Goal: Task Accomplishment & Management: Complete application form

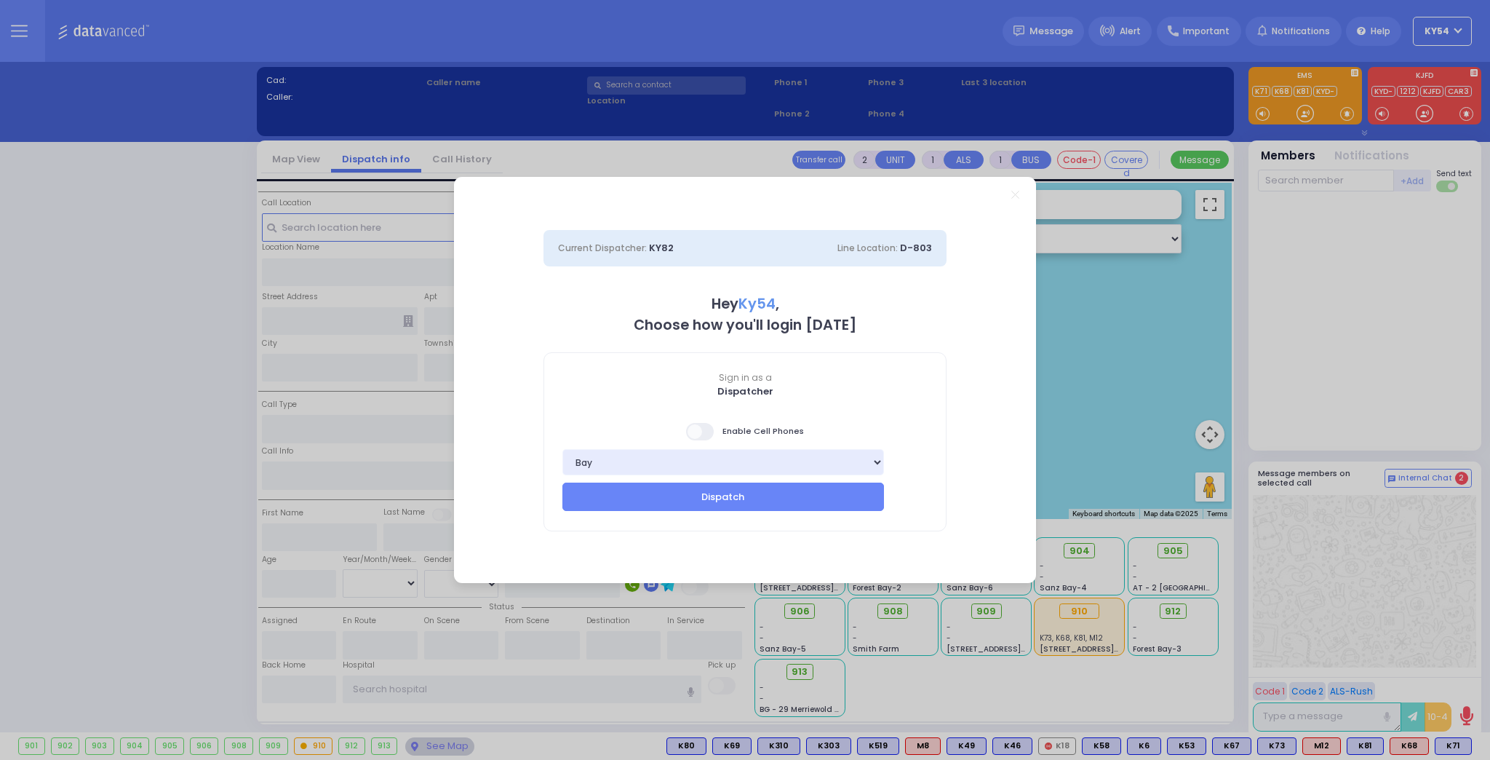
click at [705, 433] on span at bounding box center [700, 431] width 29 height 17
click at [704, 499] on button "Dispatch" at bounding box center [723, 496] width 322 height 28
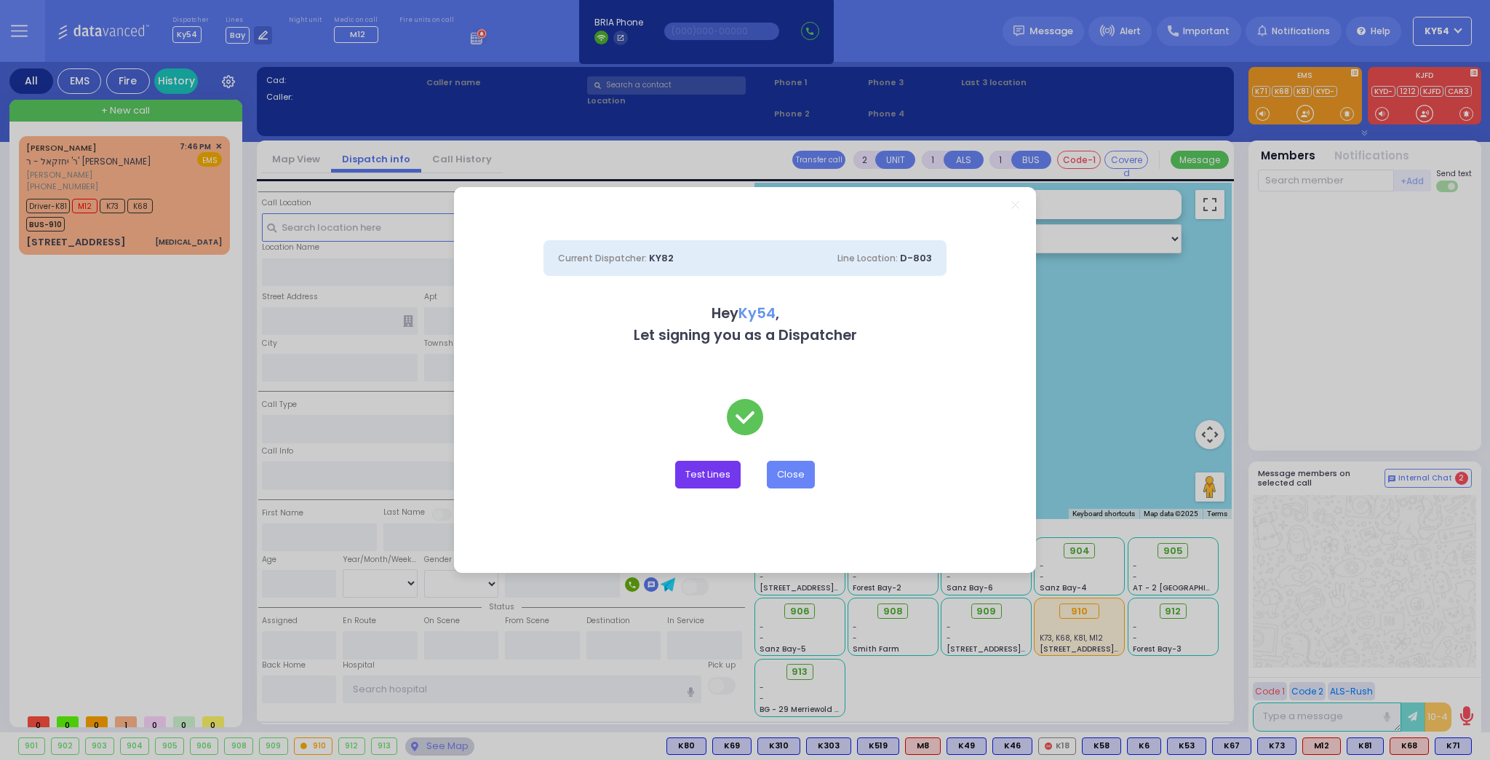
click at [710, 471] on button "Test Lines" at bounding box center [707, 475] width 65 height 28
type input "8457831212"
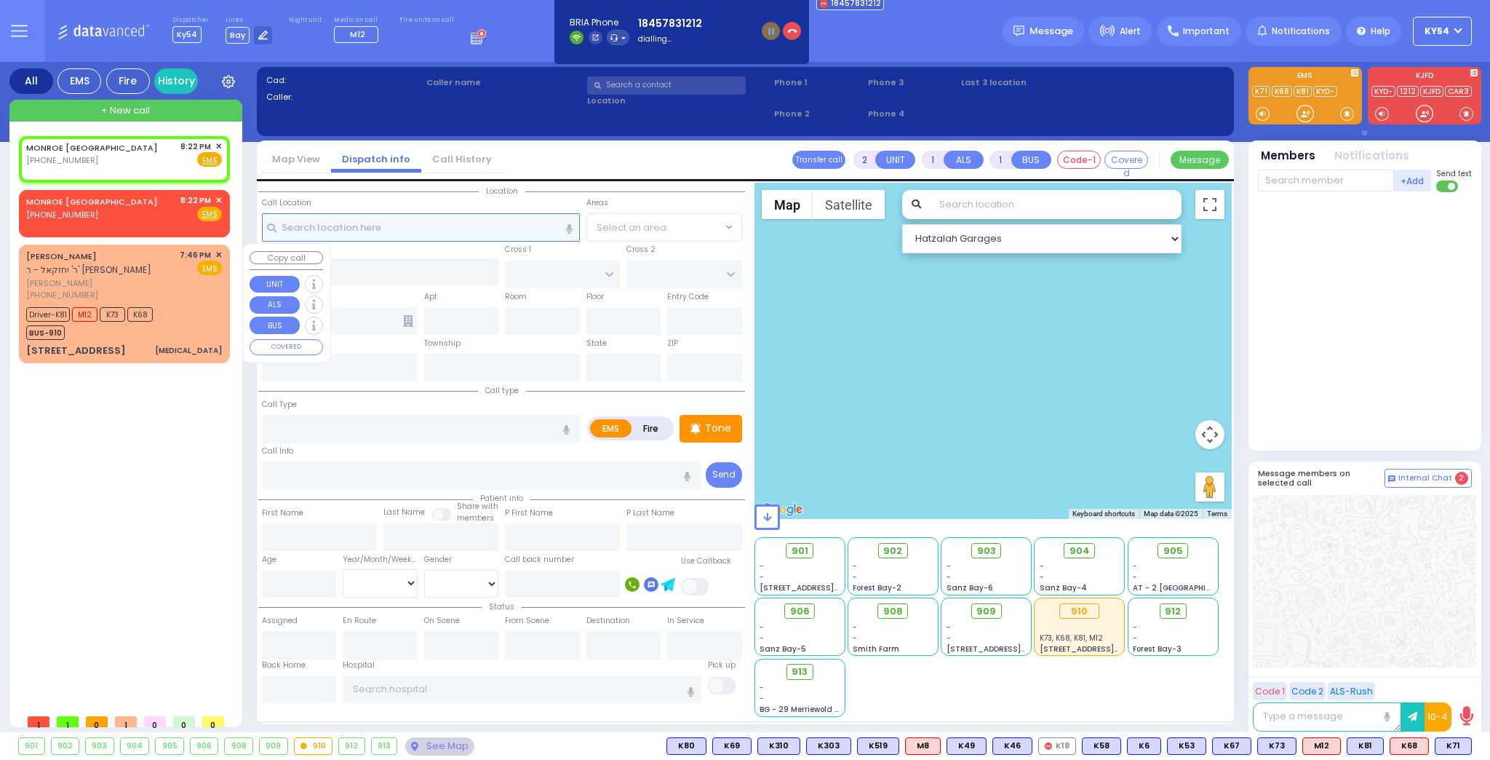
select select
radio input "true"
select select
type input "20:22"
select select "Hatzalah Garages"
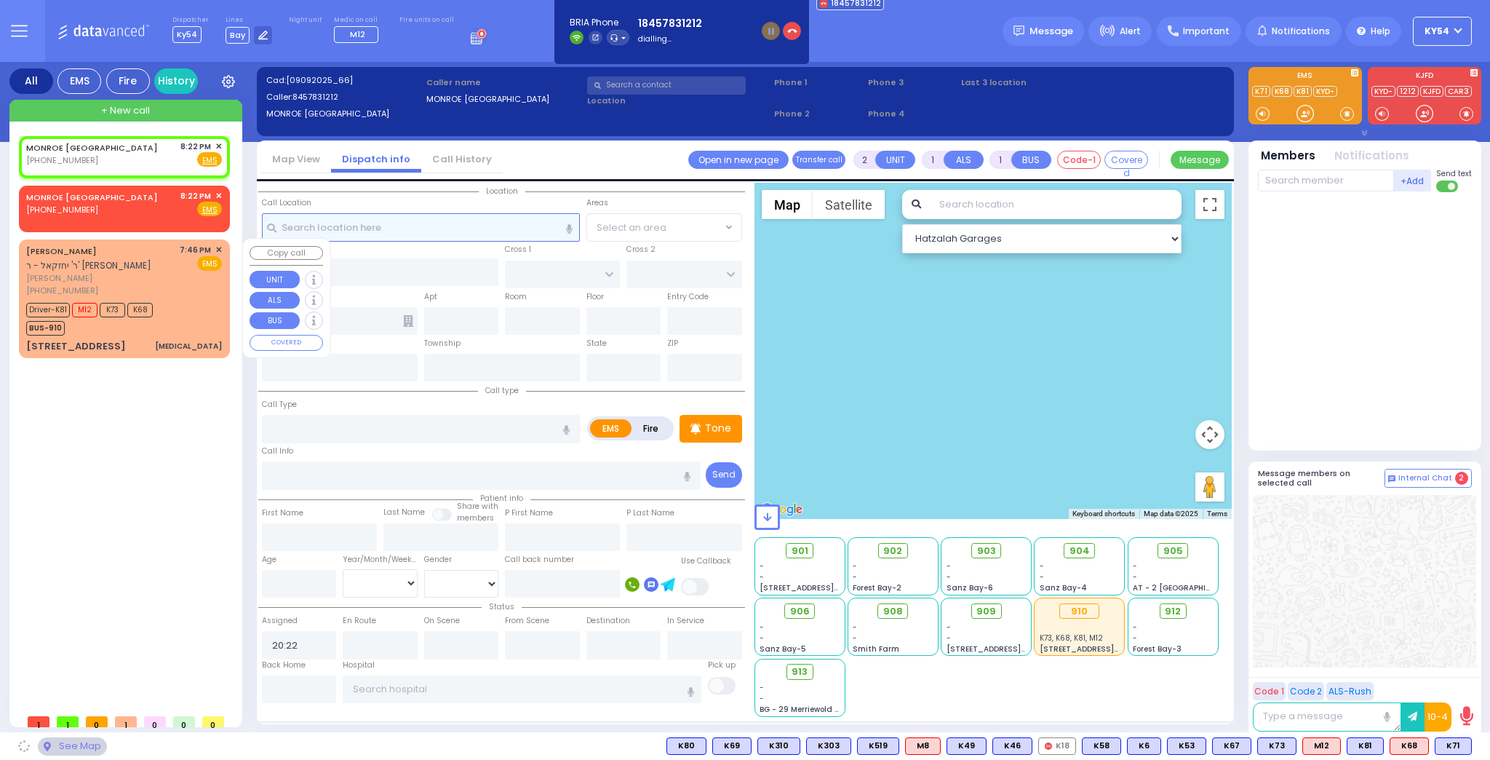
select select
radio input "true"
select select
select select "Hatzalah Garages"
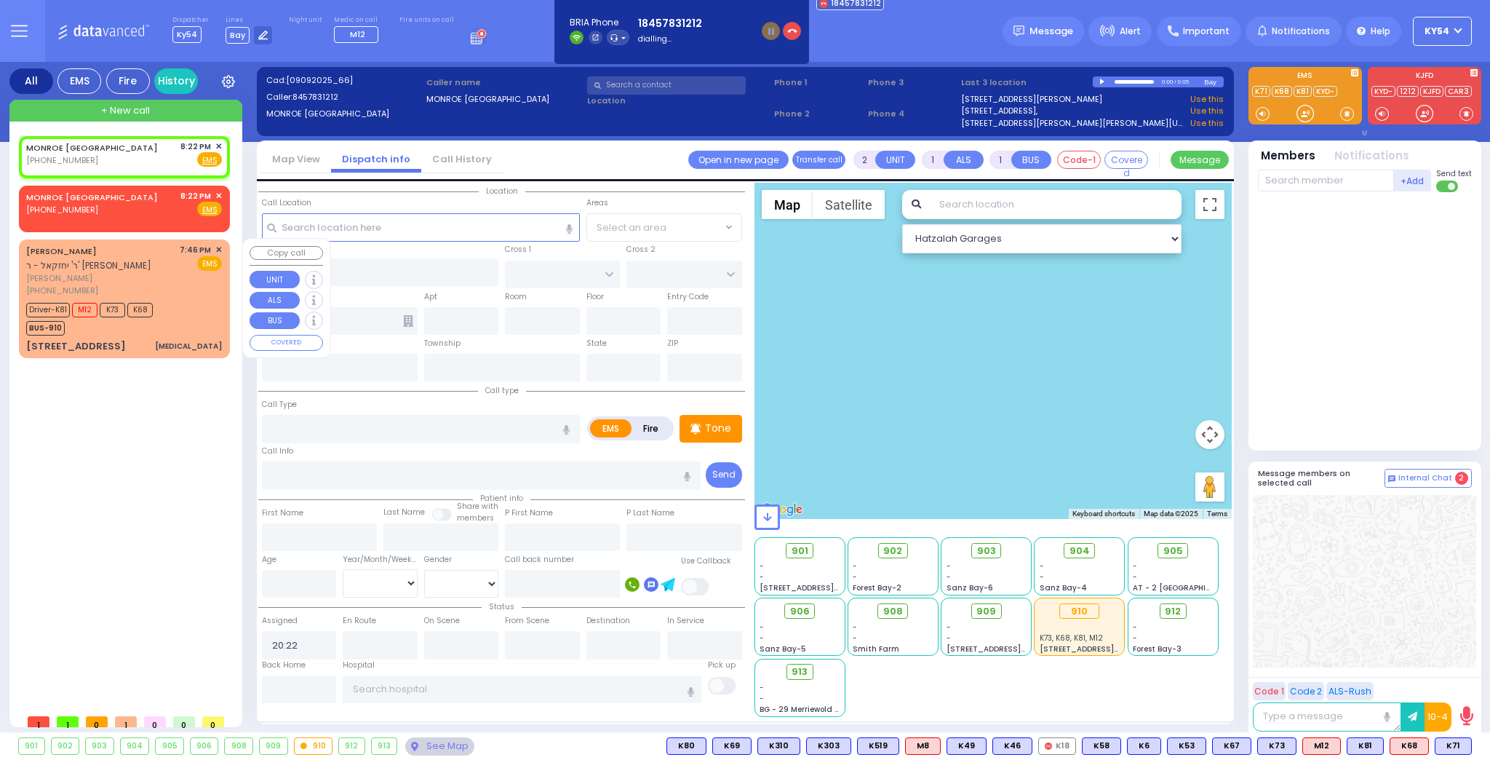
drag, startPoint x: 92, startPoint y: 344, endPoint x: 215, endPoint y: 192, distance: 195.6
click at [215, 192] on div "8:22 PM ✕" at bounding box center [201, 196] width 42 height 12
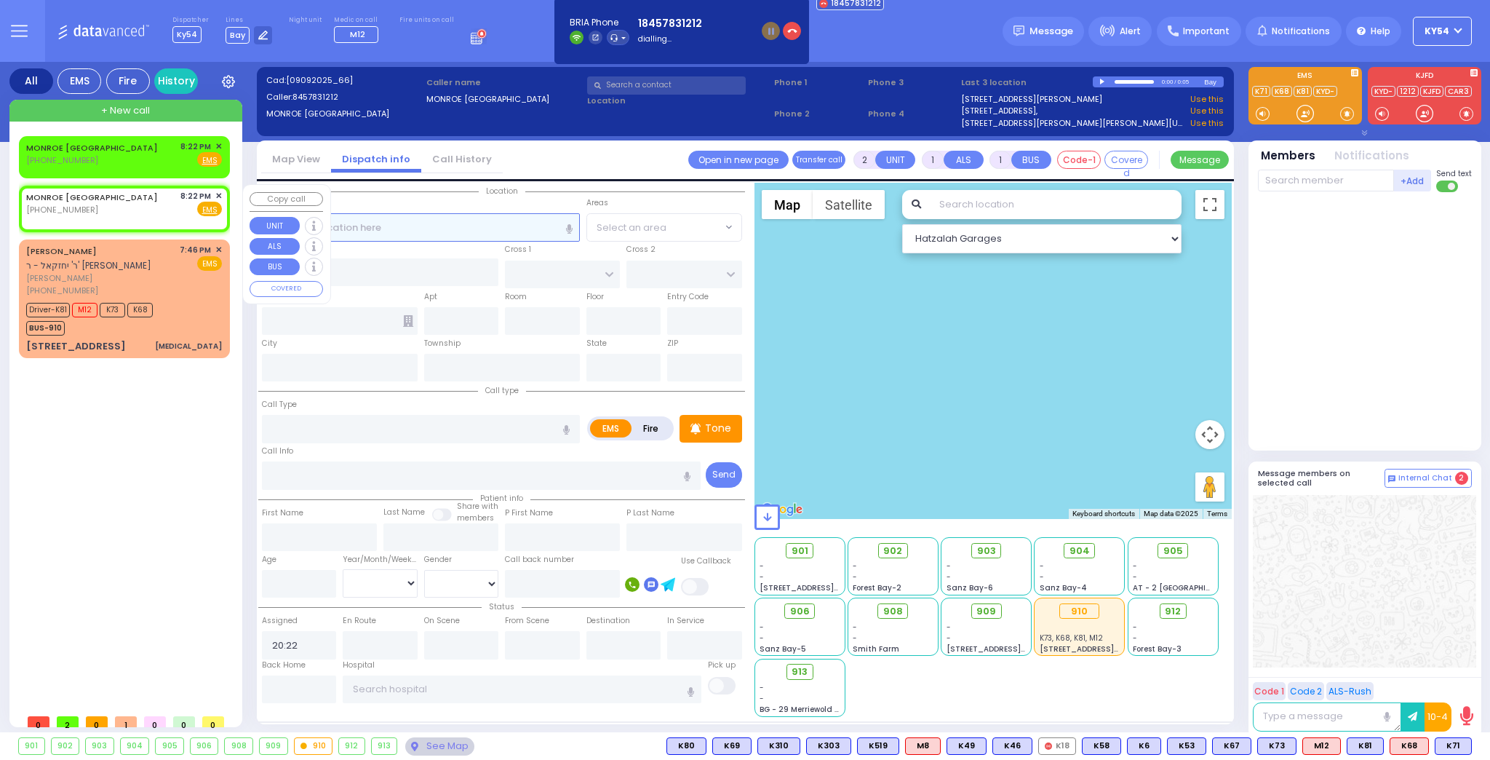
select select
radio input "true"
select select
select select "Hatzalah Garages"
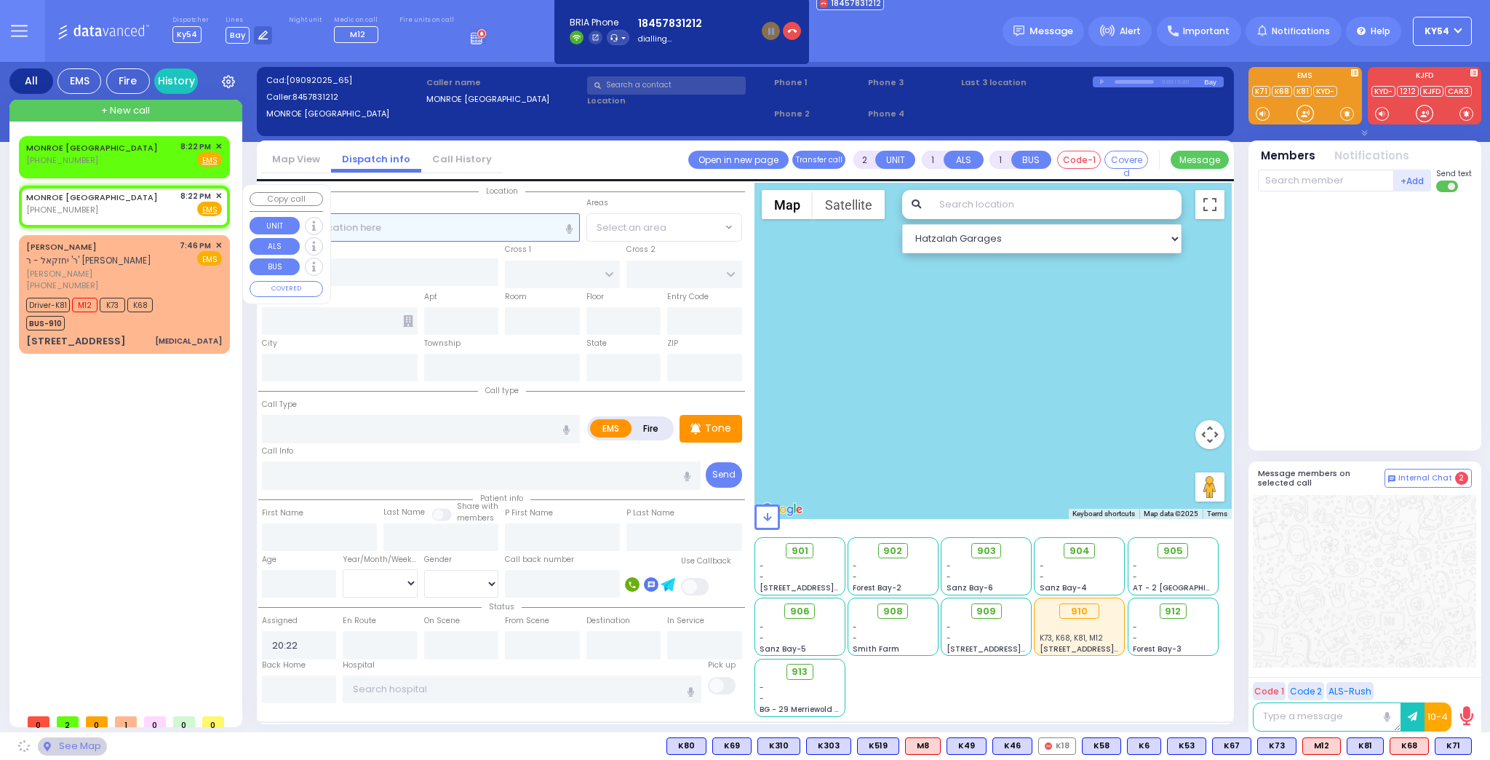
select select
radio input "true"
select select
select select "Hatzalah Garages"
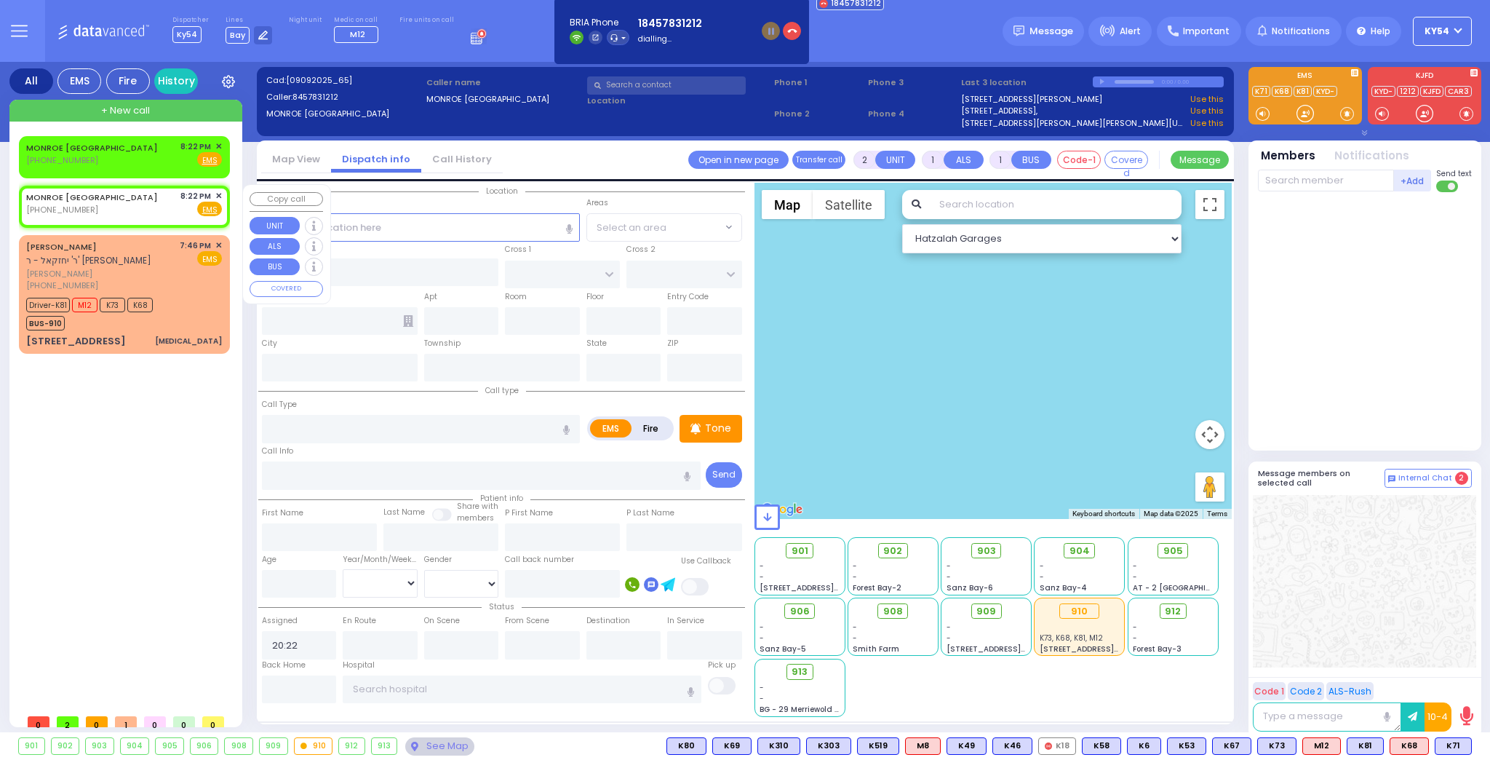
click at [218, 196] on span "✕" at bounding box center [218, 196] width 7 height 12
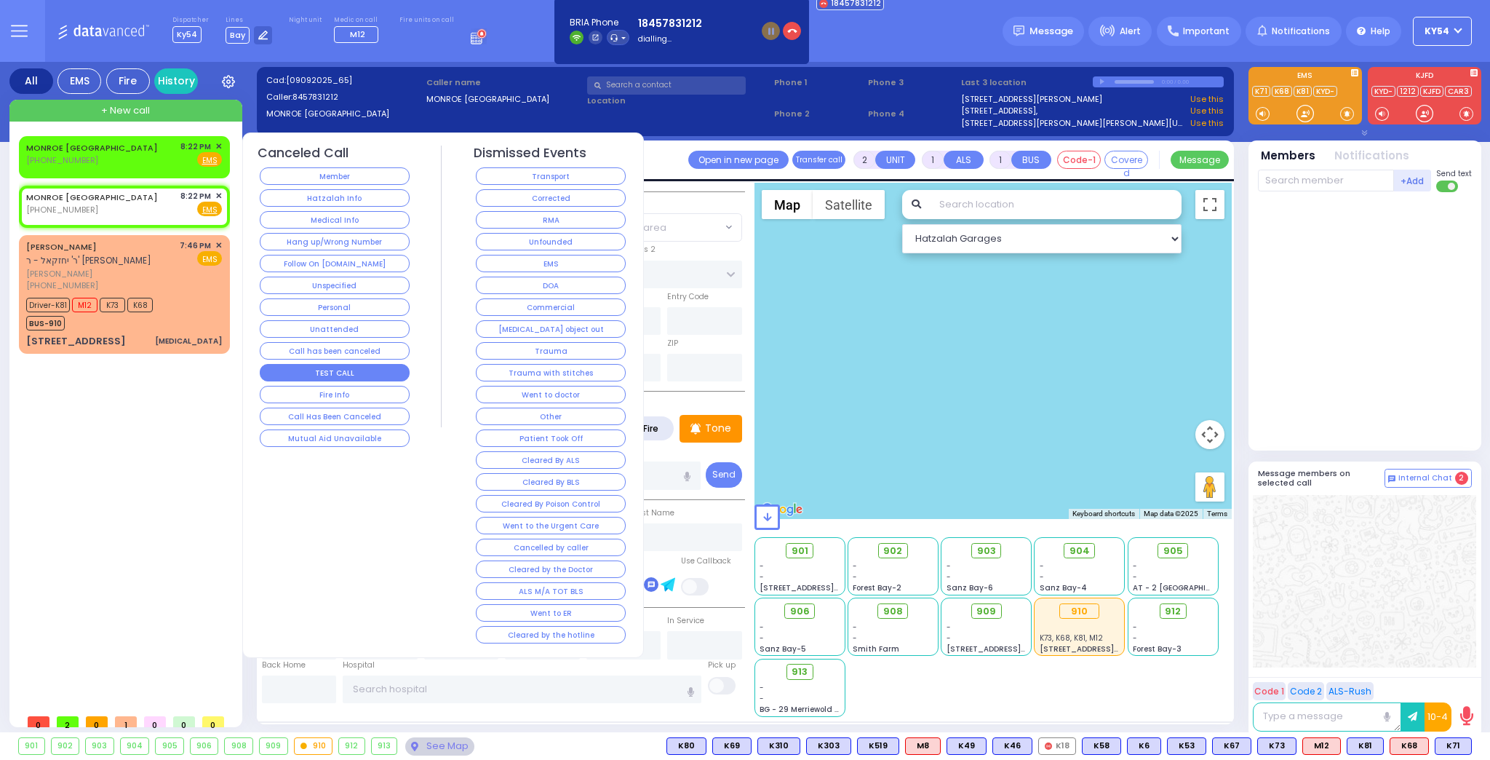
click at [281, 364] on button "TEST CALL" at bounding box center [335, 372] width 150 height 17
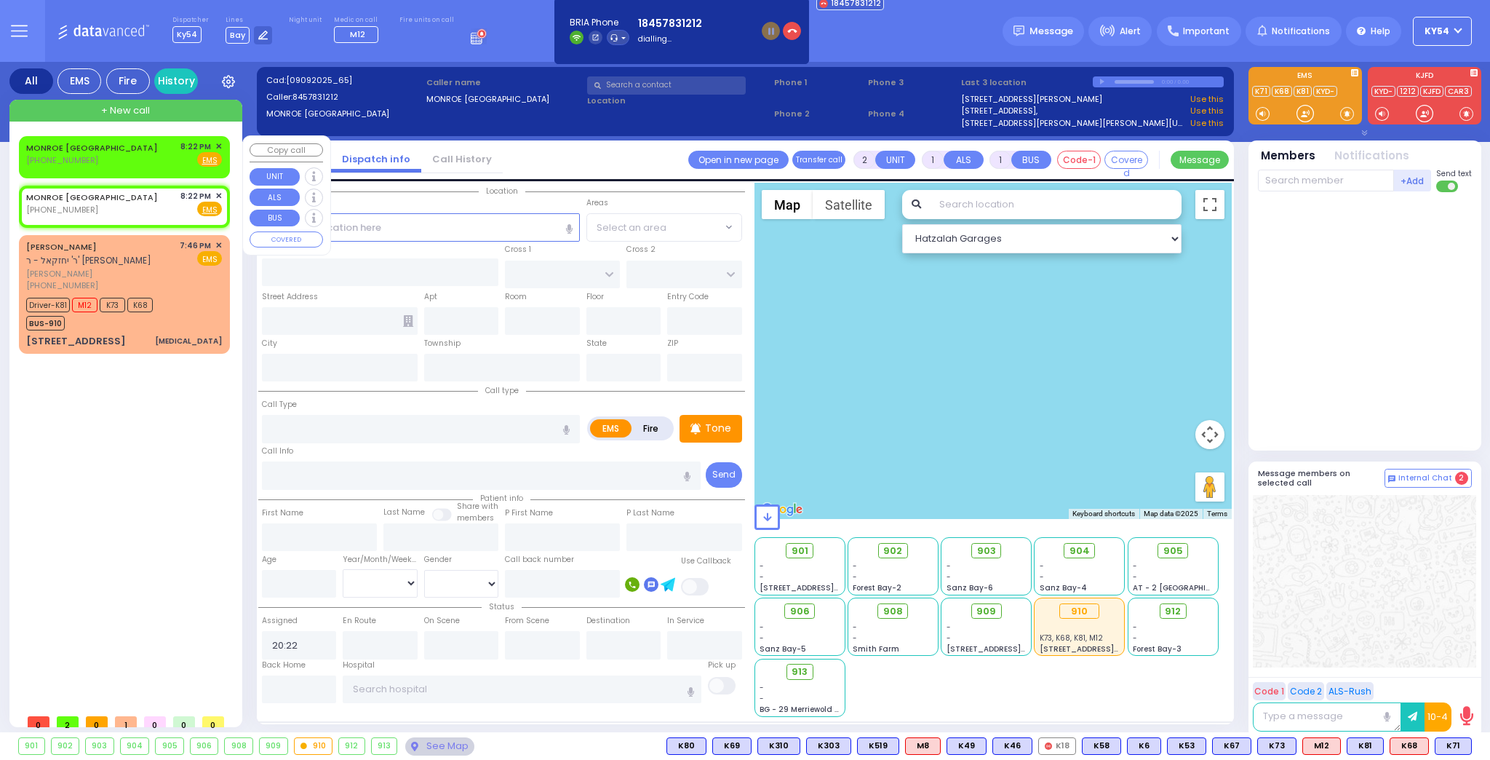
select select
radio input "true"
select select
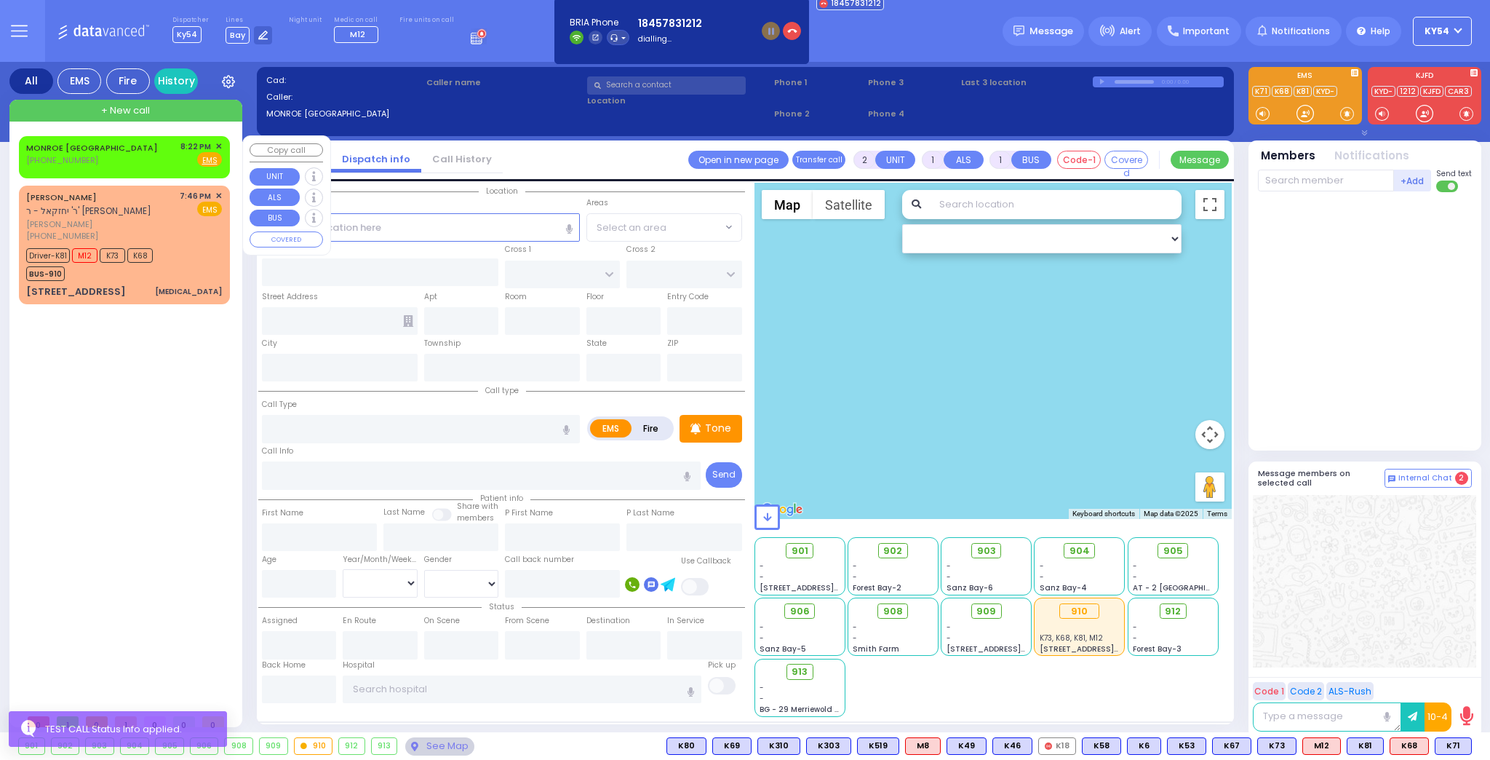
click at [217, 146] on span "✕" at bounding box center [218, 146] width 7 height 12
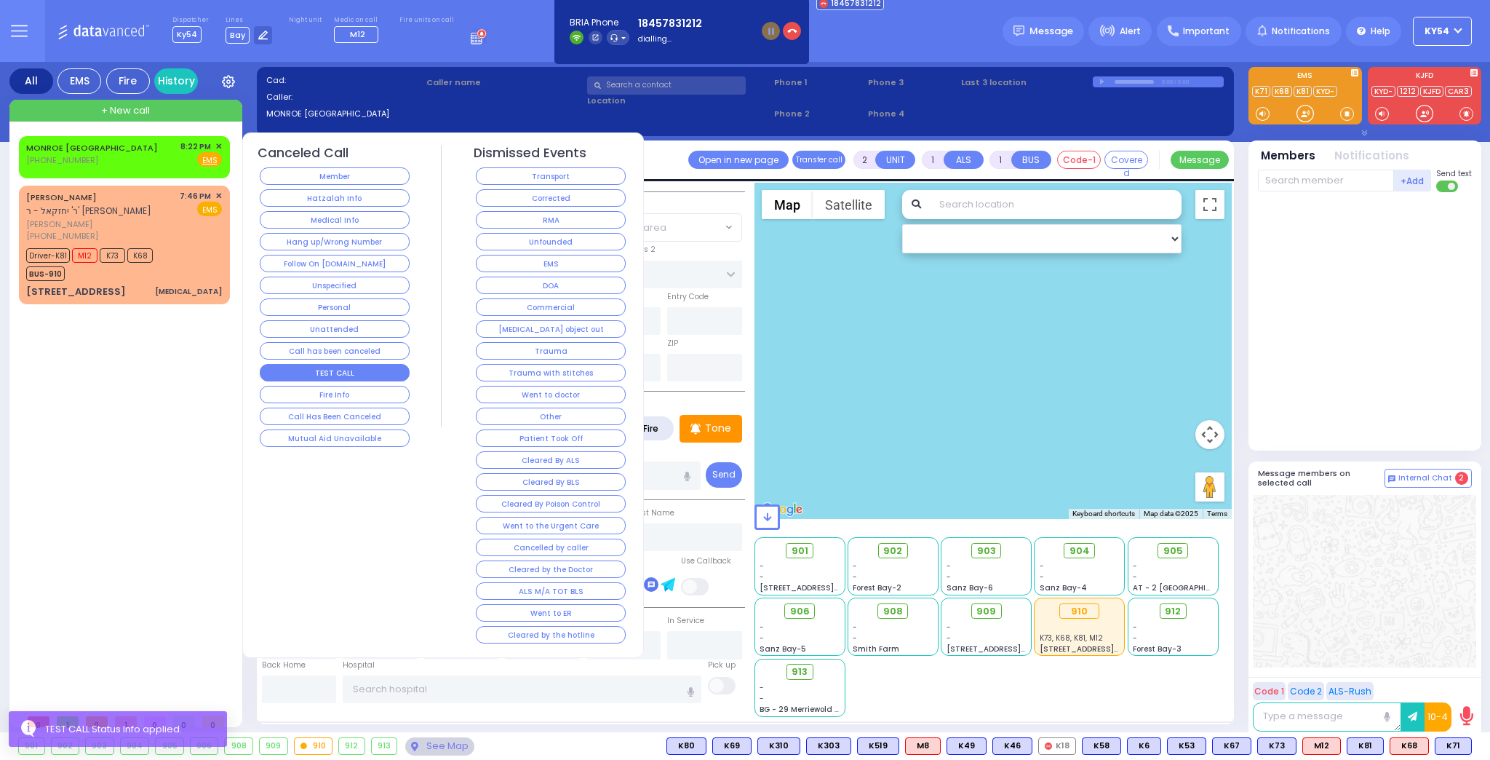
click at [309, 364] on button "TEST CALL" at bounding box center [335, 372] width 150 height 17
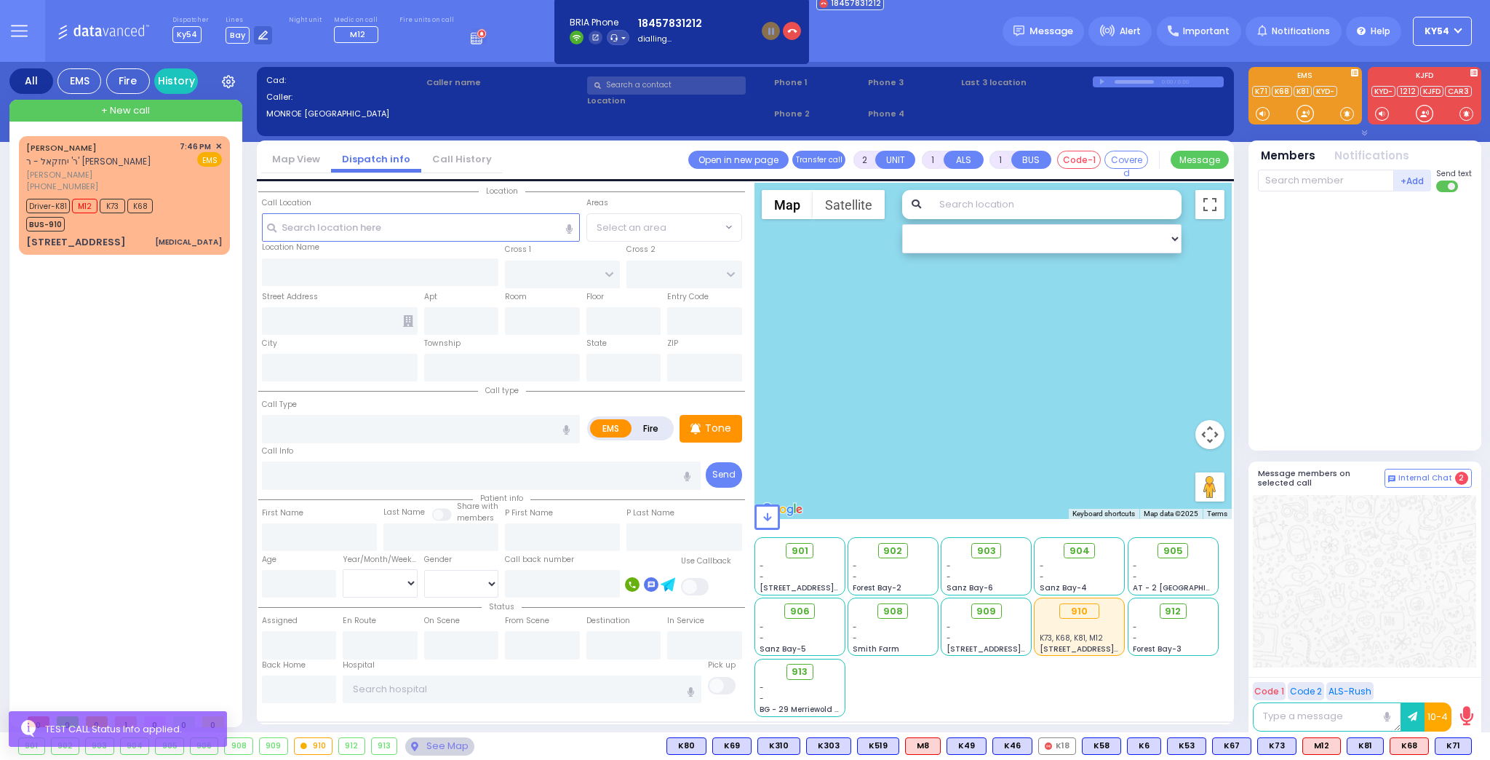
click at [159, 373] on div "[PERSON_NAME] ר' יחזקאל - ר' [PERSON_NAME] [PERSON_NAME] [PHONE_NUMBER] 7:46 PM…" at bounding box center [127, 421] width 217 height 570
click at [178, 199] on div "Driver-K81 M12 K73 K68 BUS-910" at bounding box center [124, 213] width 196 height 36
type input "3"
select select
type input "[MEDICAL_DATA]"
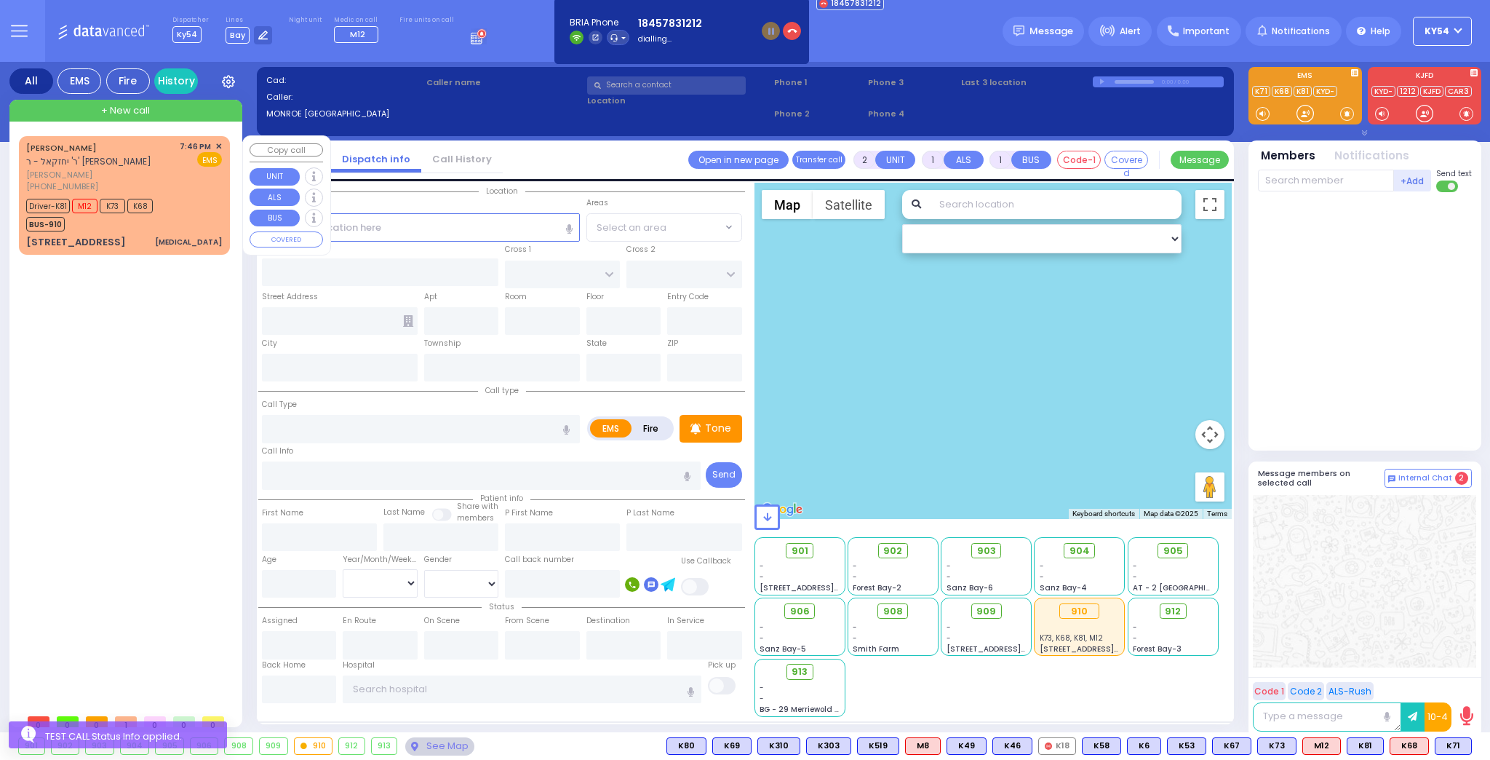
radio input "true"
type input "[PERSON_NAME]"
select select
type input "19:46"
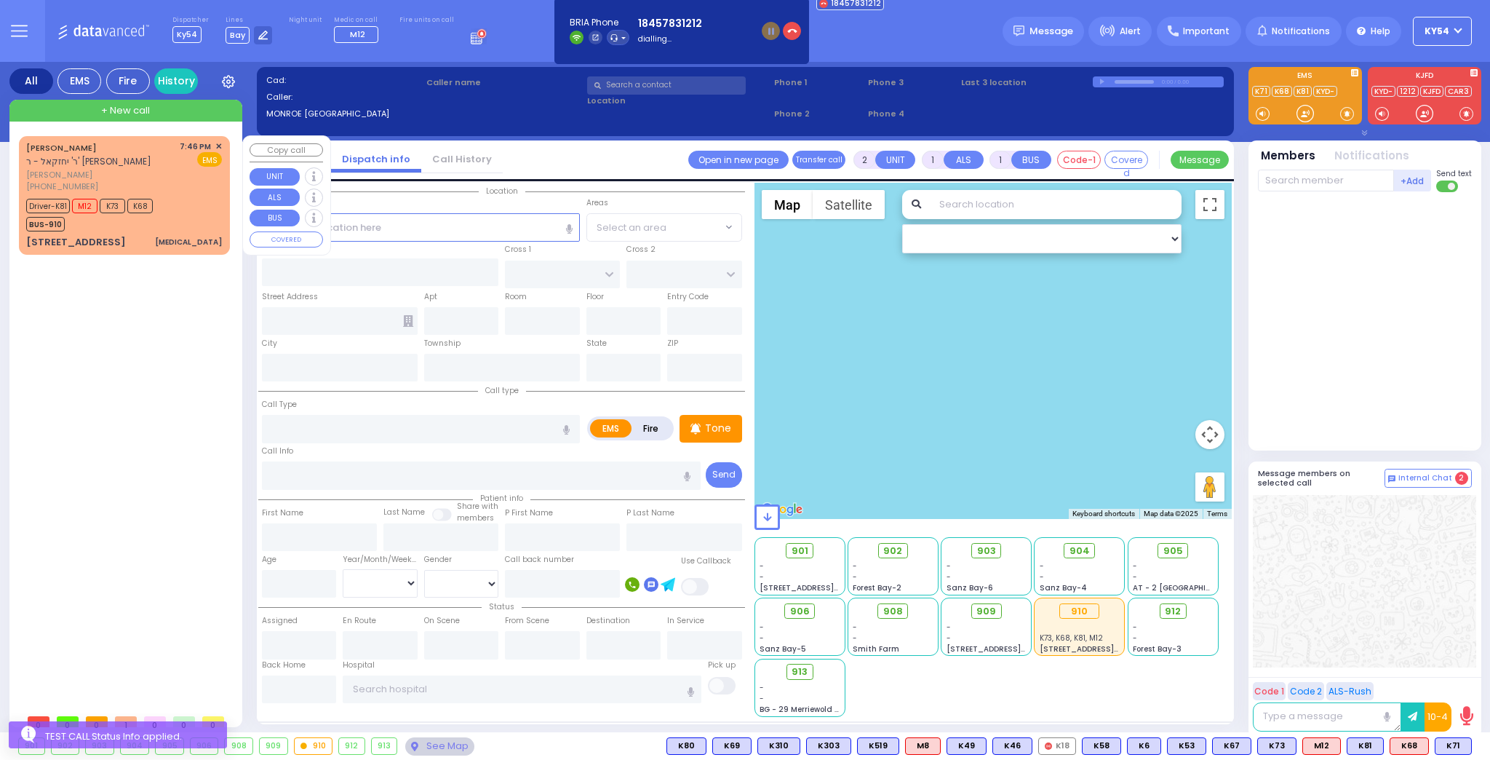
type input "19:47"
select select "Hatzalah Garages"
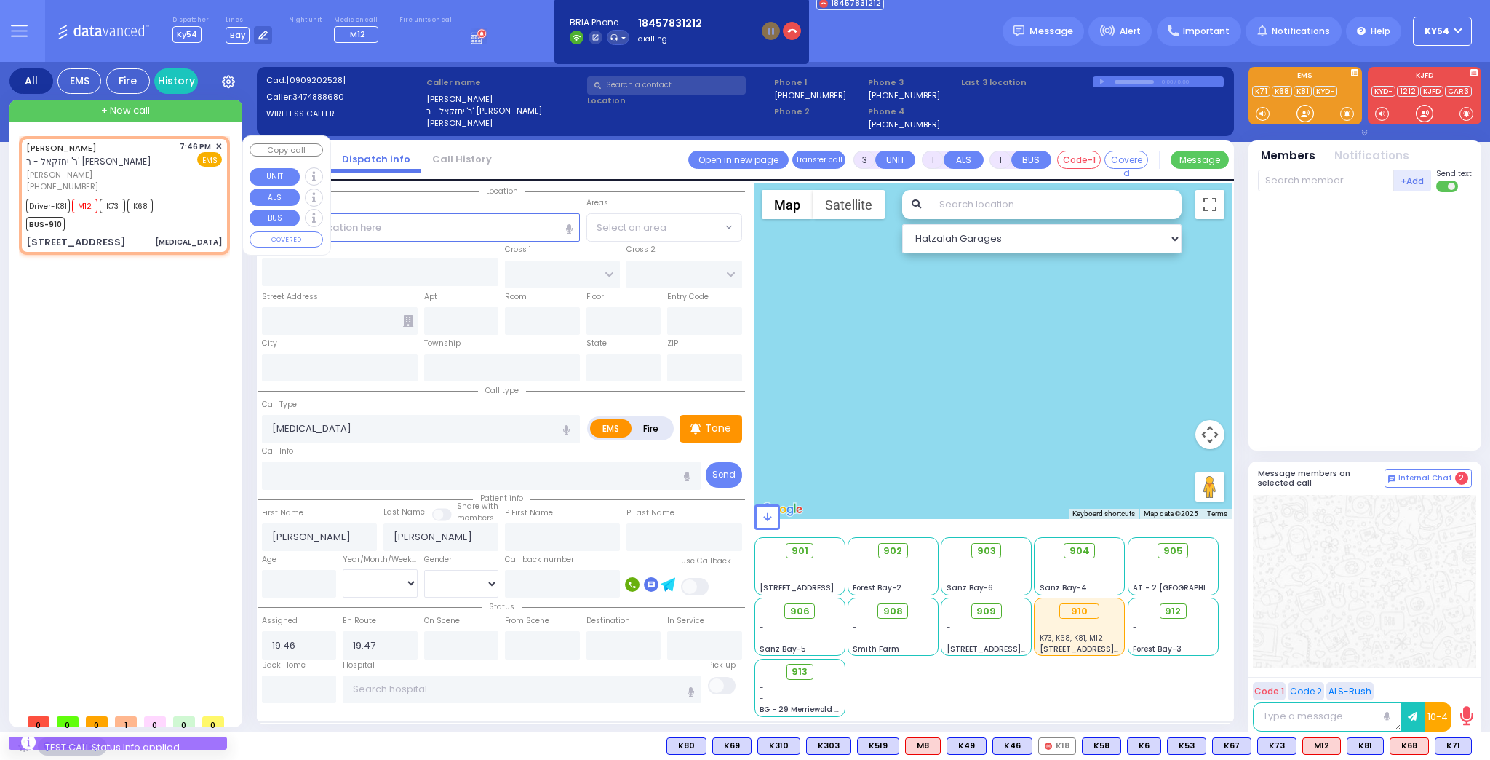
type input "[PERSON_NAME][GEOGRAPHIC_DATA]"
type input "BEER SHAVA ST"
type input "[STREET_ADDRESS]"
type input "102"
type input "[PERSON_NAME]"
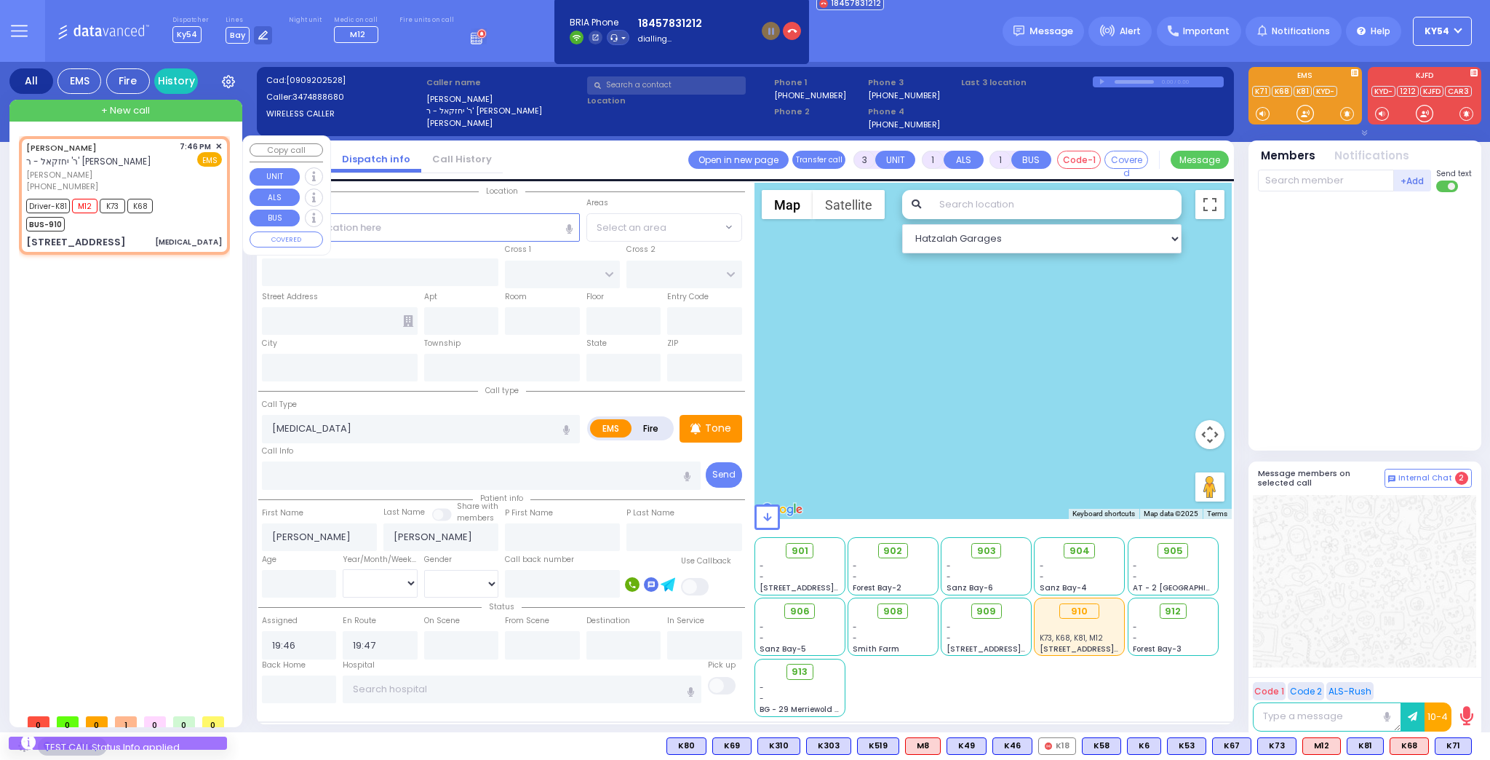
type input "[US_STATE]"
type input "10950"
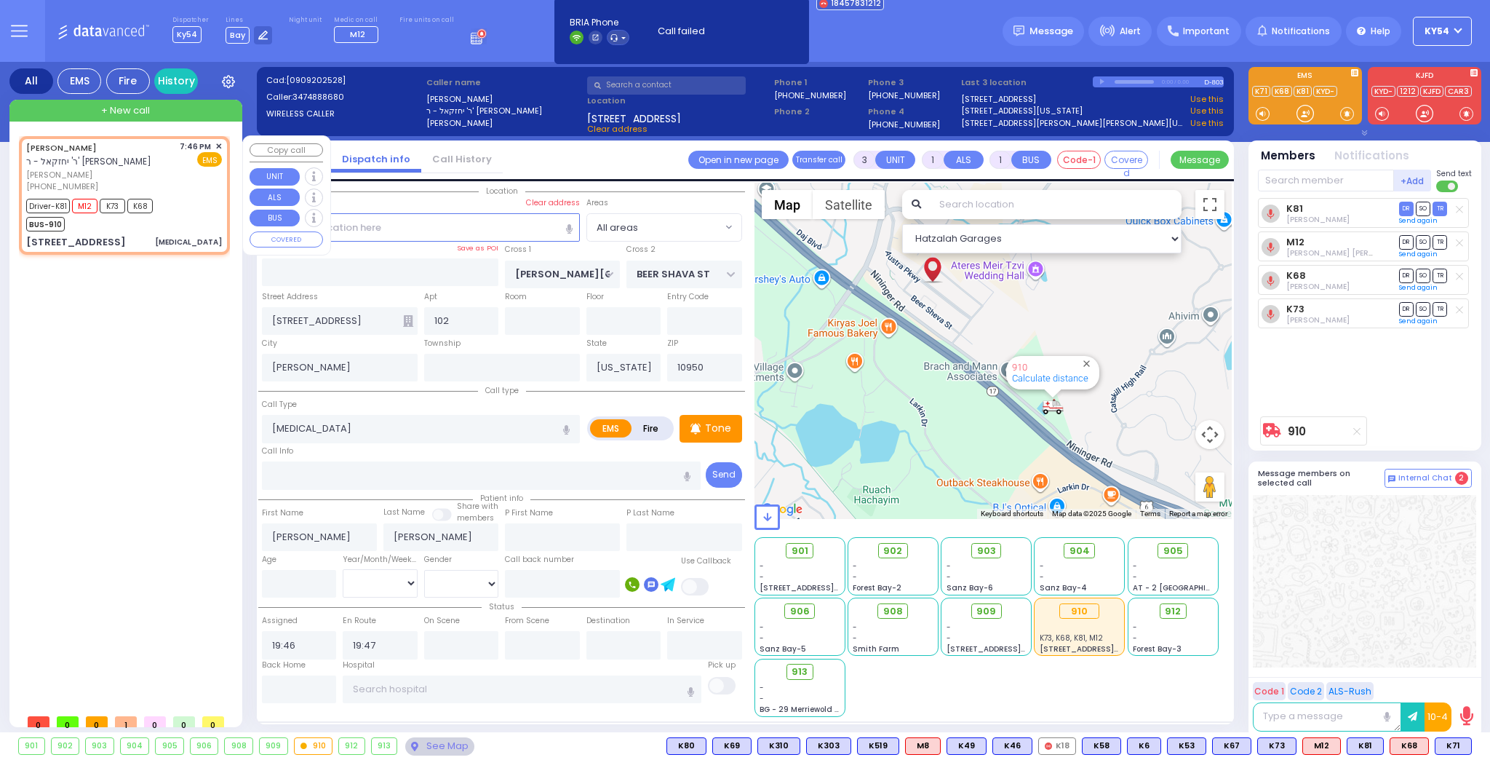
click at [122, 379] on div "[PERSON_NAME] ר' יחזקאל - ר' [PERSON_NAME] [PERSON_NAME] [PHONE_NUMBER] 7:46 PM…" at bounding box center [127, 421] width 217 height 570
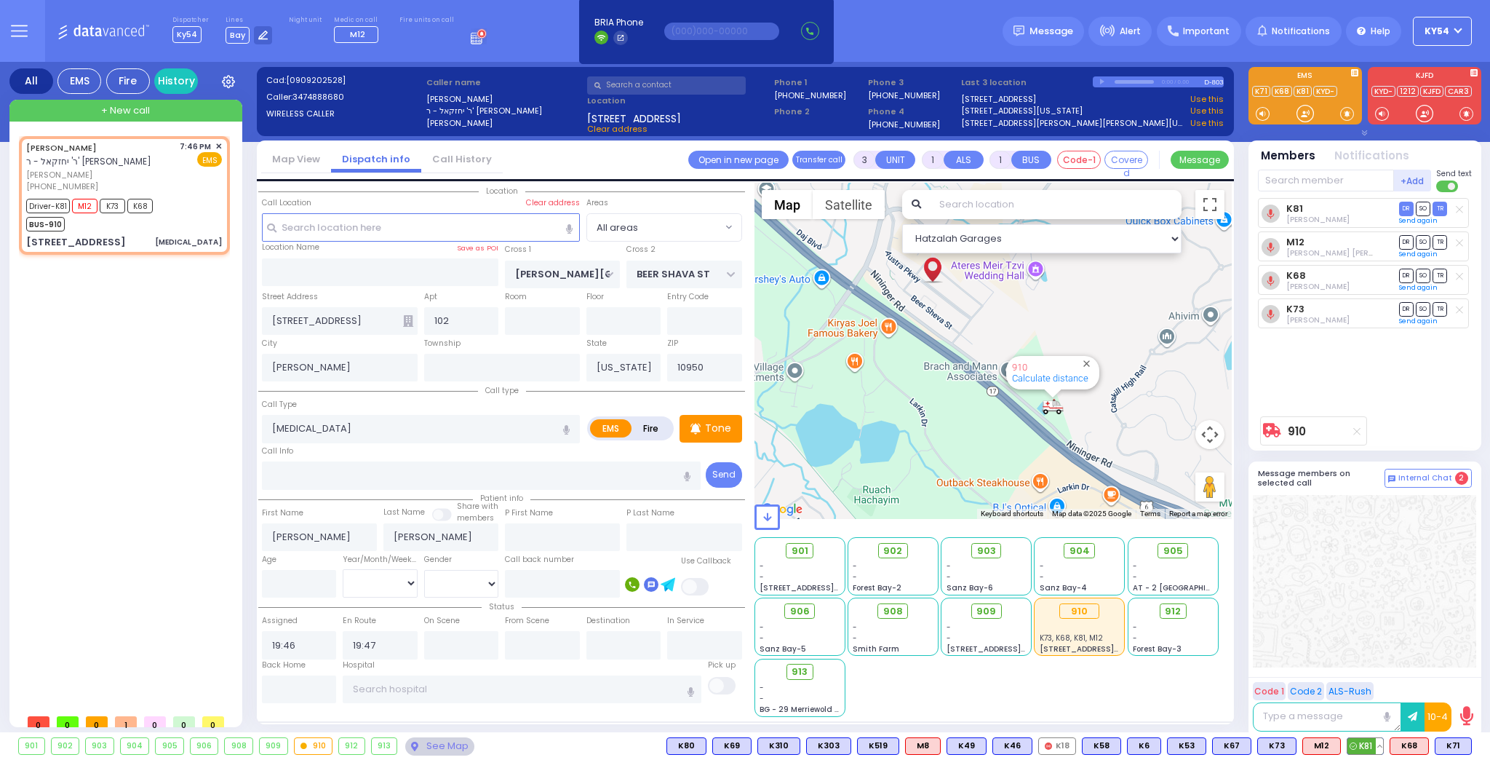
click at [1383, 749] on button at bounding box center [1379, 746] width 7 height 16
click at [1370, 680] on icon at bounding box center [1368, 681] width 15 height 15
click at [1370, 658] on icon at bounding box center [1368, 660] width 15 height 15
click at [1371, 661] on icon at bounding box center [1368, 660] width 15 height 15
click at [1427, 744] on button at bounding box center [1424, 746] width 7 height 16
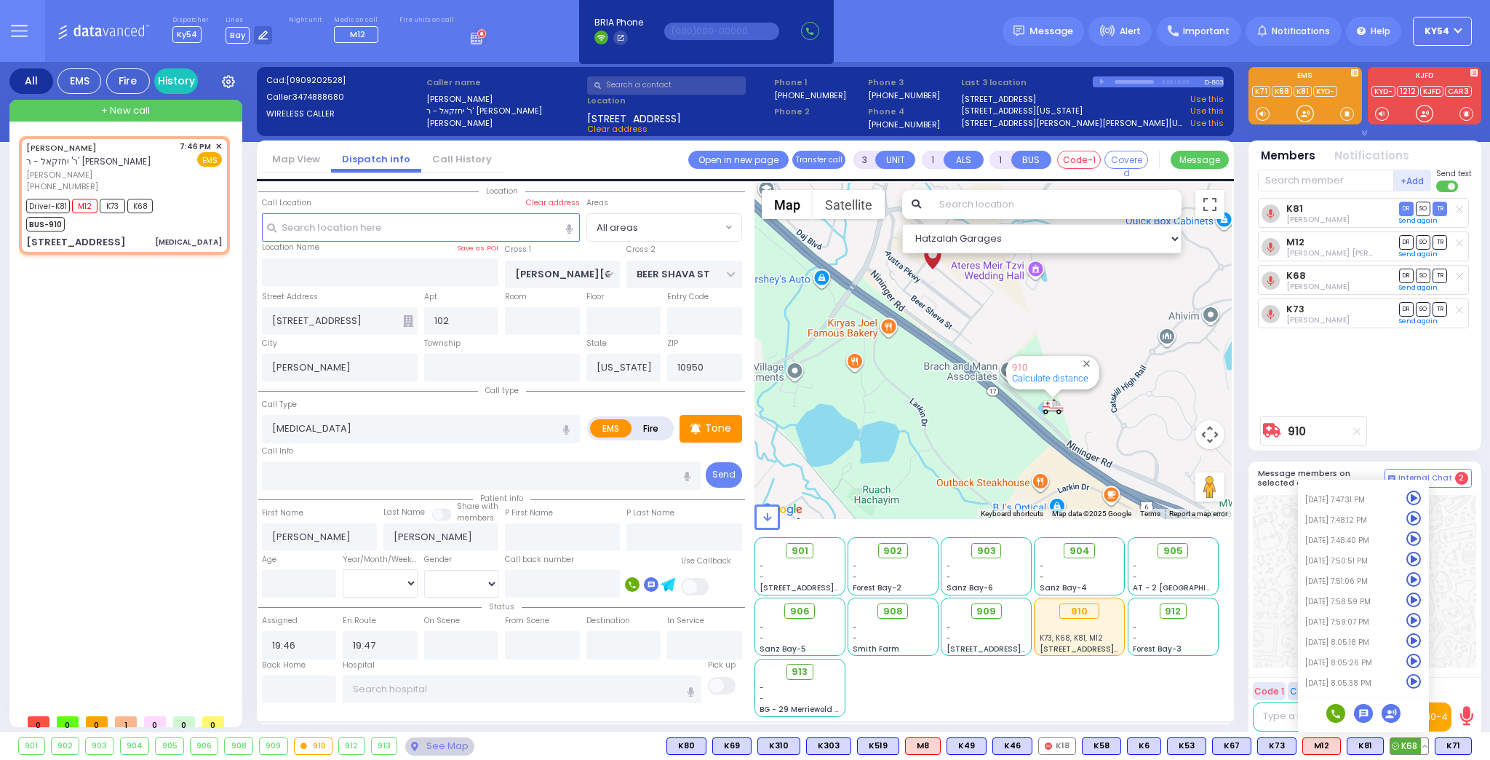
click at [1414, 682] on icon at bounding box center [1413, 681] width 15 height 15
click at [1416, 661] on icon at bounding box center [1413, 660] width 15 height 15
click at [1415, 664] on icon at bounding box center [1413, 660] width 15 height 15
click at [1403, 378] on div "K81 [PERSON_NAME] DR SO TR" at bounding box center [1366, 303] width 217 height 211
click at [1354, 67] on div at bounding box center [1306, 95] width 114 height 57
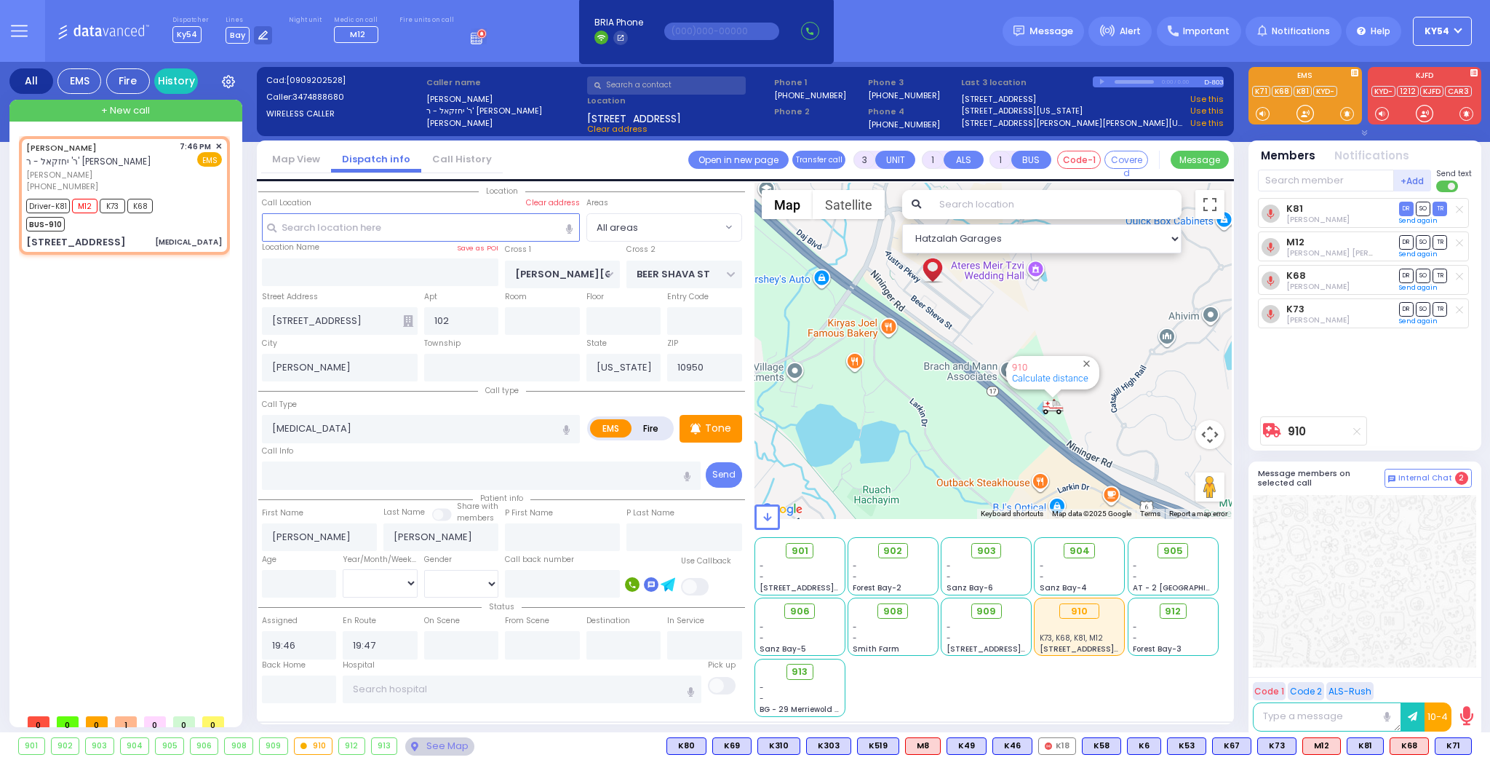
click at [1353, 70] on icon at bounding box center [1354, 72] width 7 height 7
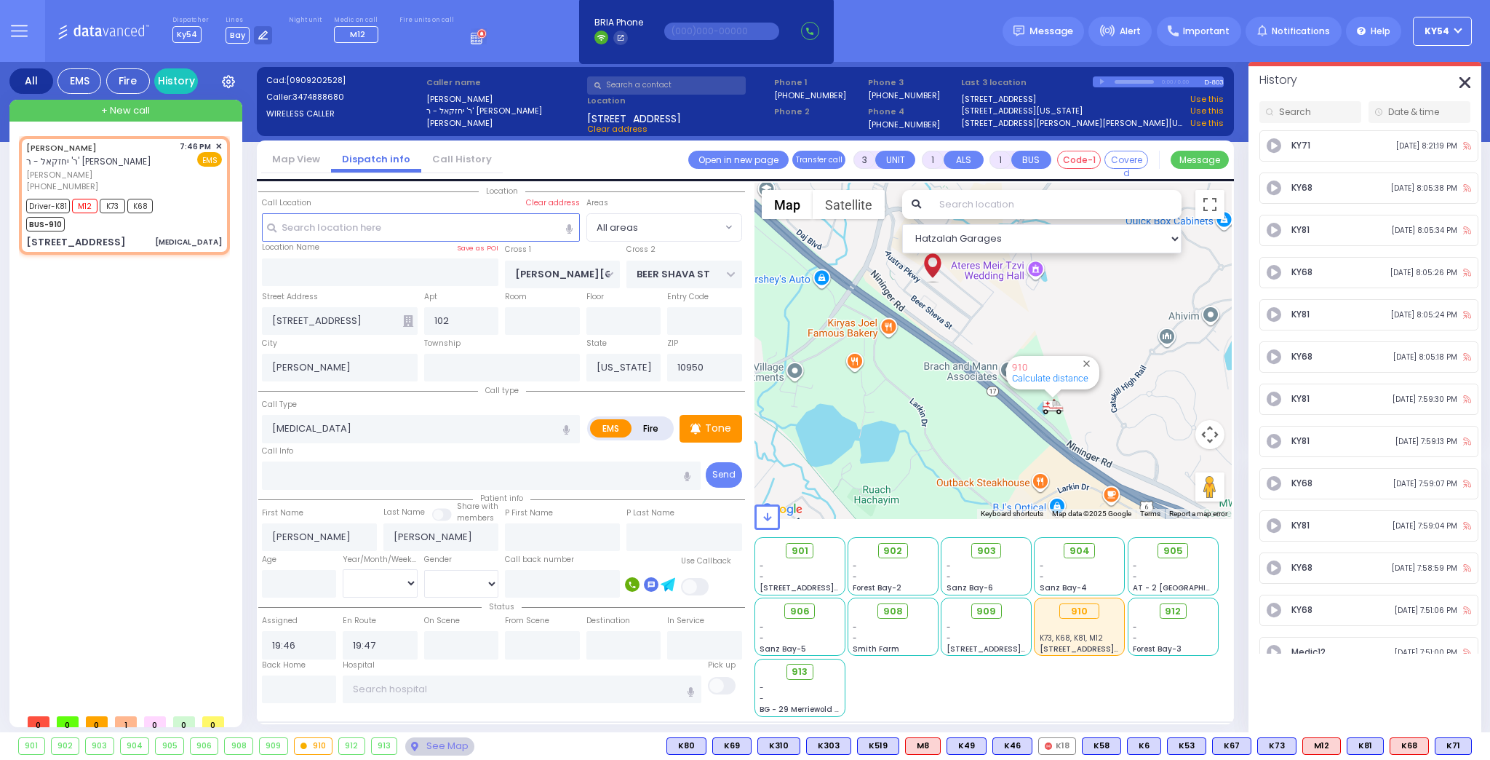
click at [1468, 81] on icon "button" at bounding box center [1465, 82] width 11 height 11
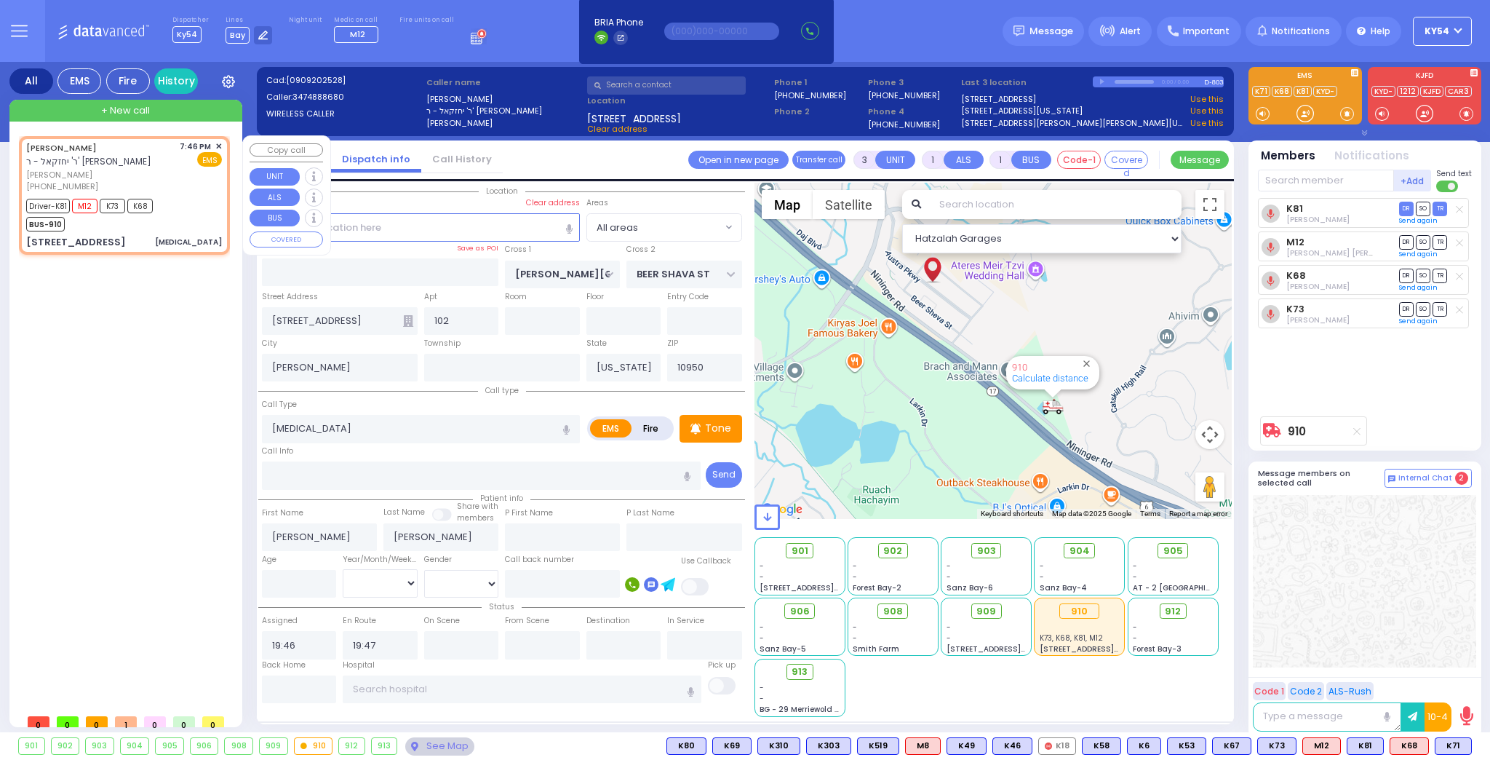
click at [219, 144] on span "✕" at bounding box center [218, 146] width 7 height 12
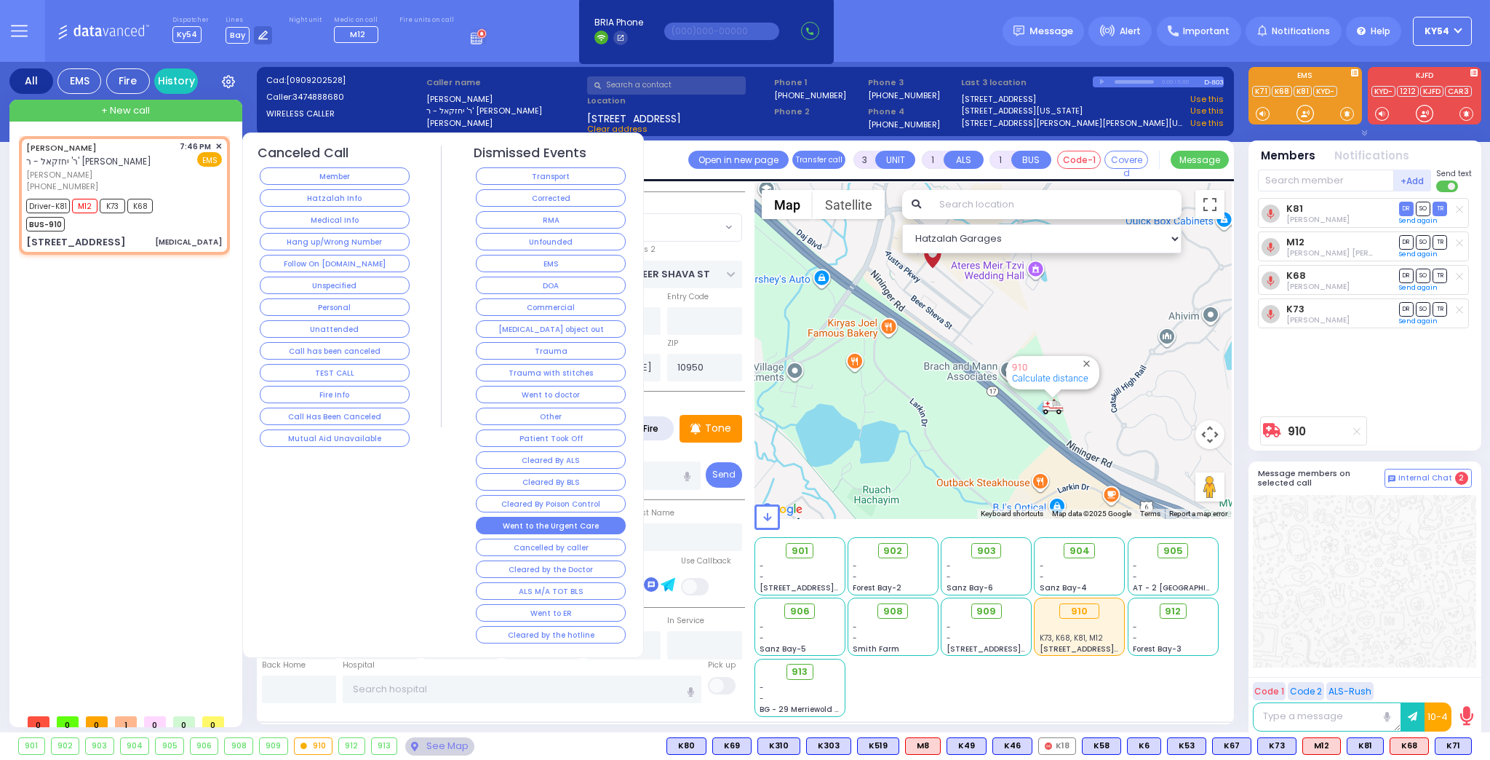
click at [514, 517] on button "Went to the Urgent Care" at bounding box center [551, 525] width 150 height 17
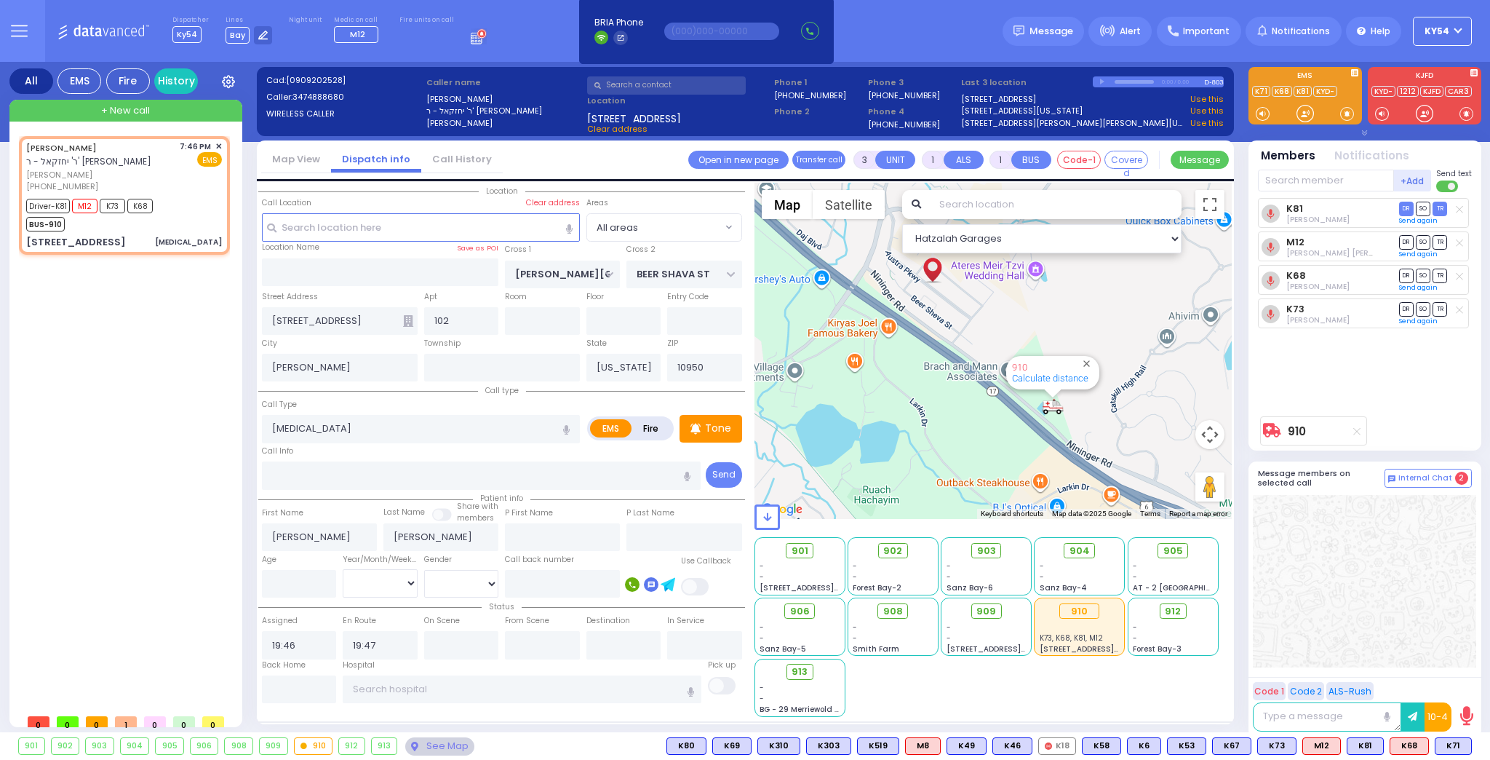
select select
radio input "true"
select select
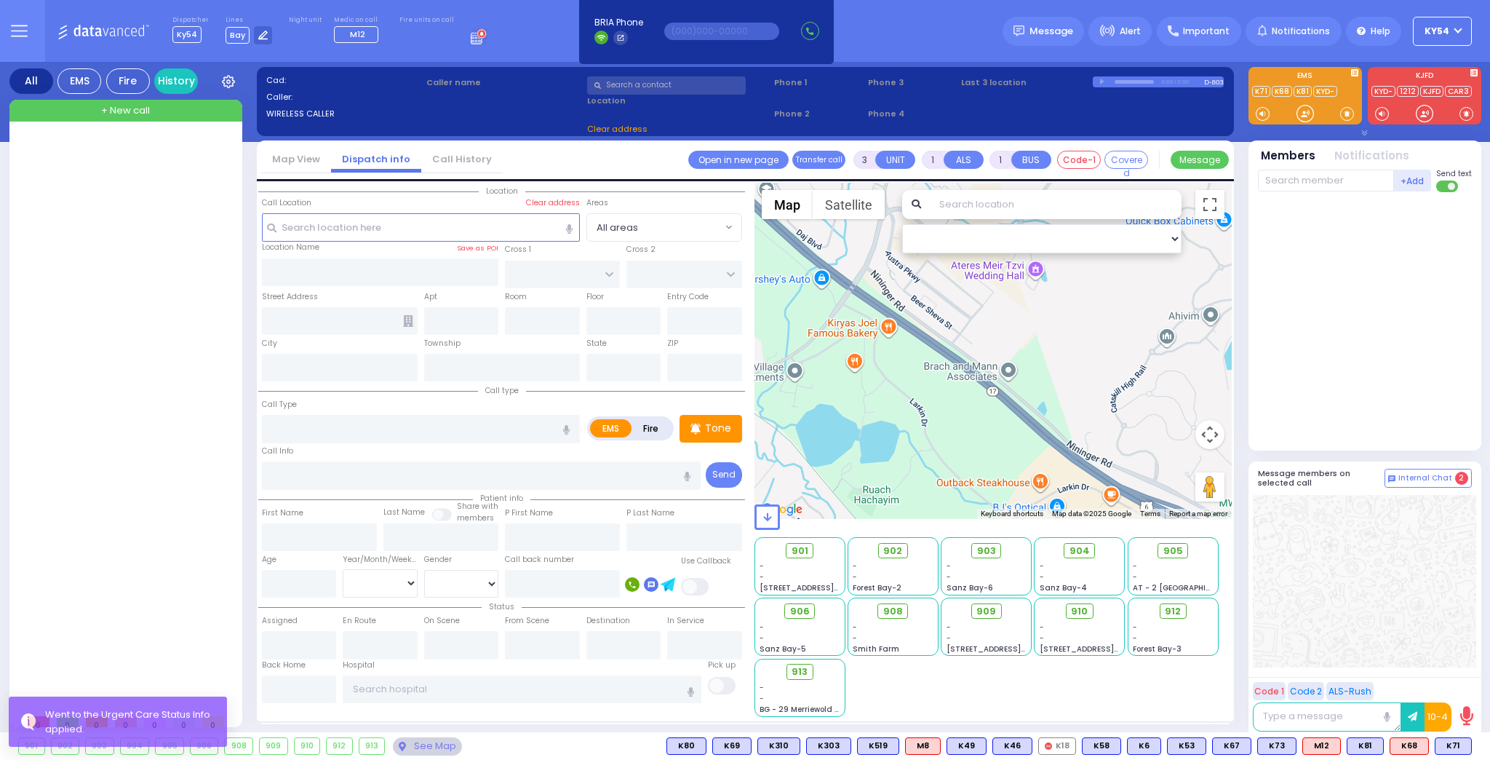
click at [184, 269] on div at bounding box center [127, 421] width 217 height 570
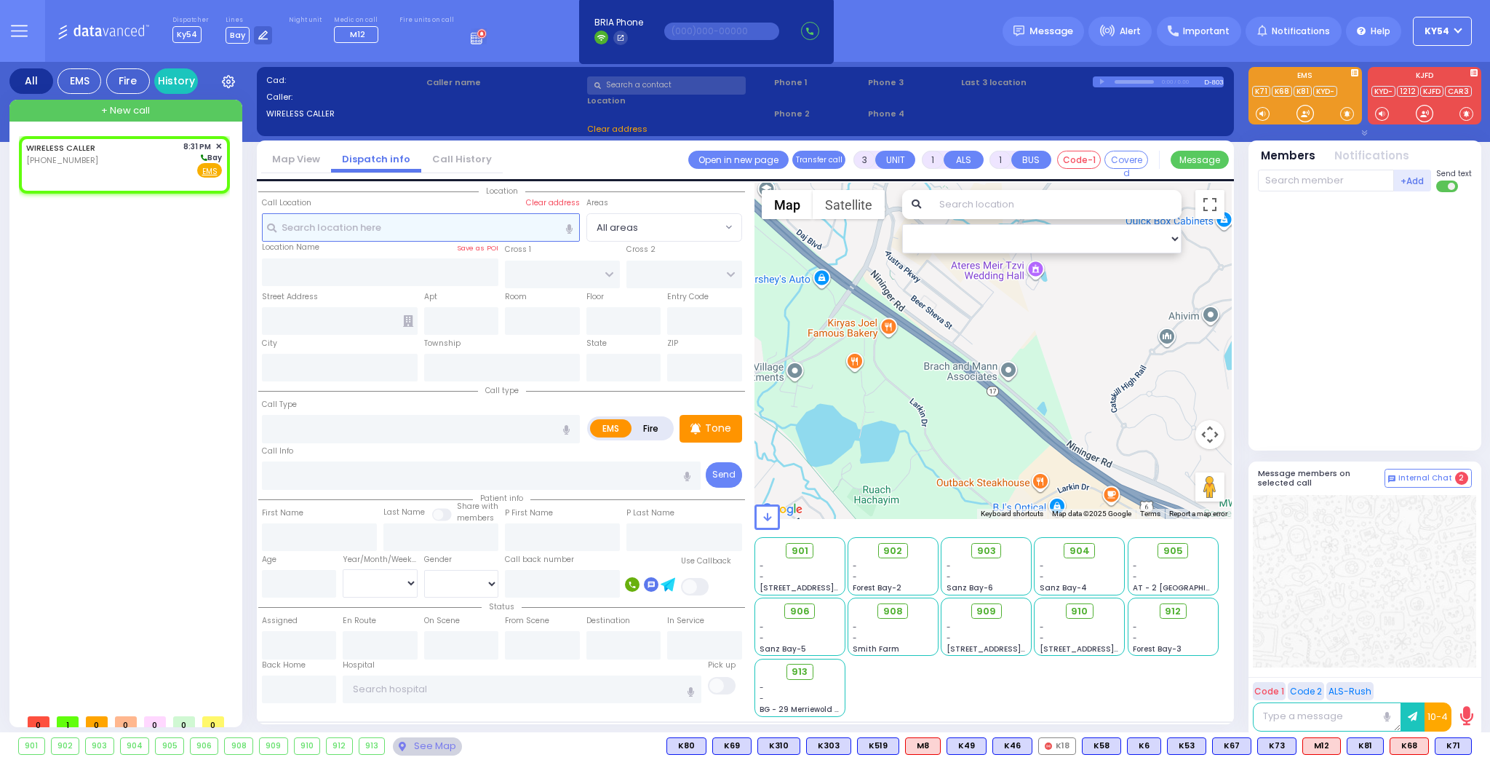
type input "2"
select select
radio input "true"
select select
type input "20:31"
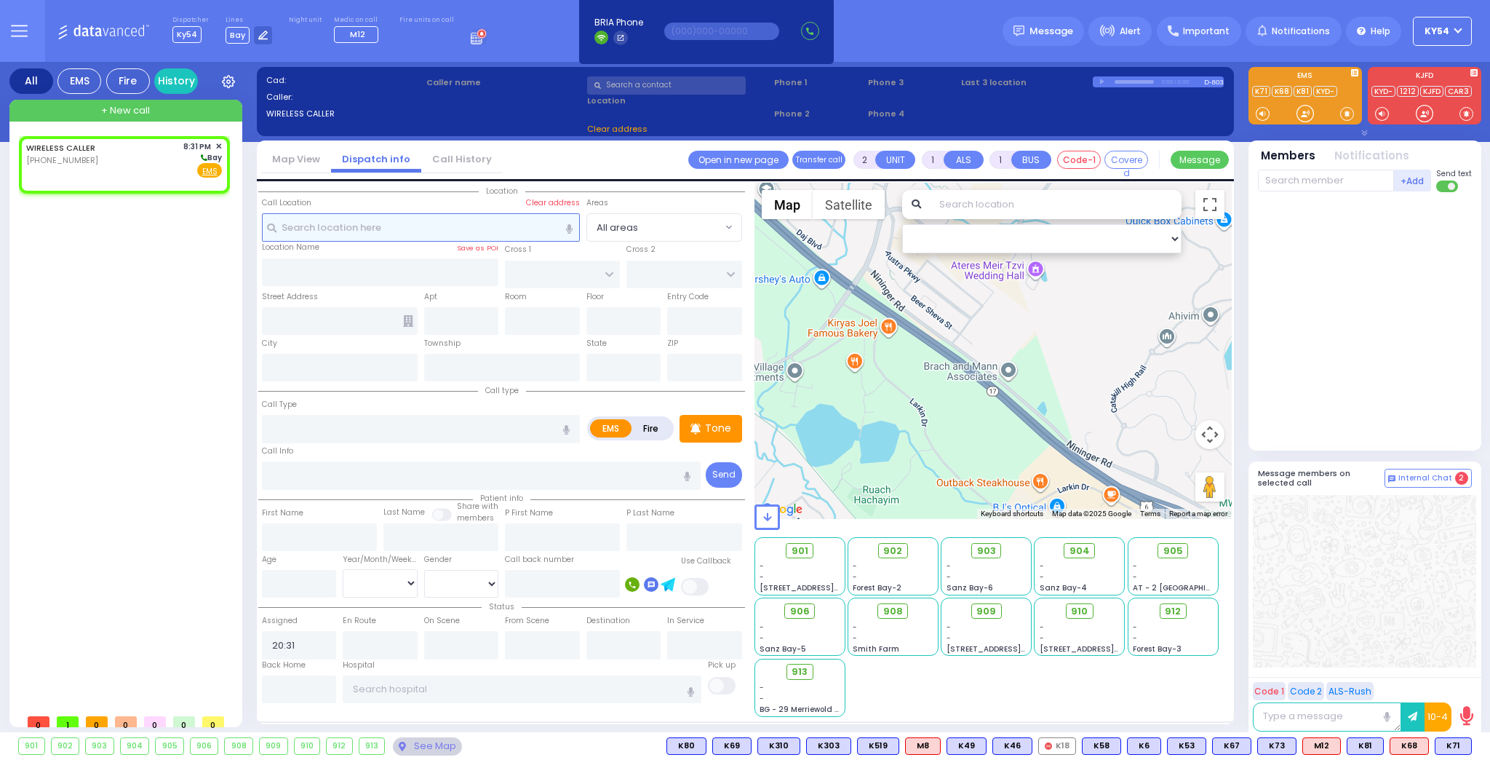
select select "Hatzalah Garages"
select select
radio input "true"
select select
select select "Hatzalah Garages"
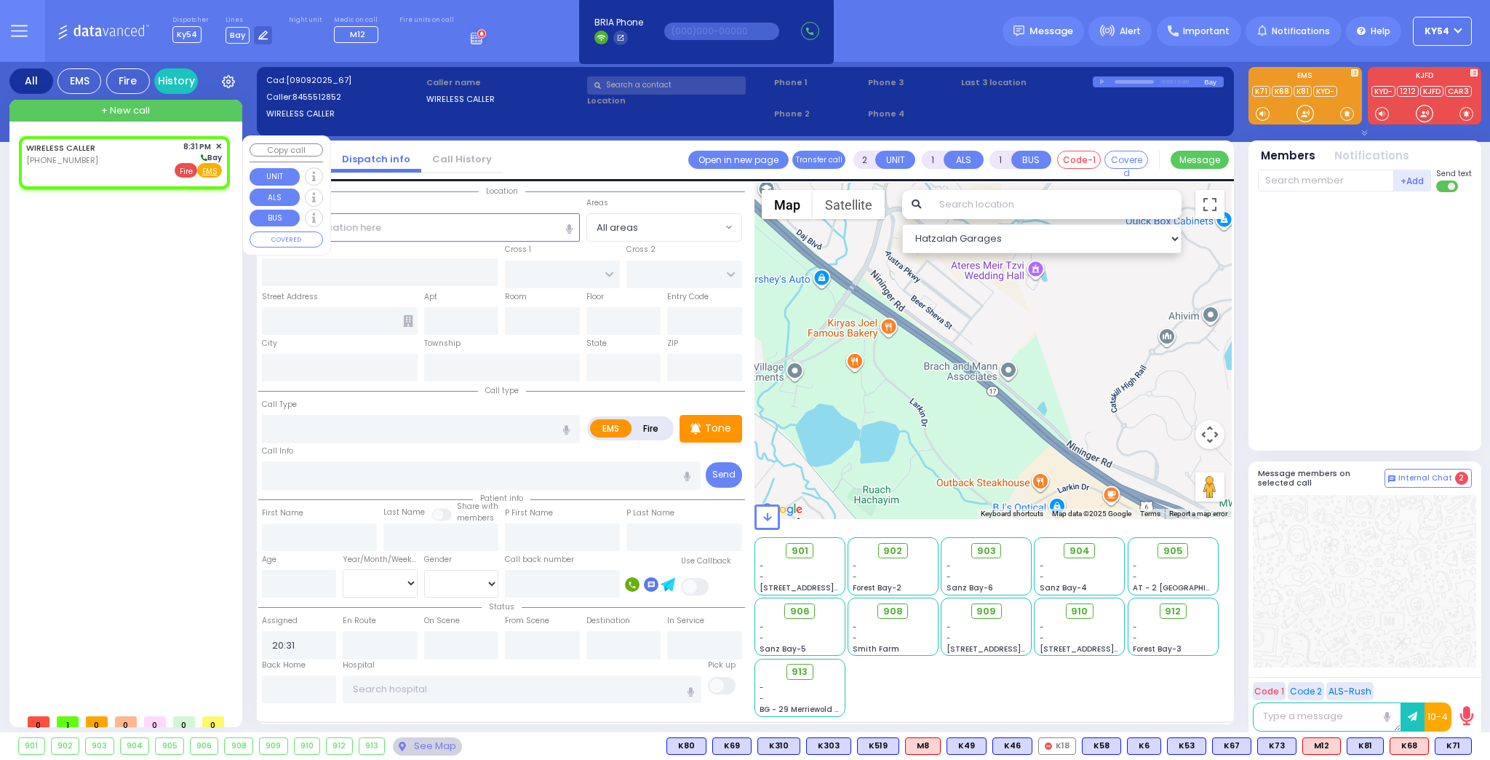
click at [188, 170] on span "Fire" at bounding box center [186, 170] width 23 height 15
select select
radio input "false"
radio input "true"
select select
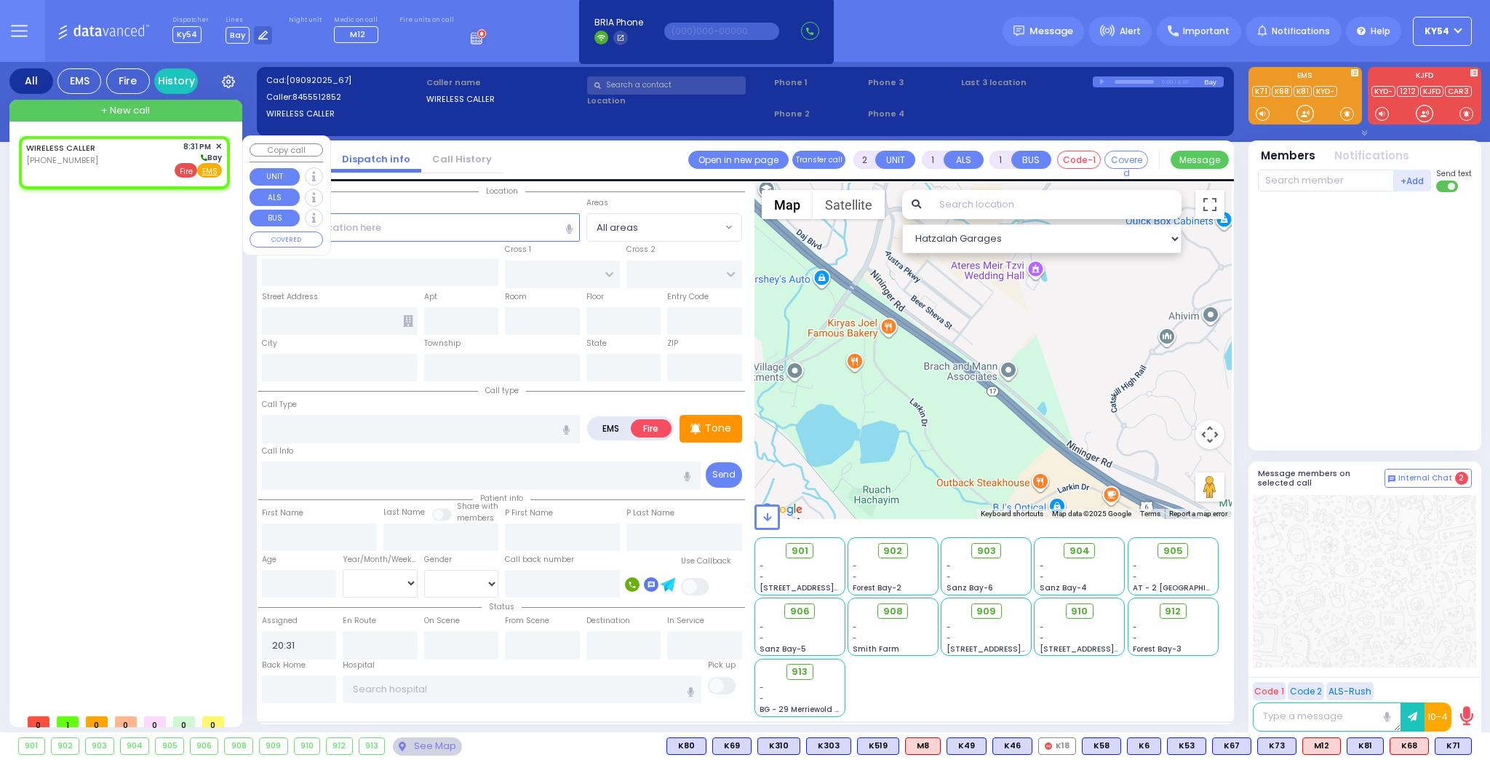
select select "Hatzalah Garages"
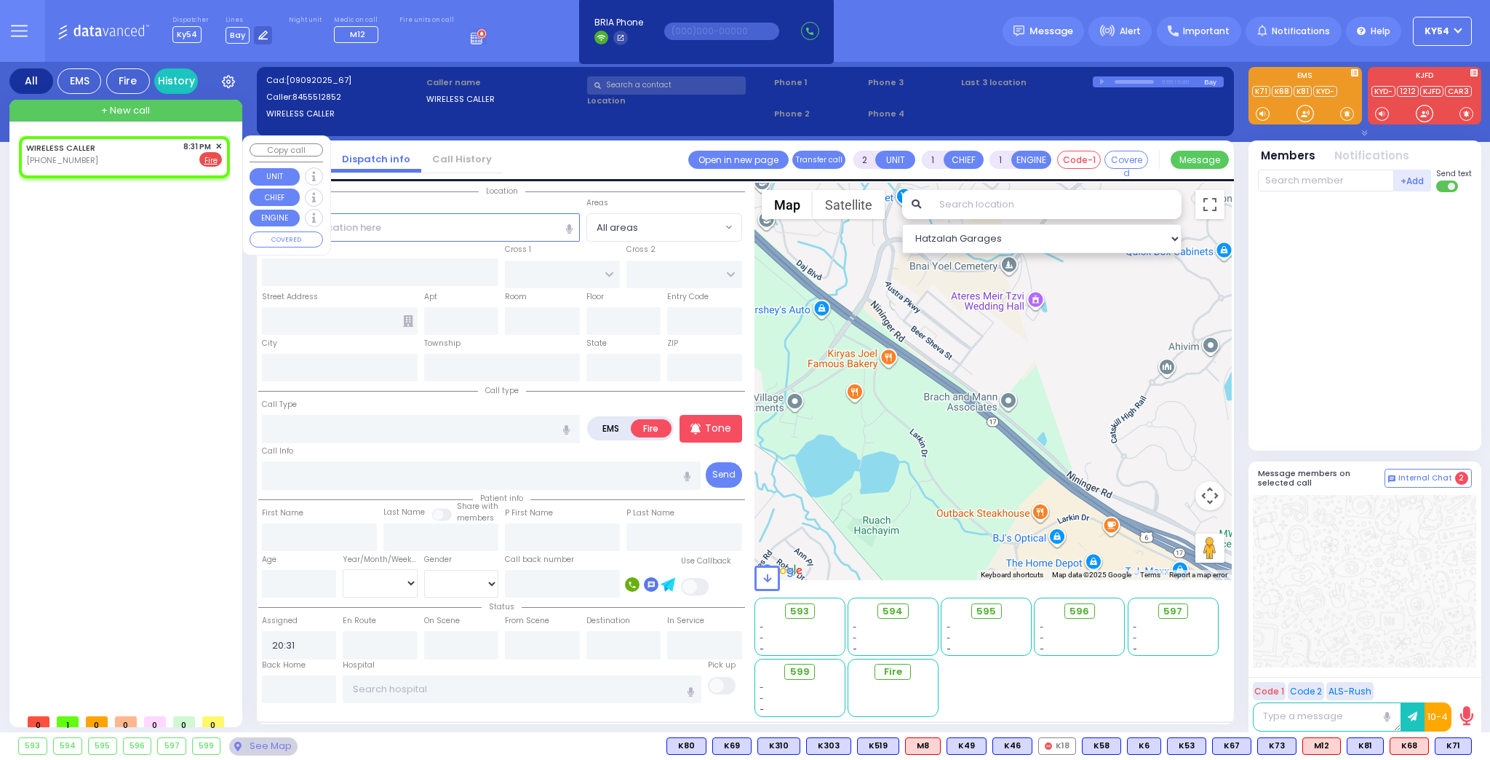
select select
radio input "true"
select select
select select "Hatzalah Garages"
click at [131, 145] on div "WIRELESS CALLER [PHONE_NUMBER] 8:31 PM ✕ EMS Fire" at bounding box center [124, 153] width 196 height 27
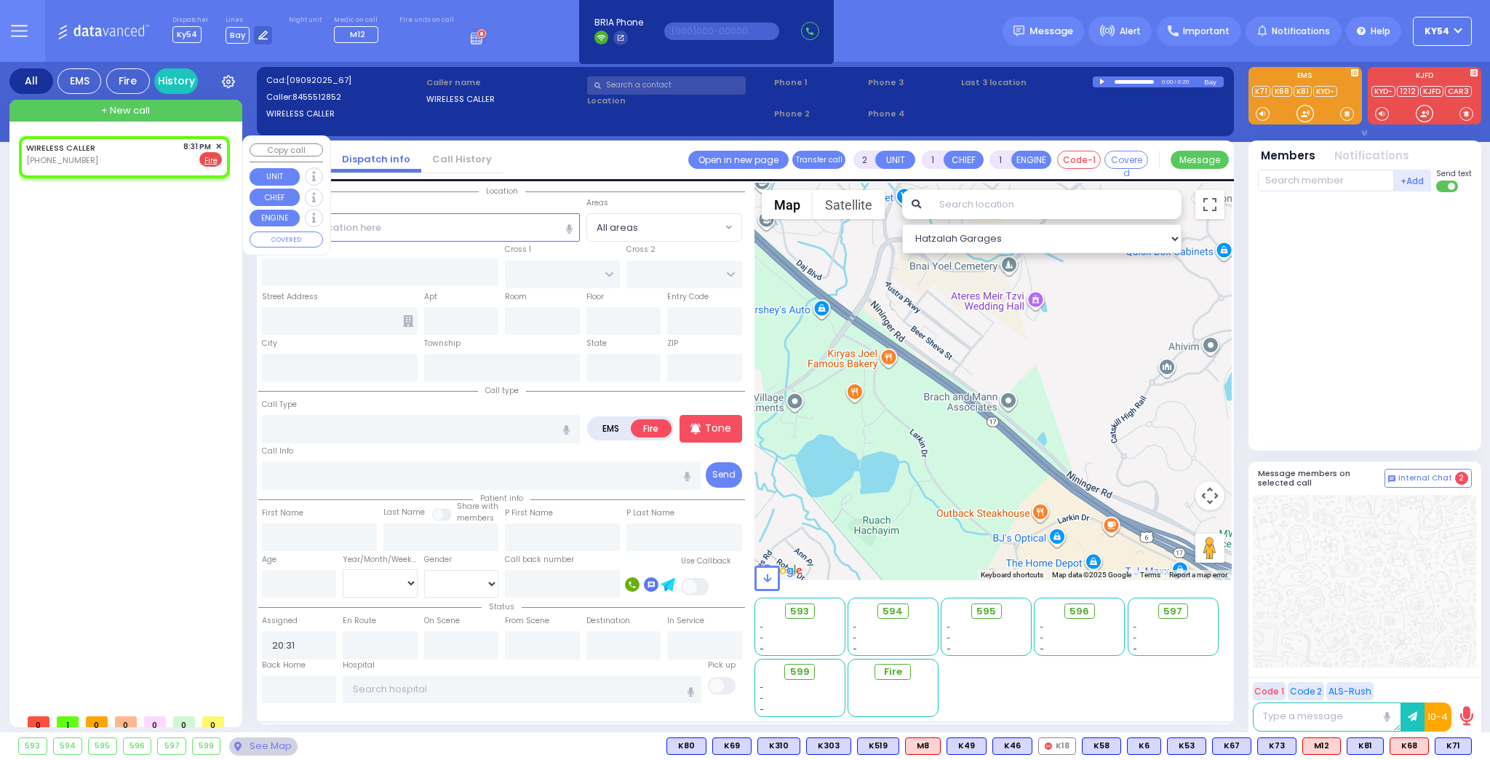
select select
radio input "true"
select select
select select "Hatzalah Garages"
click at [120, 154] on div "WIRELESS CALLER [PHONE_NUMBER] 8:31 PM ✕ EMS Fire" at bounding box center [124, 153] width 196 height 27
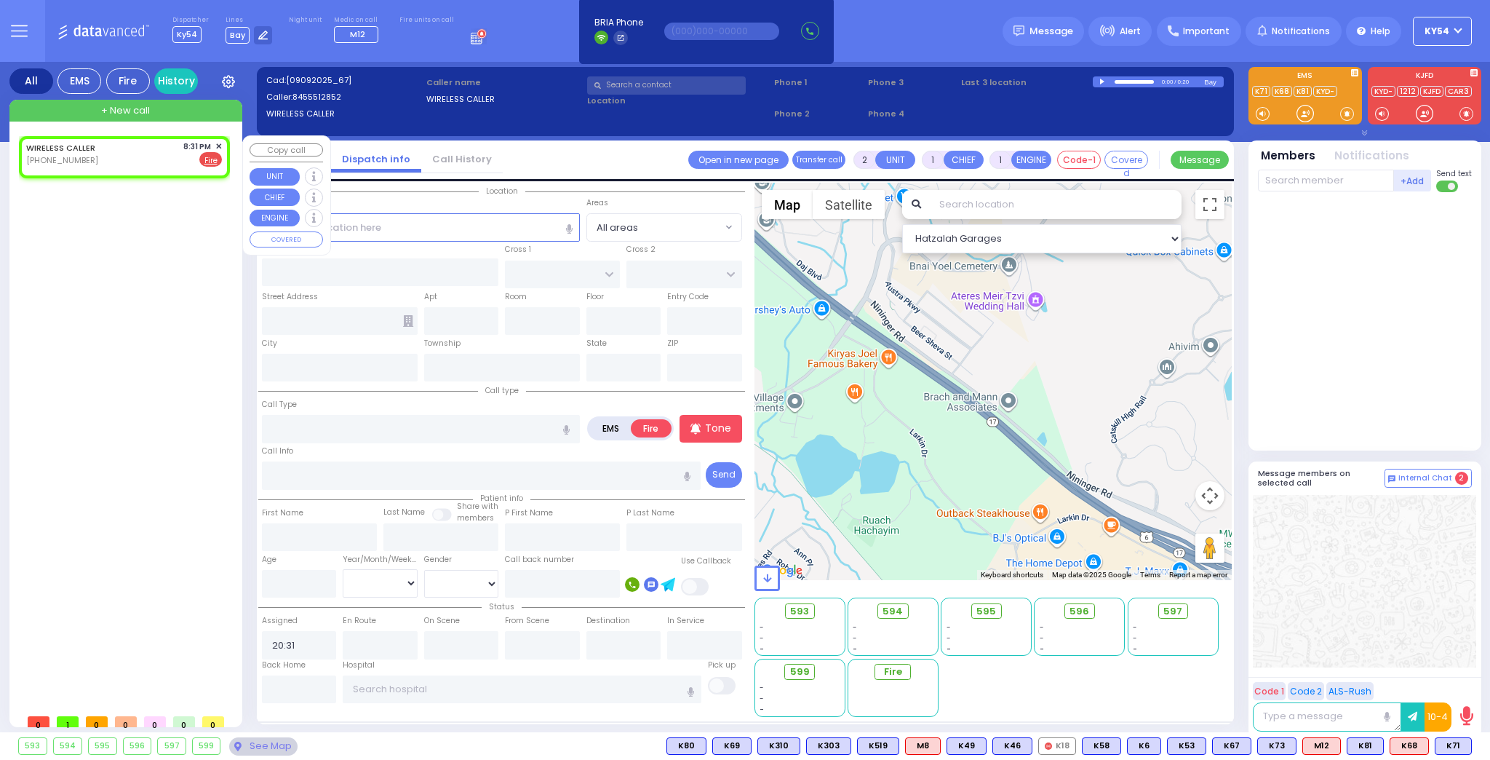
select select
radio input "true"
select select
select select "Hatzalah Garages"
click at [146, 161] on div "WIRELESS CALLER [PHONE_NUMBER] 8:31 PM ✕ EMS Fire" at bounding box center [124, 153] width 196 height 27
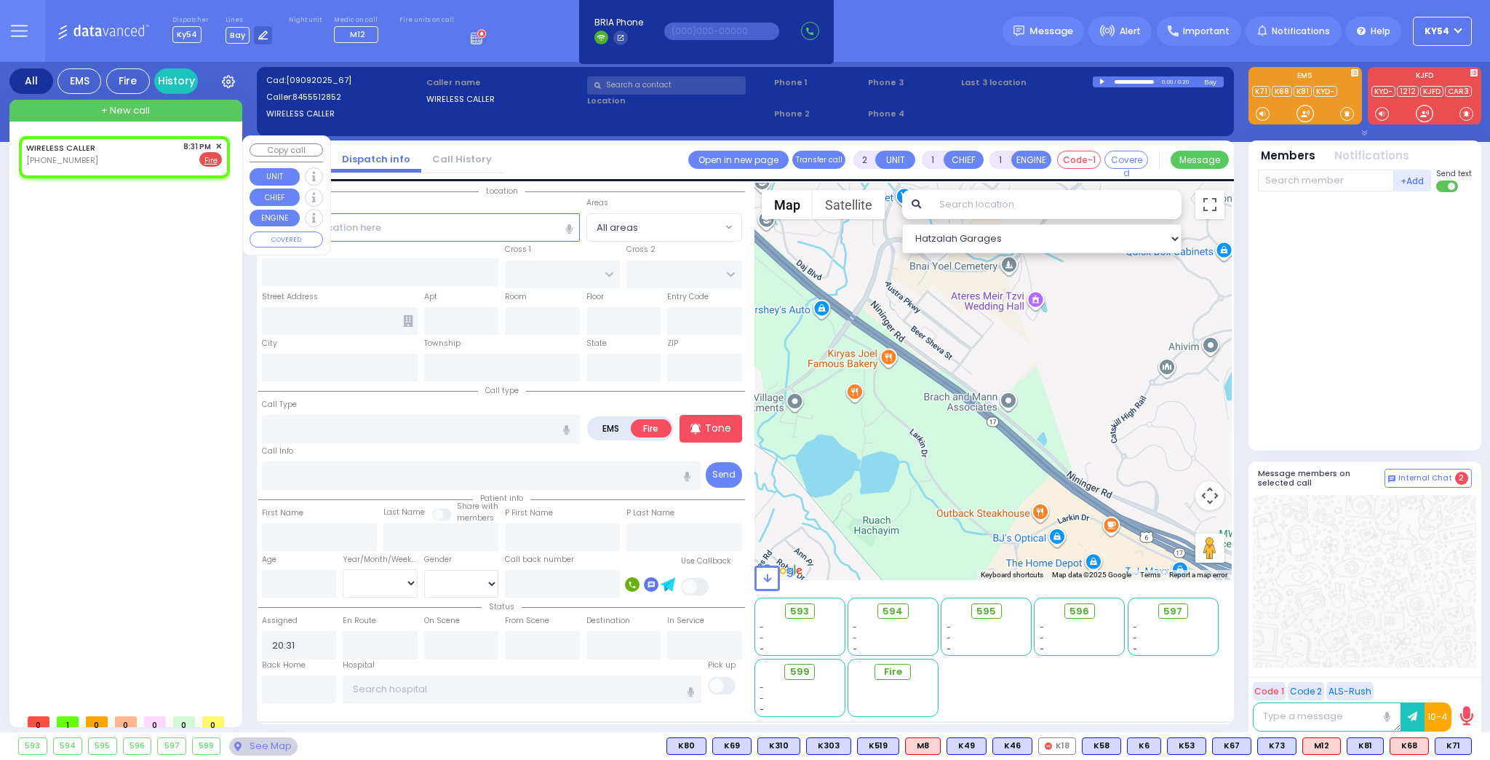
select select
radio input "true"
select select
select select "Hatzalah Garages"
click at [207, 161] on u "Fire" at bounding box center [210, 160] width 13 height 11
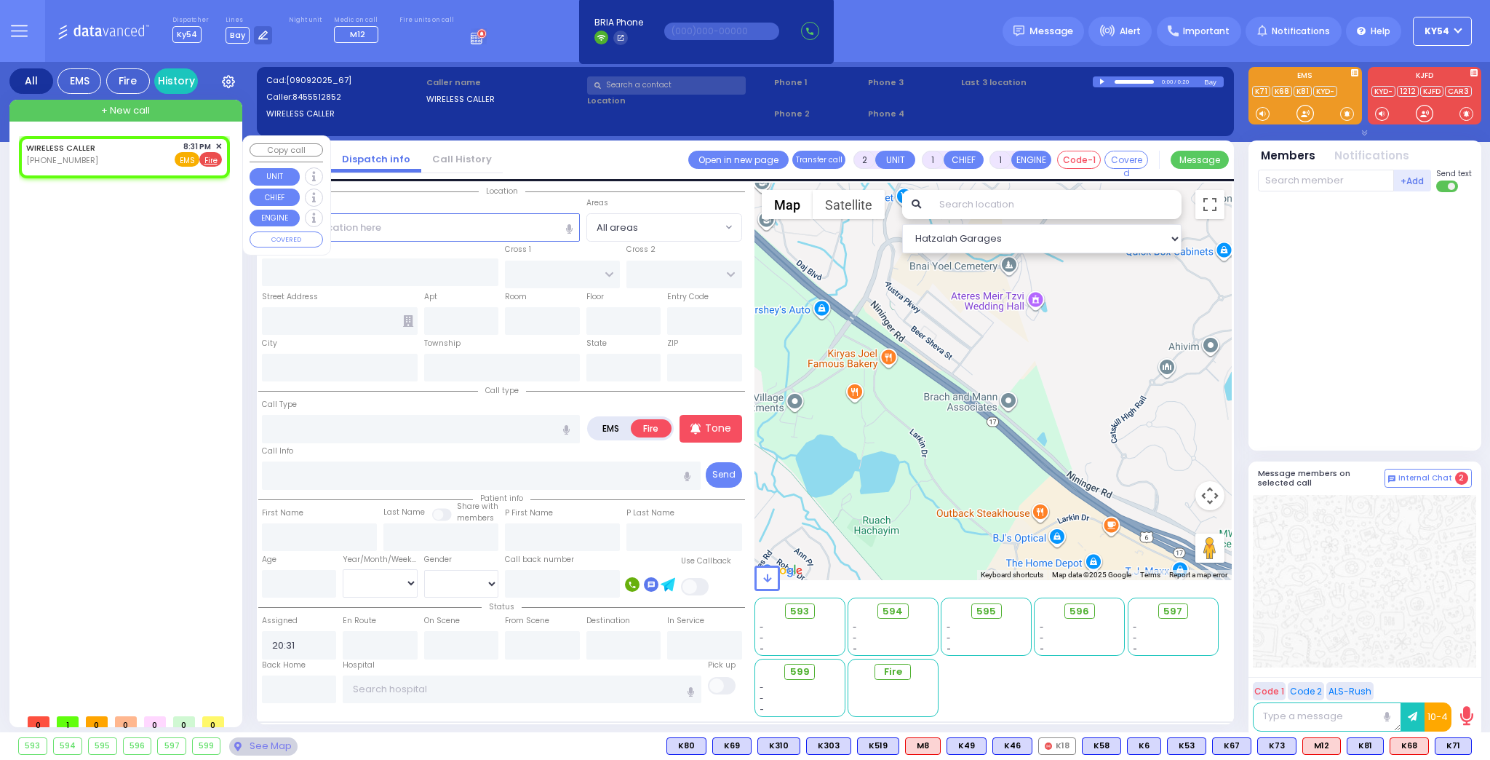
select select
radio input "true"
select select
select select "Hatzalah Garages"
click at [136, 150] on div "WIRELESS CALLER [PHONE_NUMBER] 8:31 PM ✕ EMS Fire" at bounding box center [124, 153] width 196 height 27
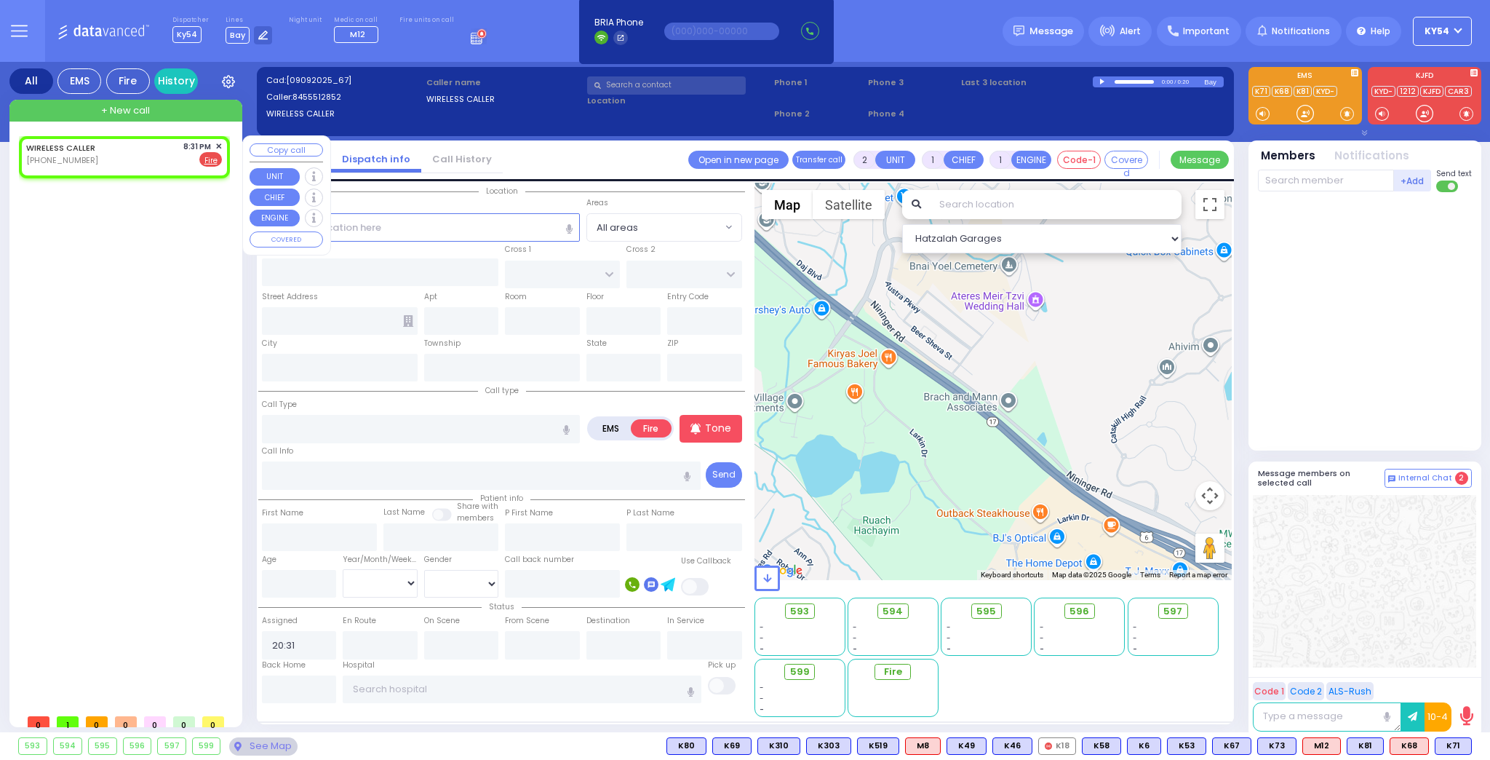
select select
radio input "true"
select select
select select "Hatzalah Garages"
drag, startPoint x: 314, startPoint y: 223, endPoint x: 315, endPoint y: 216, distance: 7.3
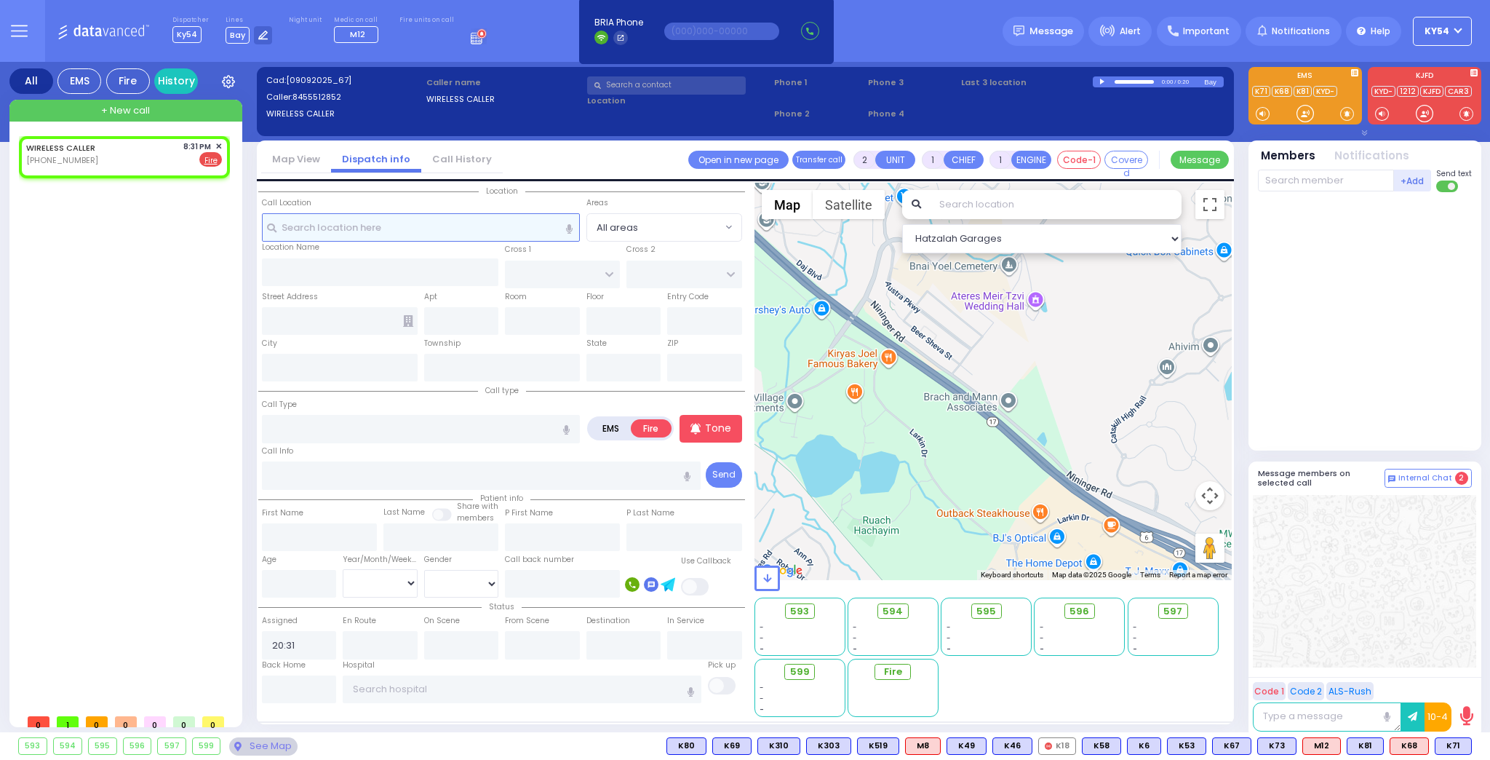
click at [312, 220] on input "text" at bounding box center [421, 227] width 318 height 28
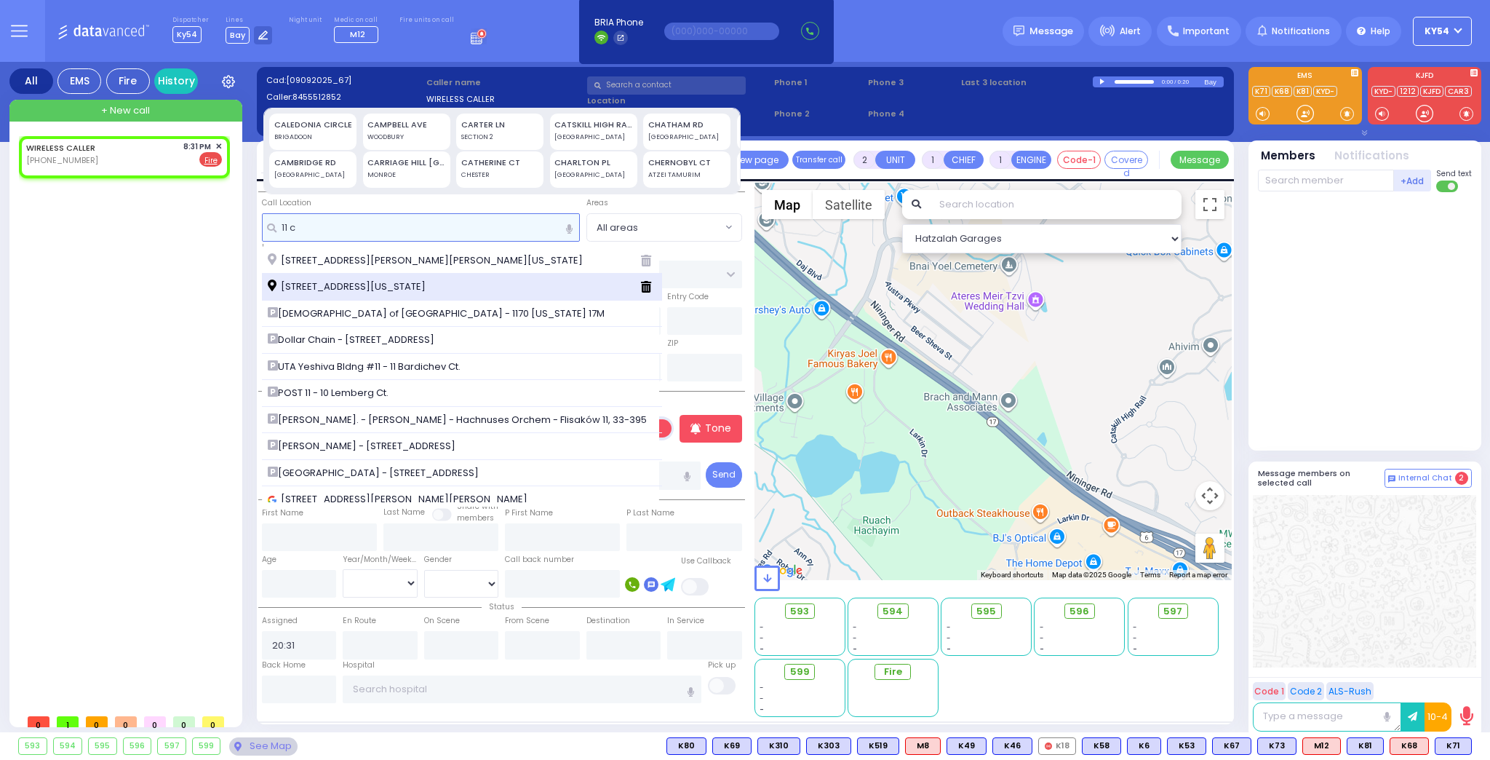
type input "11 c"
click at [312, 284] on span "[STREET_ADDRESS][US_STATE]" at bounding box center [349, 286] width 163 height 15
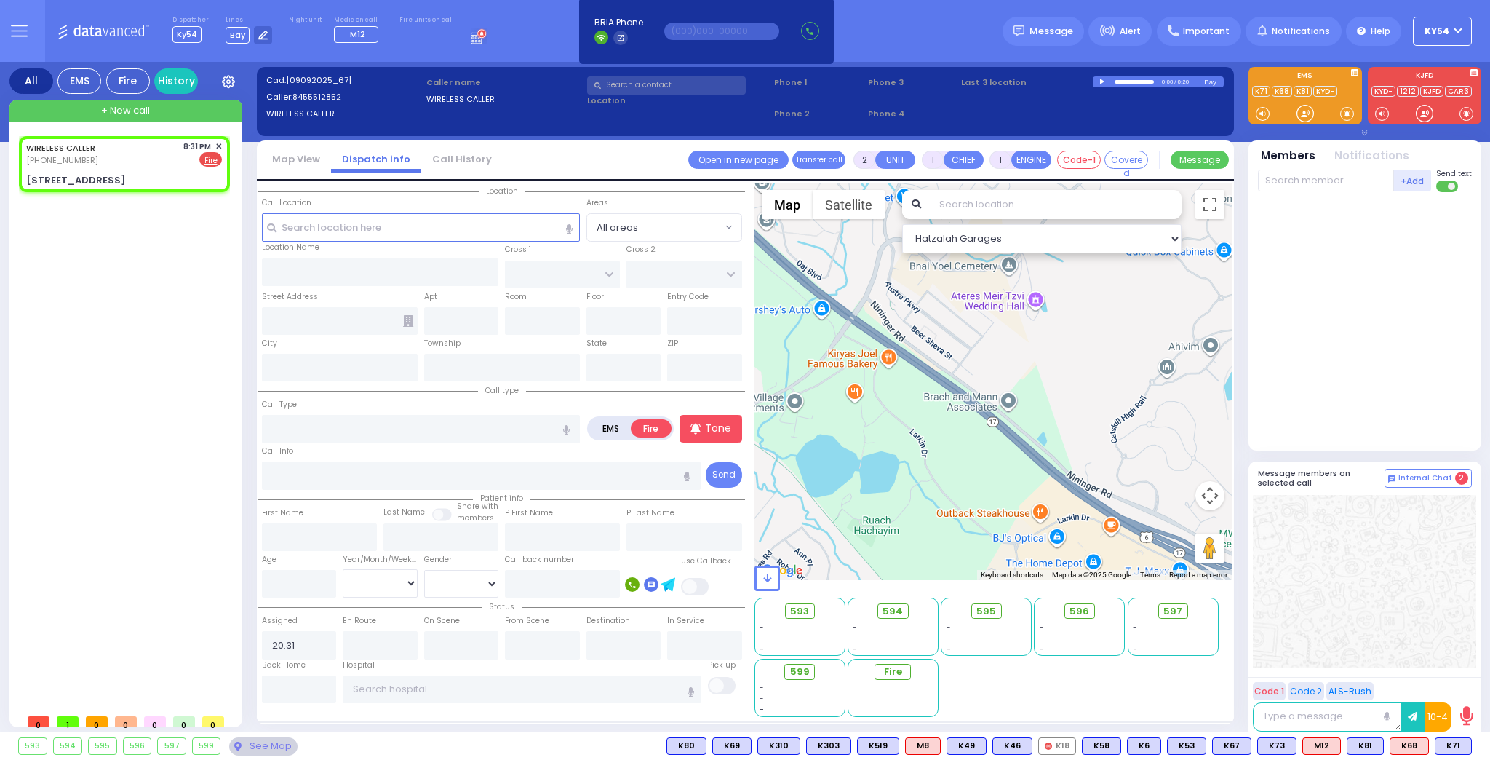
select select
radio input "true"
select select
select select "Hatzalah Garages"
type input "[GEOGRAPHIC_DATA]"
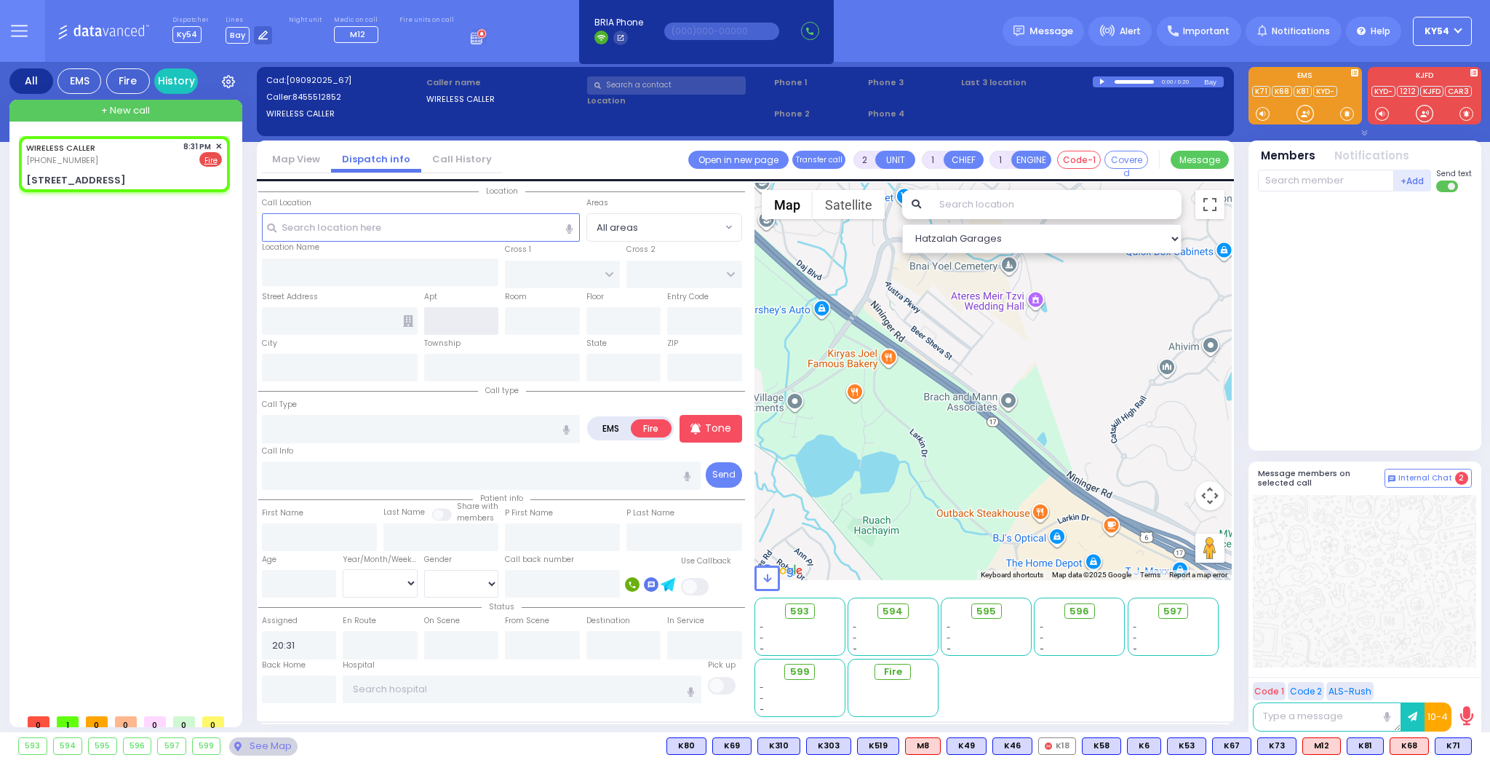
type input "[GEOGRAPHIC_DATA]"
type input "[STREET_ADDRESS]"
type input "Monroe"
type input "[US_STATE]"
type input "10950"
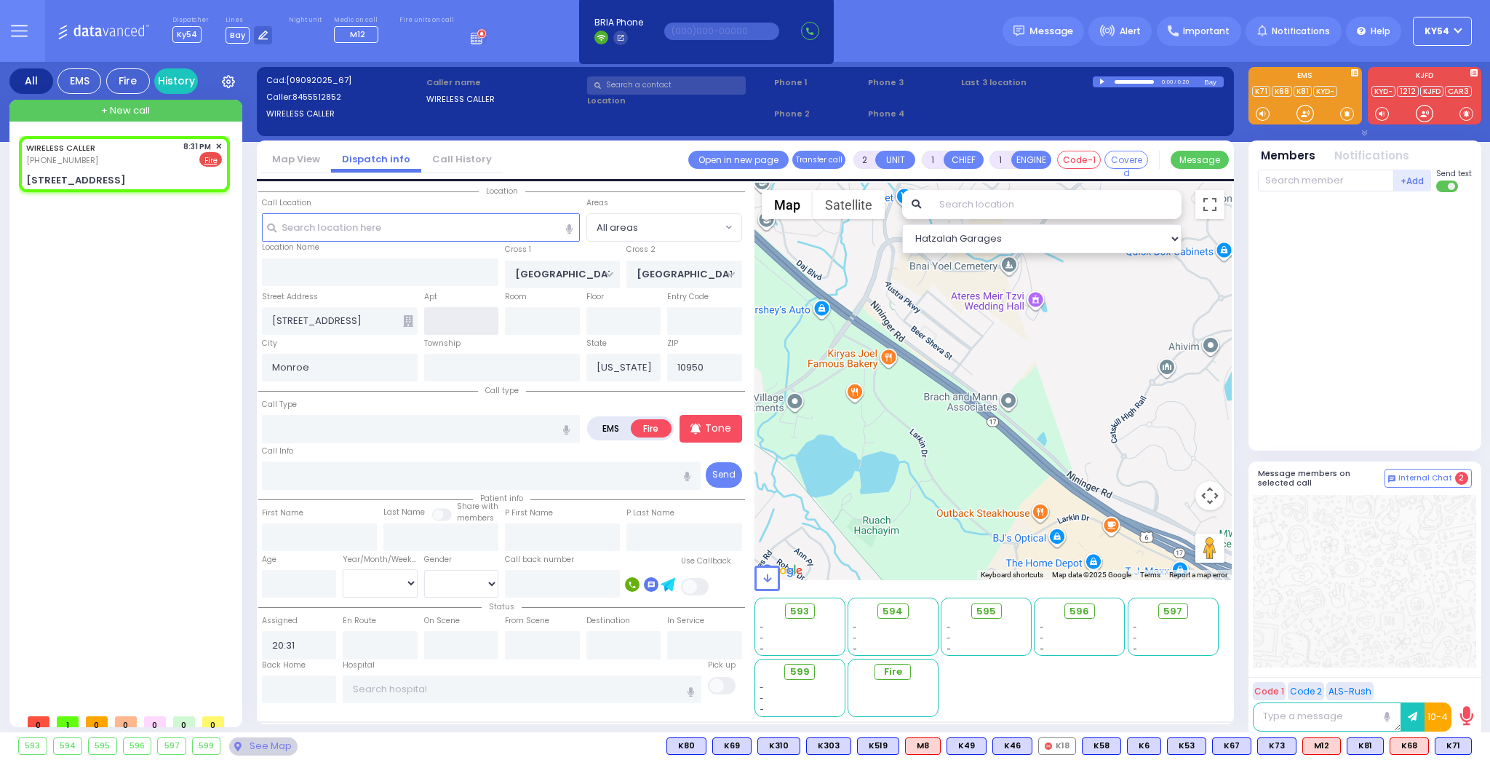
select select "SECTION 5"
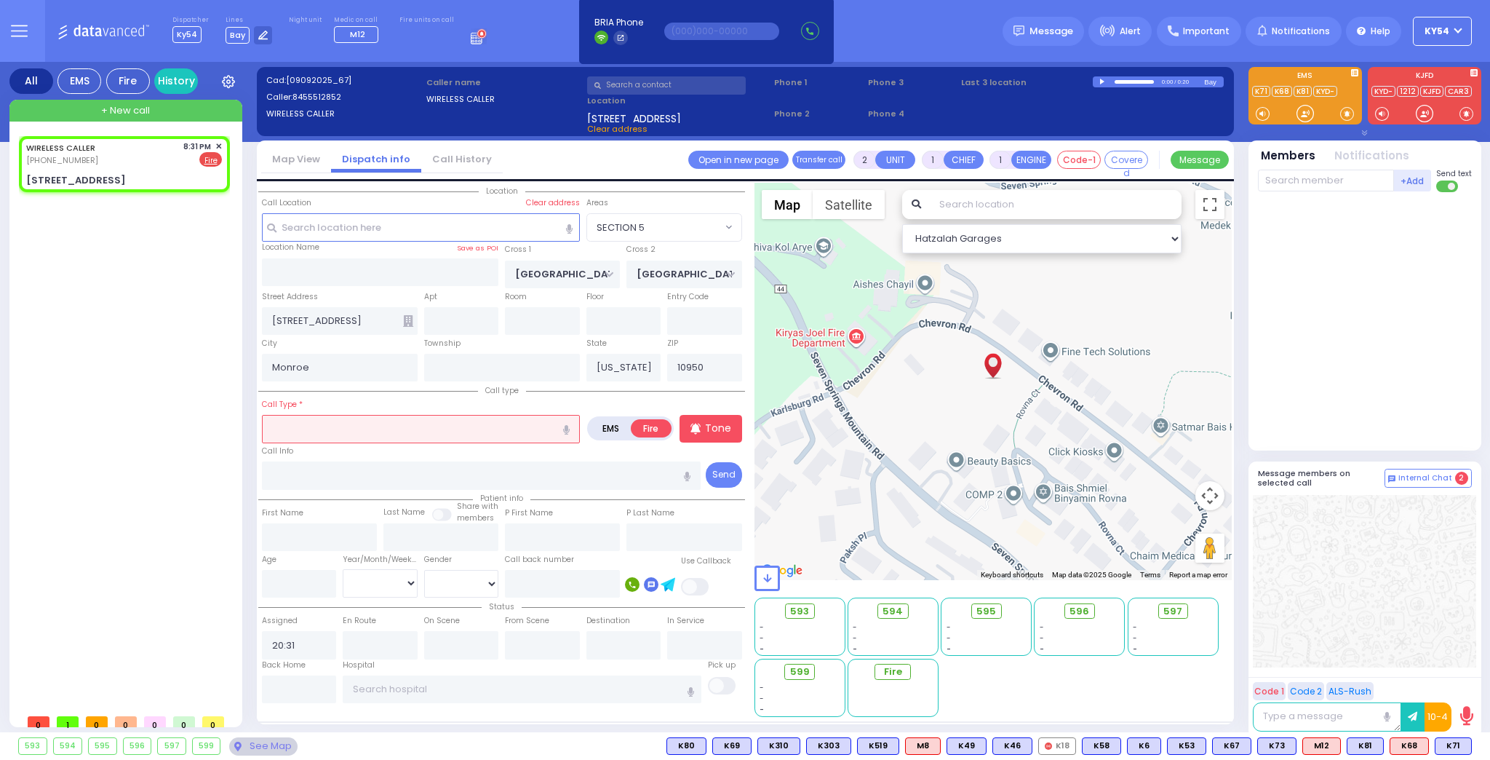
click at [303, 424] on input "text" at bounding box center [421, 429] width 318 height 28
select select
radio input "true"
select select
select select "Hatzalah Garages"
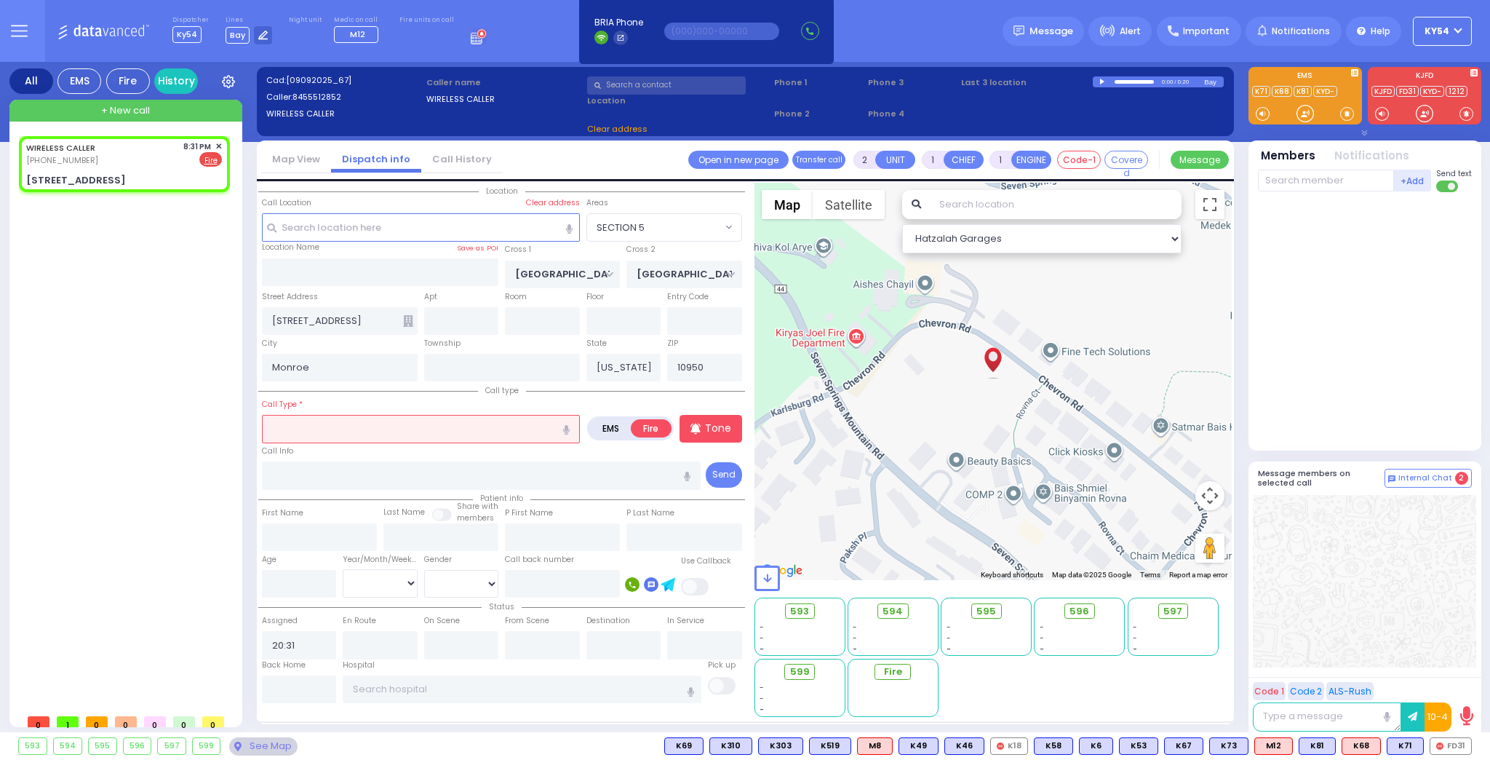
select select "SECTION 5"
click at [566, 426] on icon "button" at bounding box center [566, 429] width 7 height 9
type input "kids playing with fire"
select select
radio input "true"
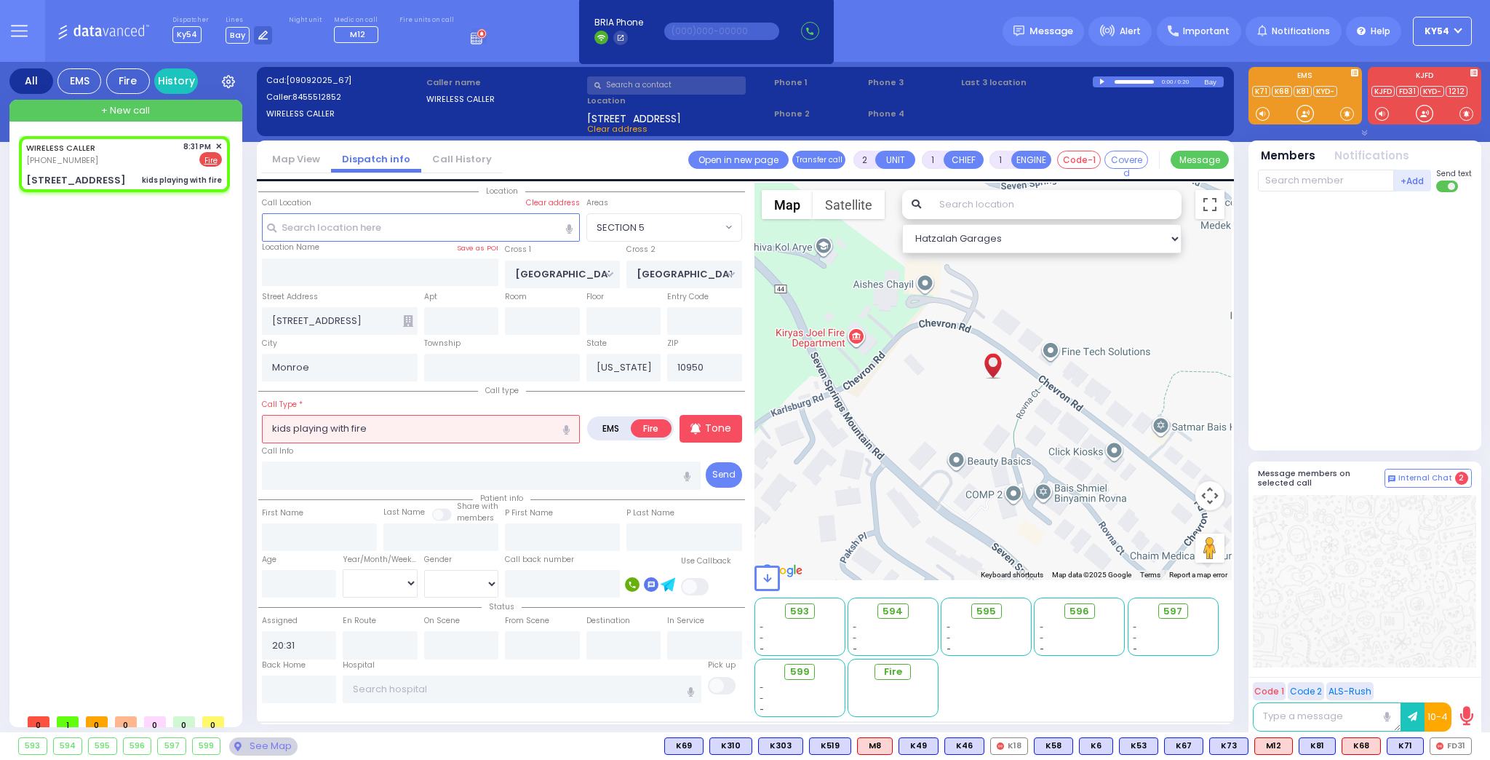
select select
select select "Hatzalah Garages"
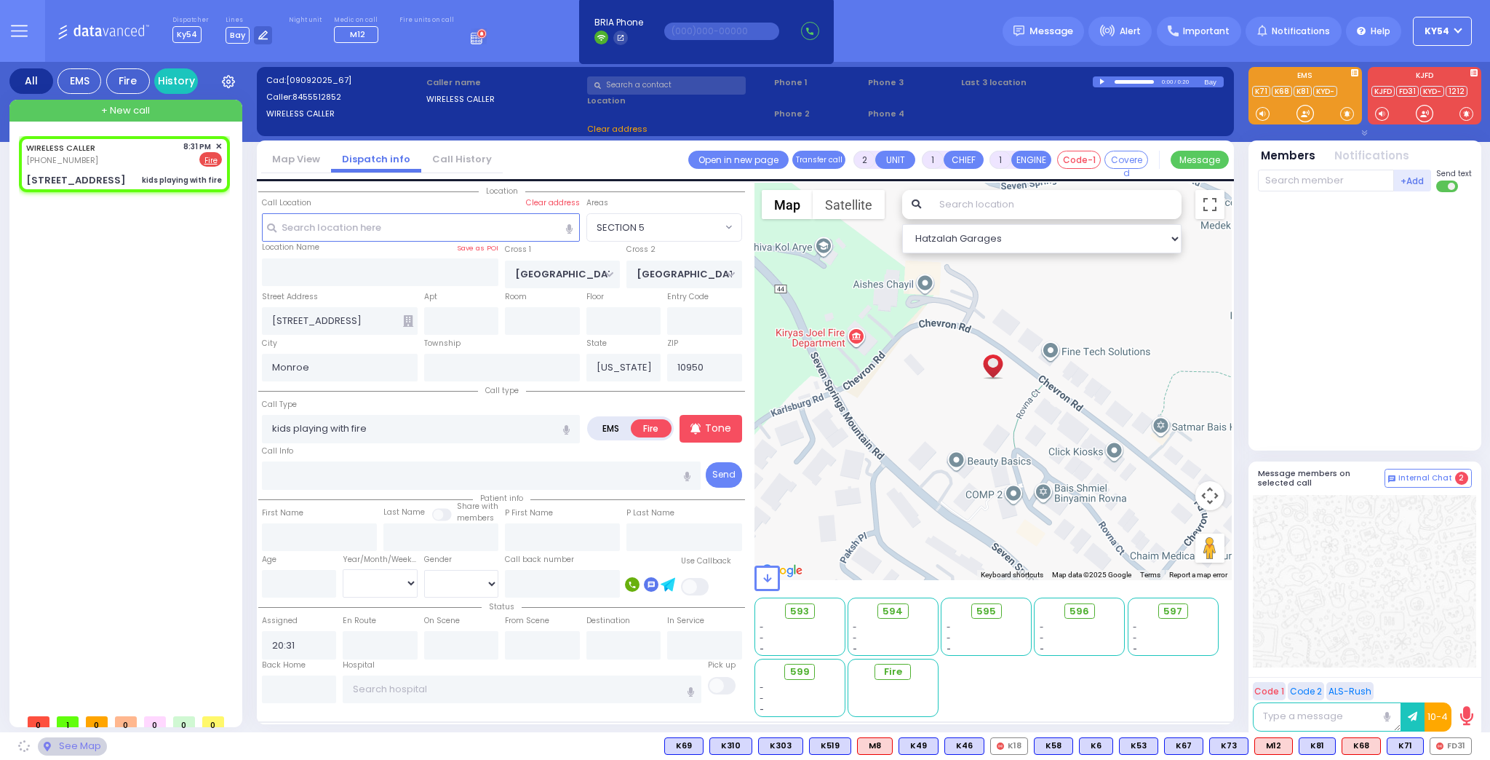
select select "SECTION 5"
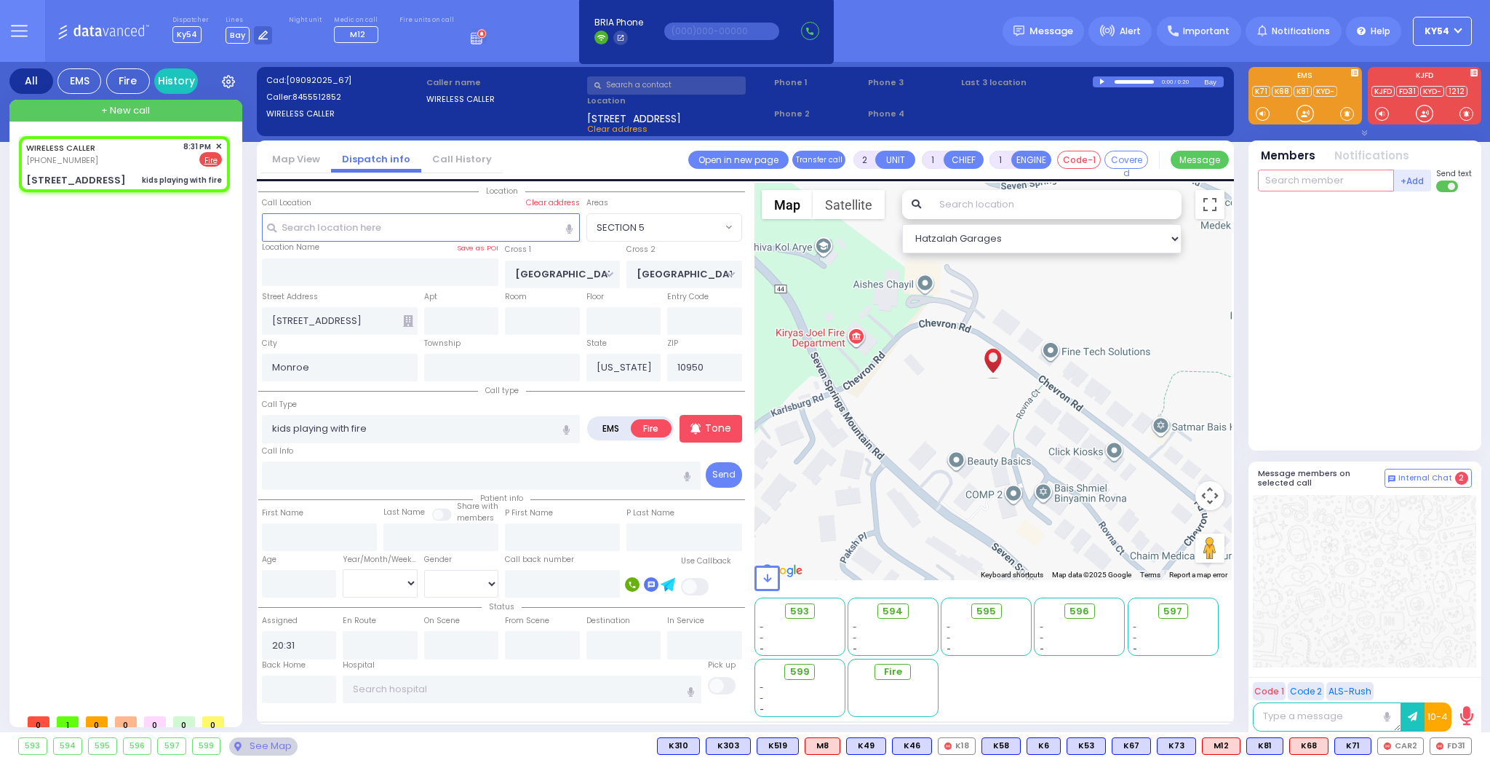
click at [1321, 177] on input "text" at bounding box center [1326, 181] width 136 height 22
type input "21"
click at [1329, 210] on div "FD21" at bounding box center [1306, 210] width 73 height 15
select select
radio input "true"
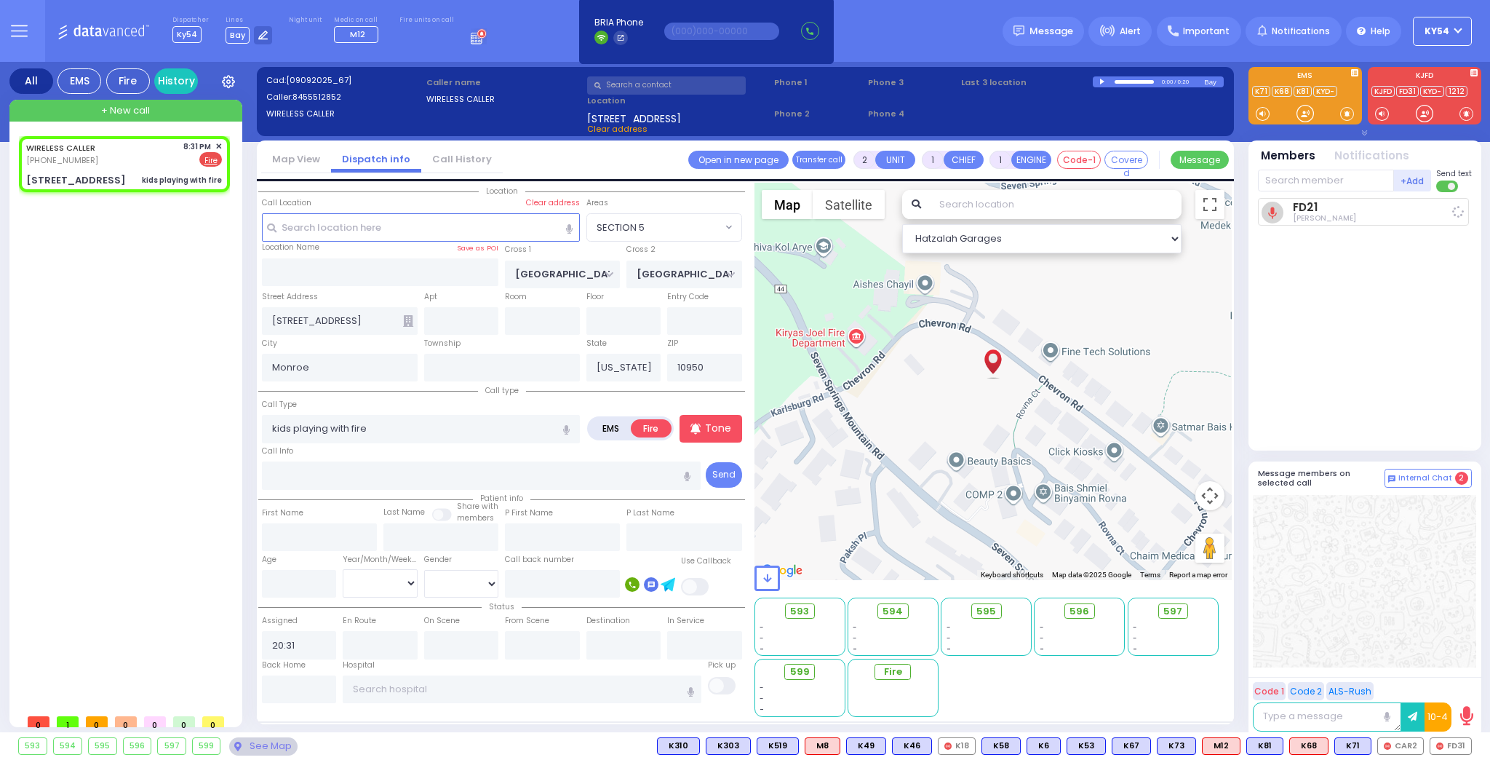
select select
type input "20:33"
select select "Hatzalah Garages"
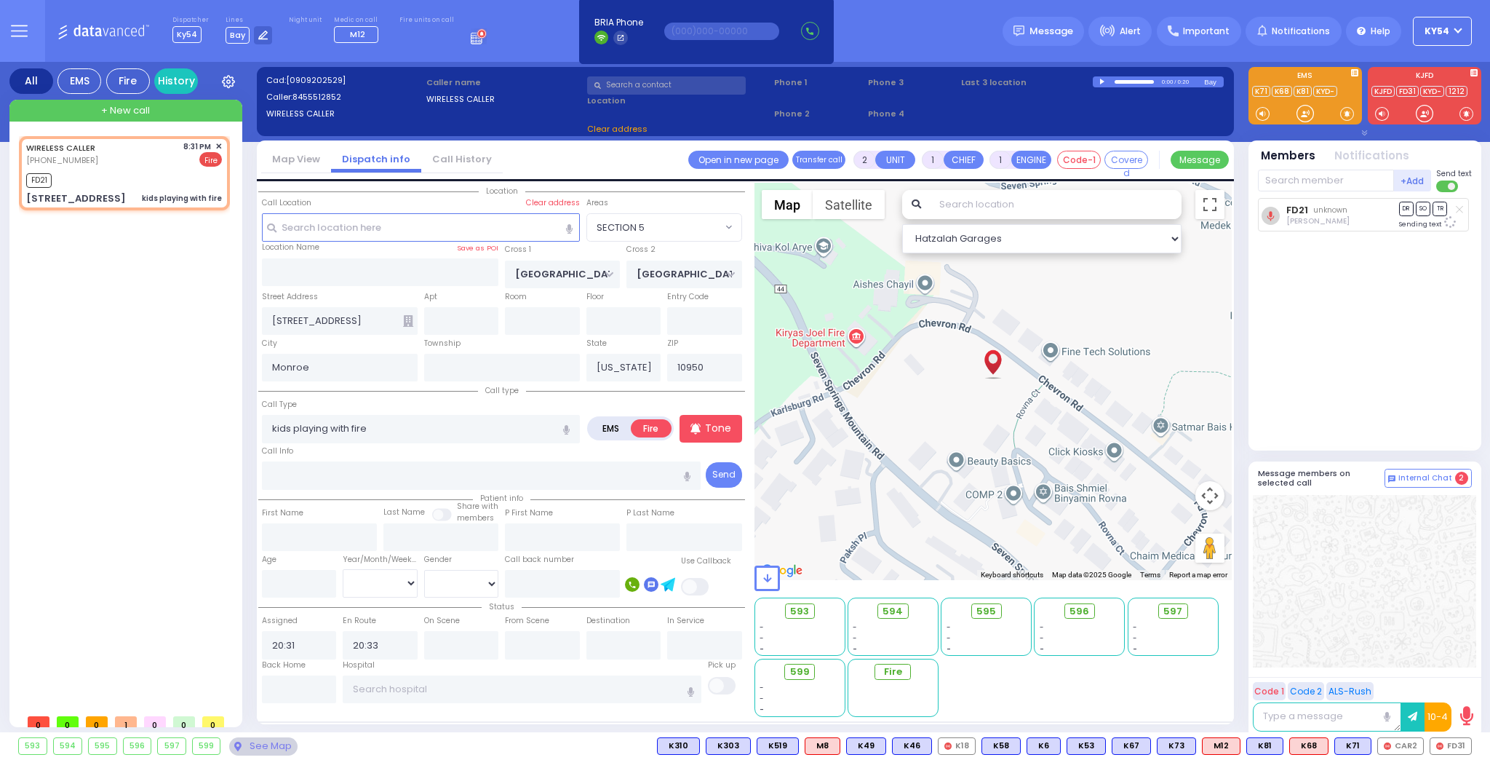
select select "SECTION 5"
drag, startPoint x: 1303, startPoint y: 176, endPoint x: 1311, endPoint y: 176, distance: 8.0
click at [1305, 177] on input "text" at bounding box center [1326, 181] width 136 height 22
type input "79"
click at [1322, 215] on div "FD79" at bounding box center [1306, 210] width 73 height 15
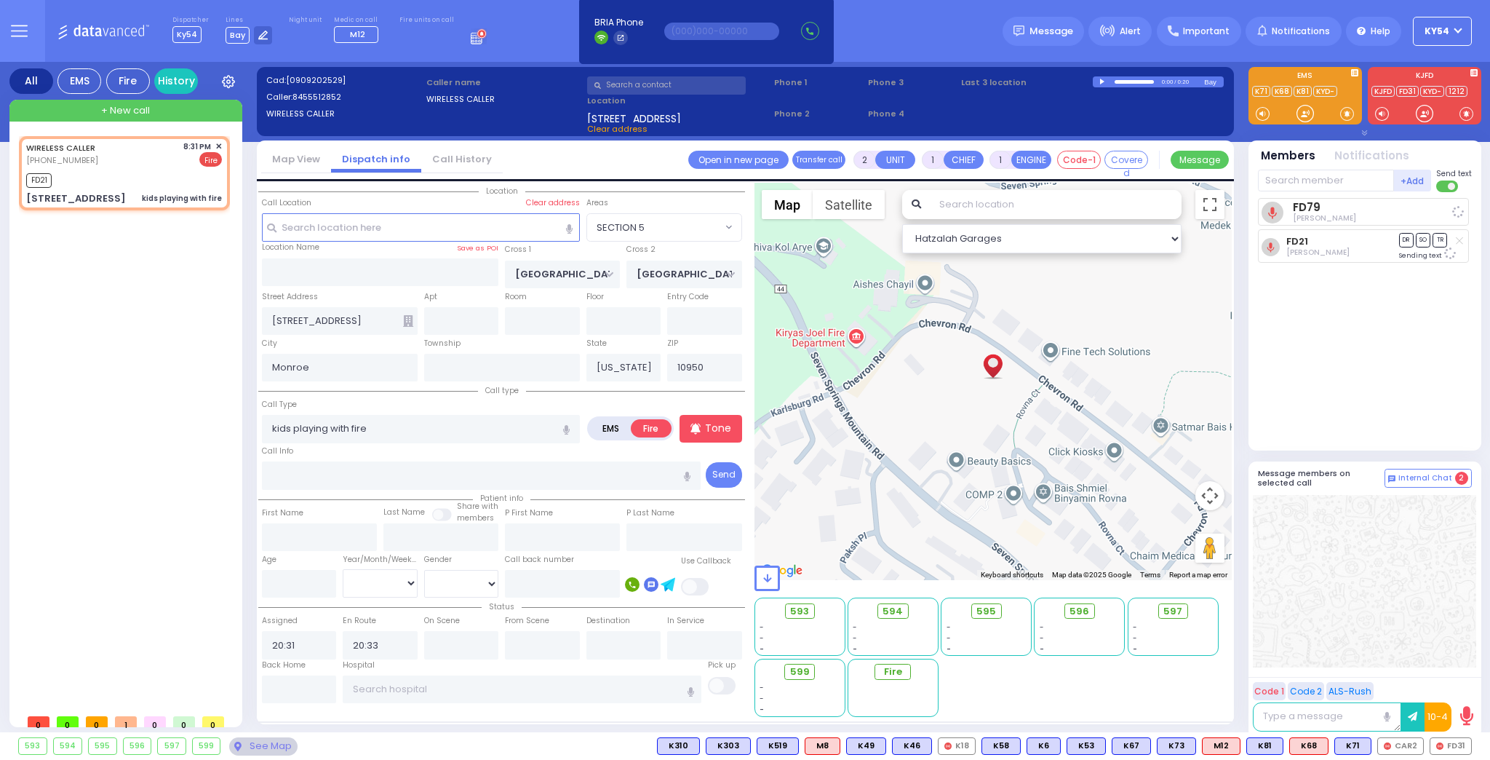
select select
radio input "true"
select select
select select "Hatzalah Garages"
select select "SECTION 5"
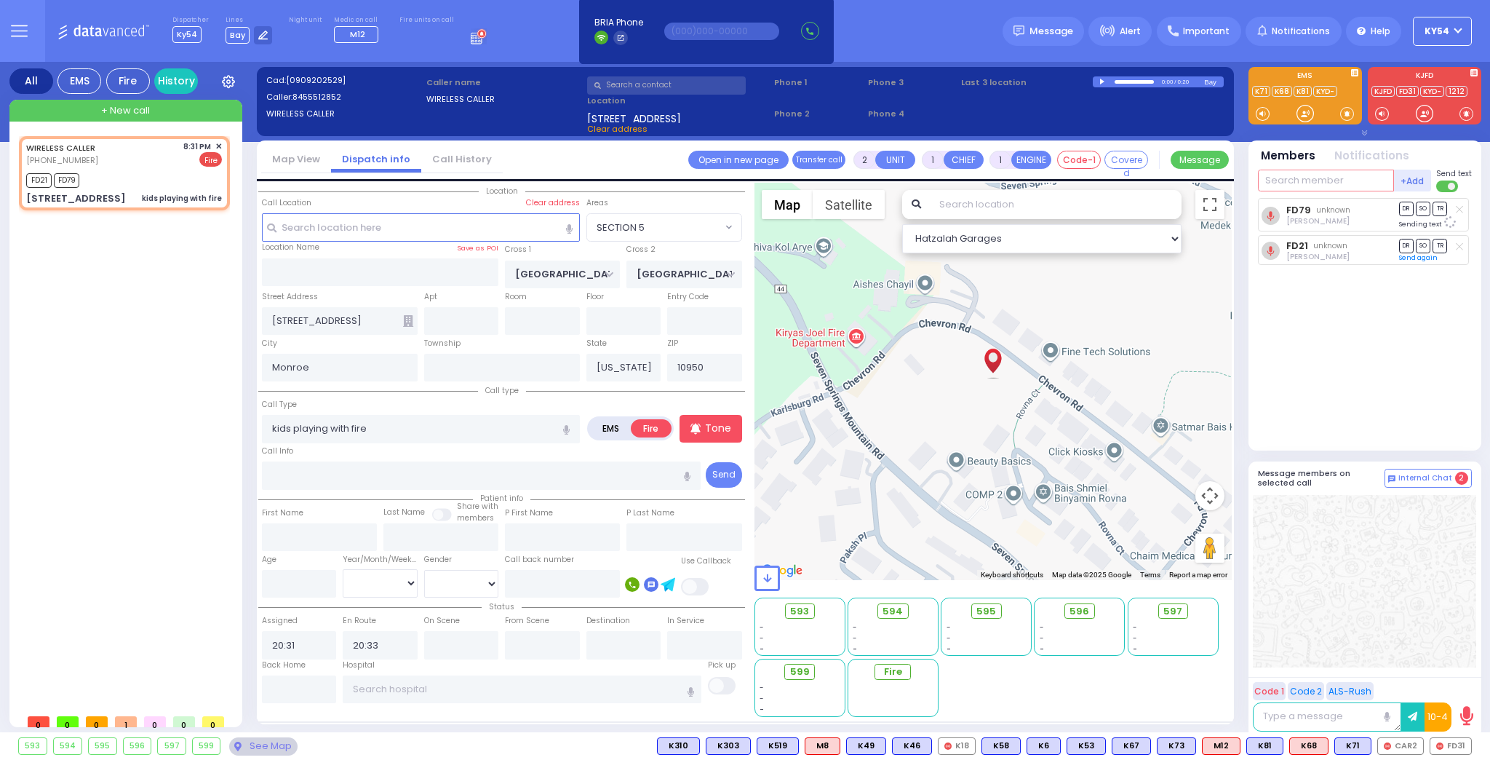
click at [1313, 179] on input "text" at bounding box center [1326, 181] width 136 height 22
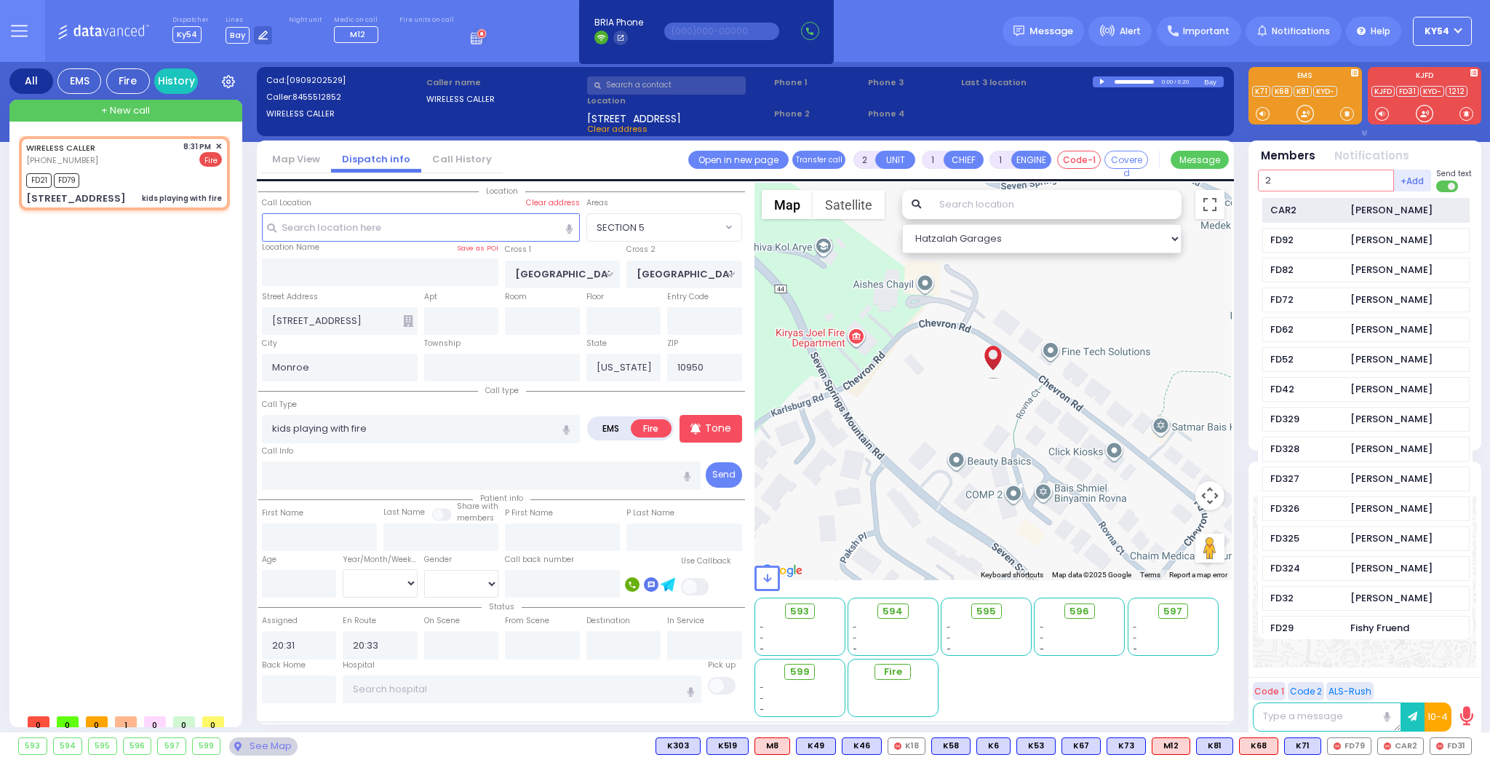
type input "2"
click at [1312, 208] on div "CAR2" at bounding box center [1306, 210] width 73 height 15
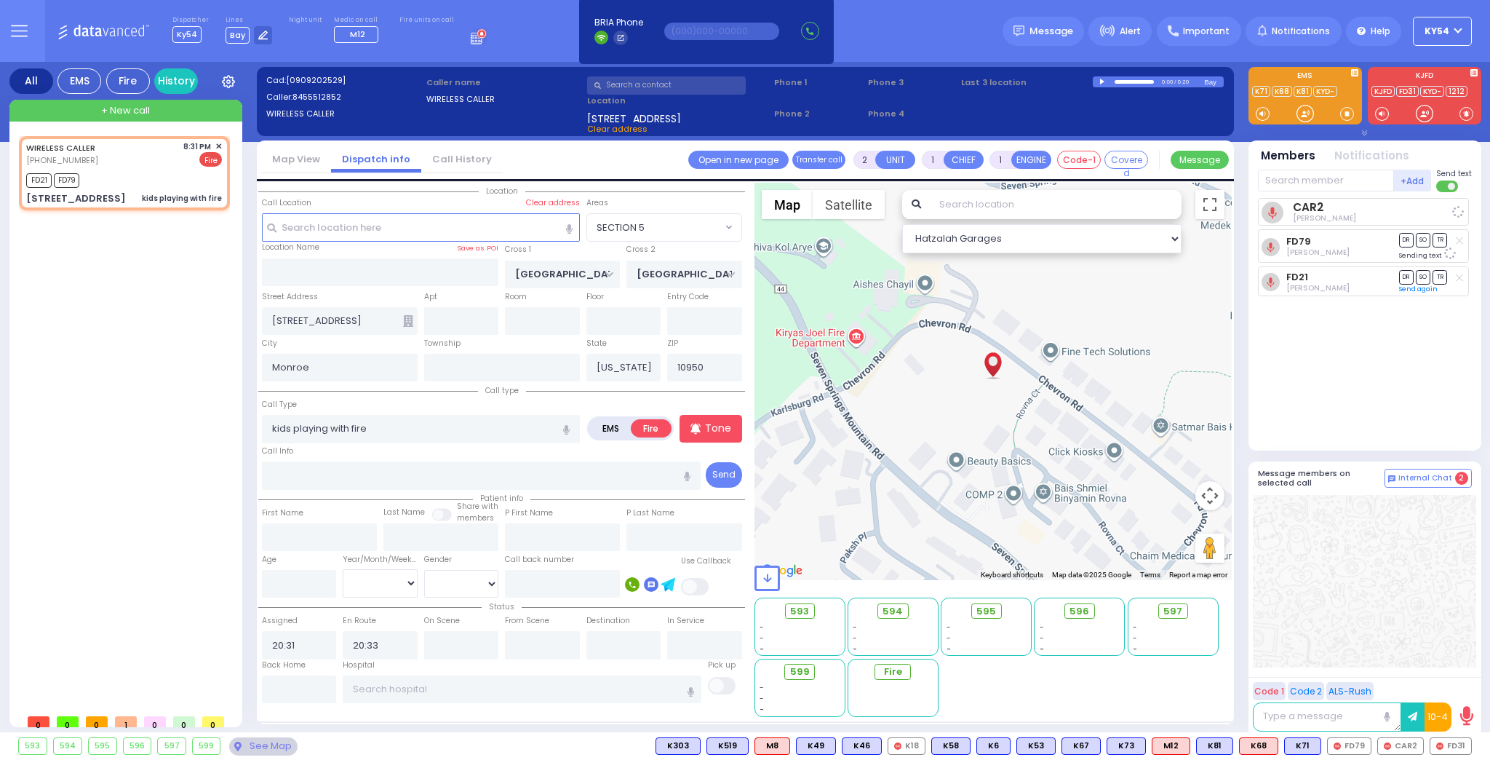
select select
radio input "true"
select select
select select "Hatzalah Garages"
select select "SECTION 5"
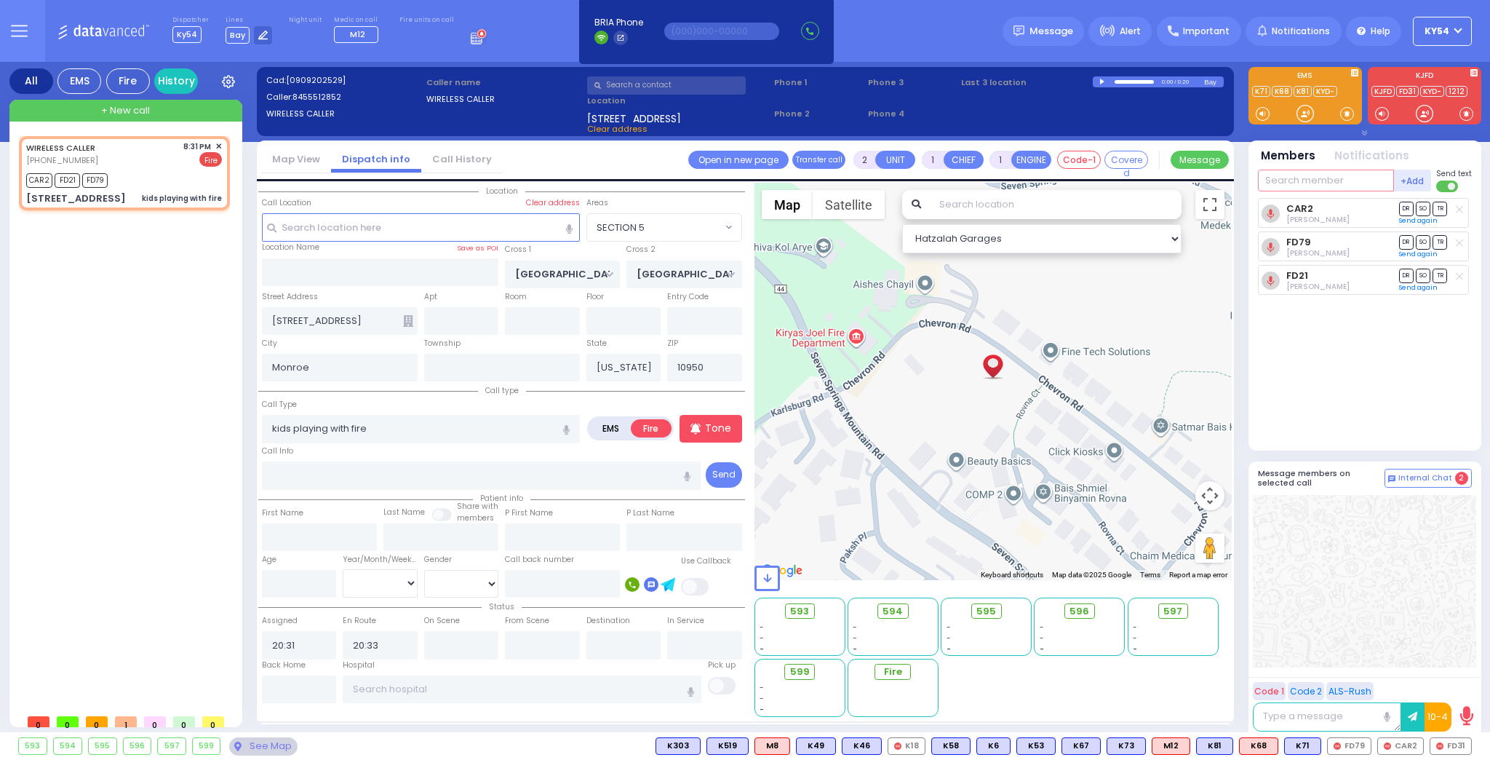
click at [1306, 176] on input "text" at bounding box center [1326, 181] width 136 height 22
type input "595"
click at [1307, 210] on div "595" at bounding box center [1306, 210] width 73 height 15
select select
radio input "true"
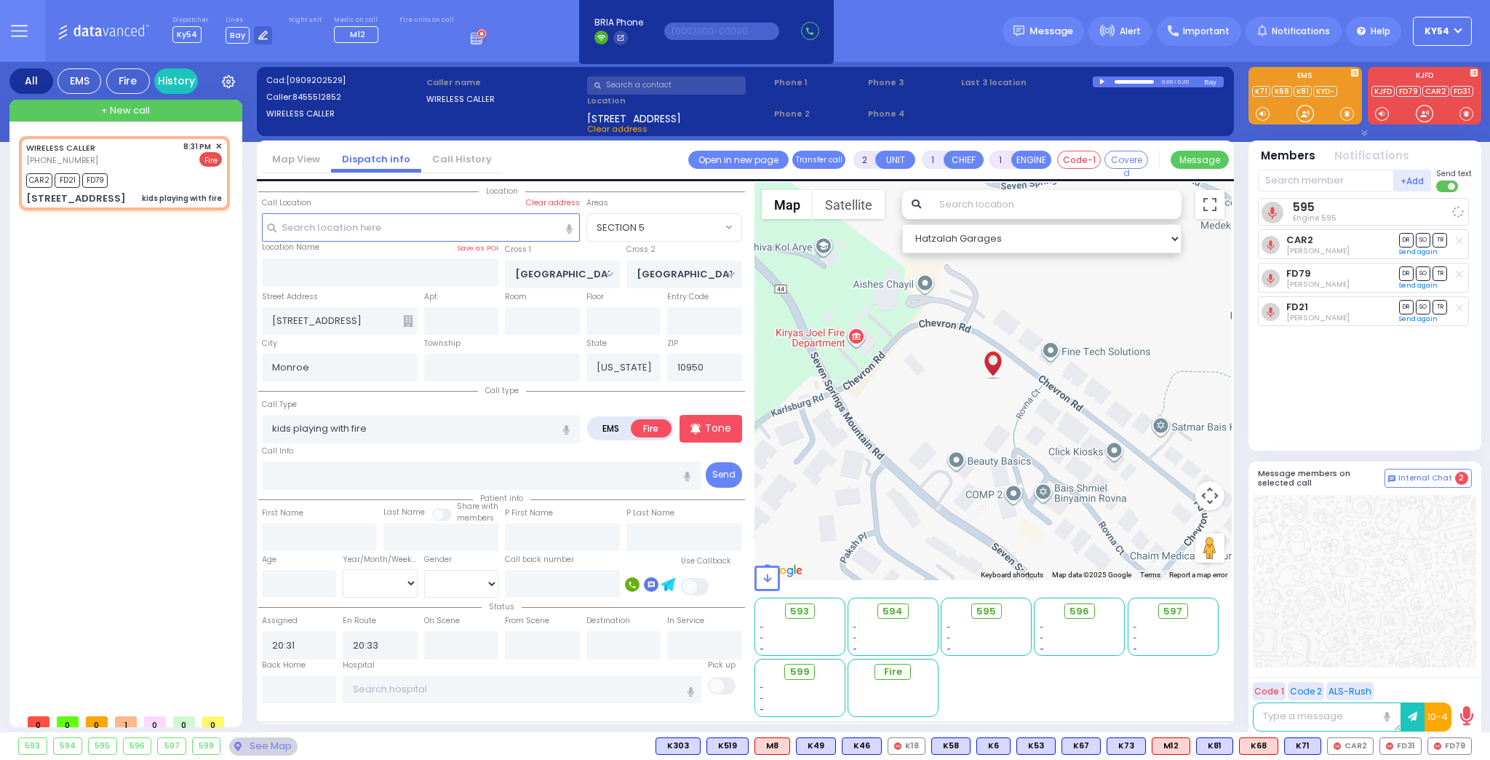
select select
select select "Hatzalah Garages"
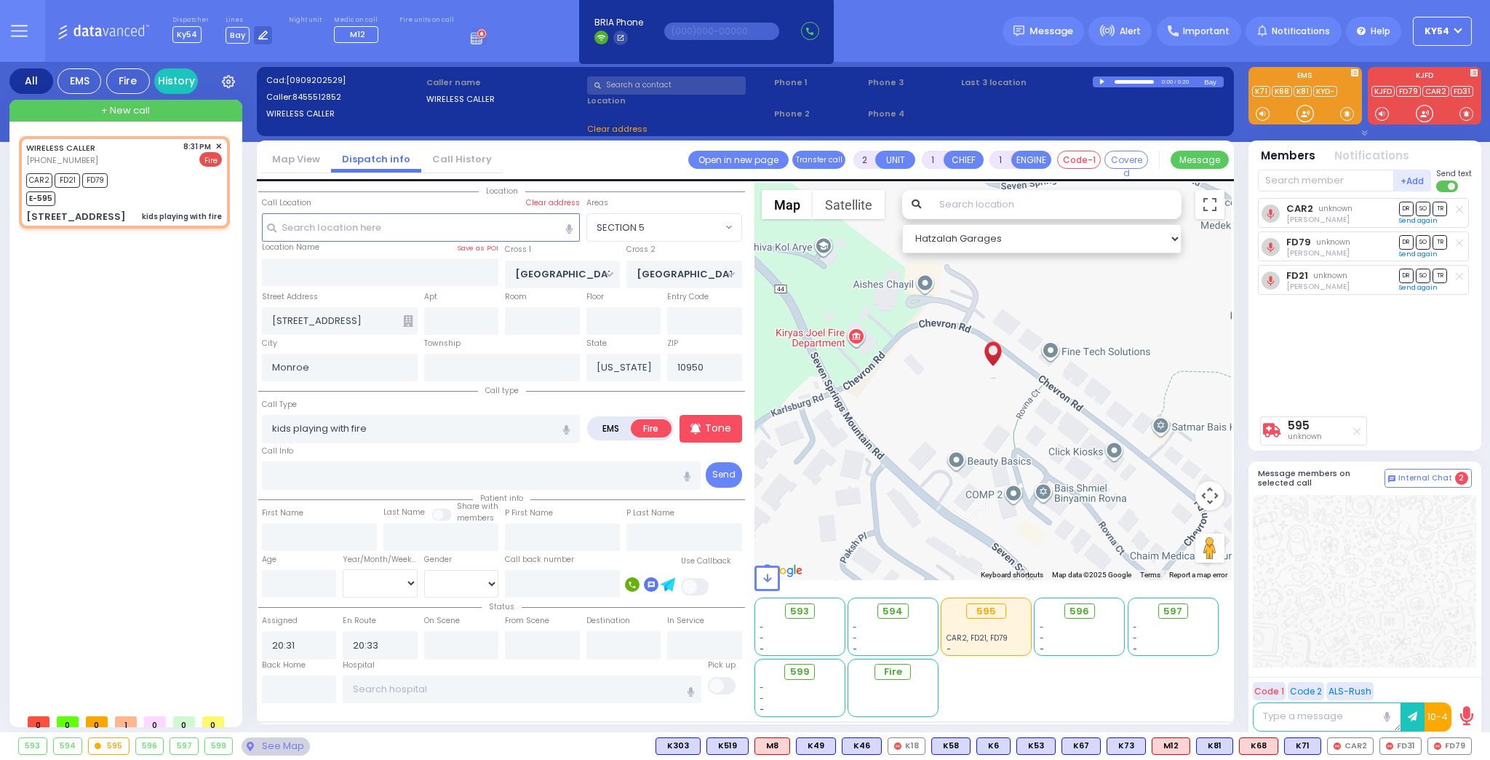
select select "SECTION 5"
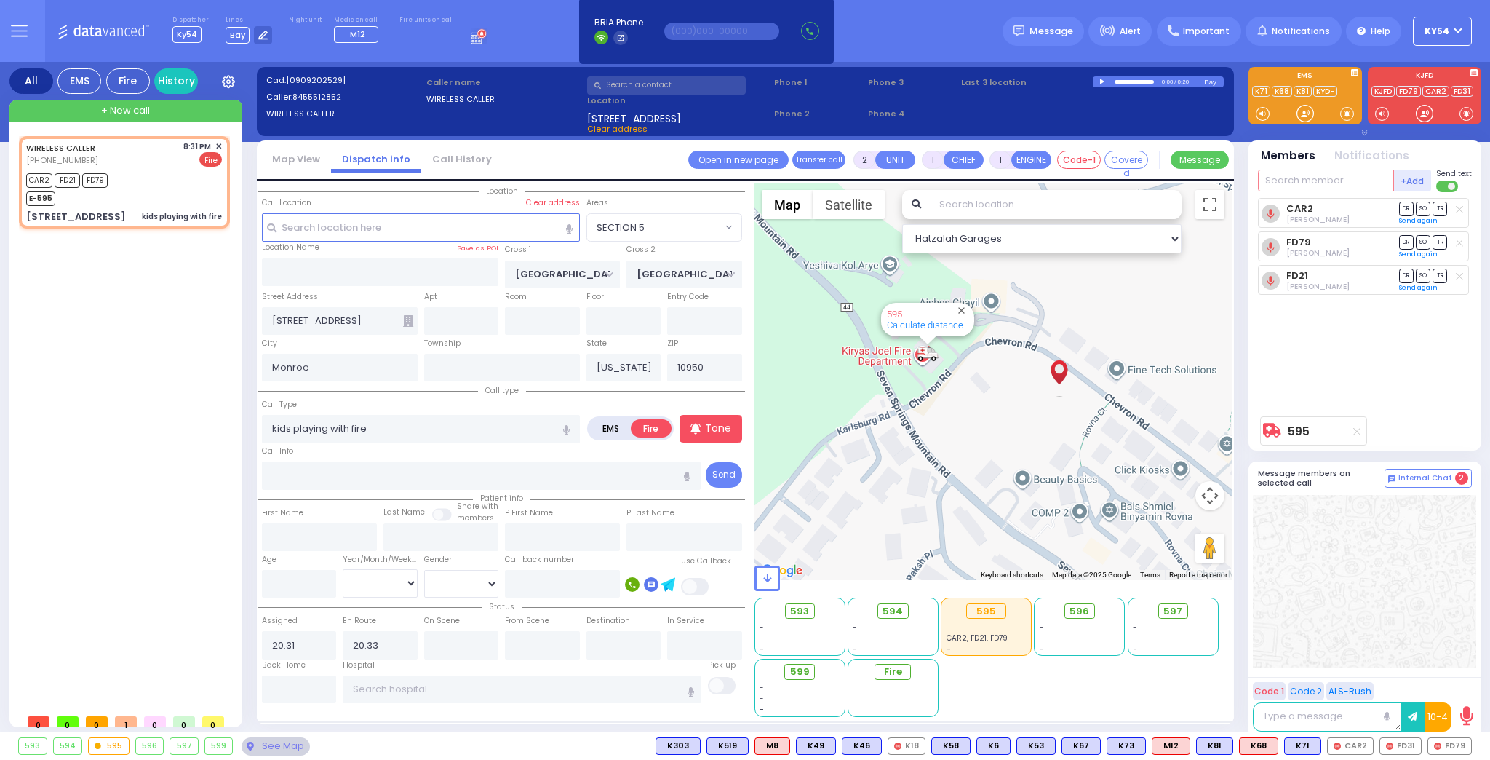
click at [1289, 181] on input "text" at bounding box center [1326, 181] width 136 height 22
type input "31"
drag, startPoint x: 384, startPoint y: 422, endPoint x: 247, endPoint y: 426, distance: 137.6
click at [247, 426] on div "All EMS Fire History Settings" at bounding box center [745, 400] width 1472 height 676
click at [146, 403] on div "WIRELESS CALLER [PHONE_NUMBER] 8:31 PM ✕ CAR2 FD21" at bounding box center [127, 421] width 217 height 570
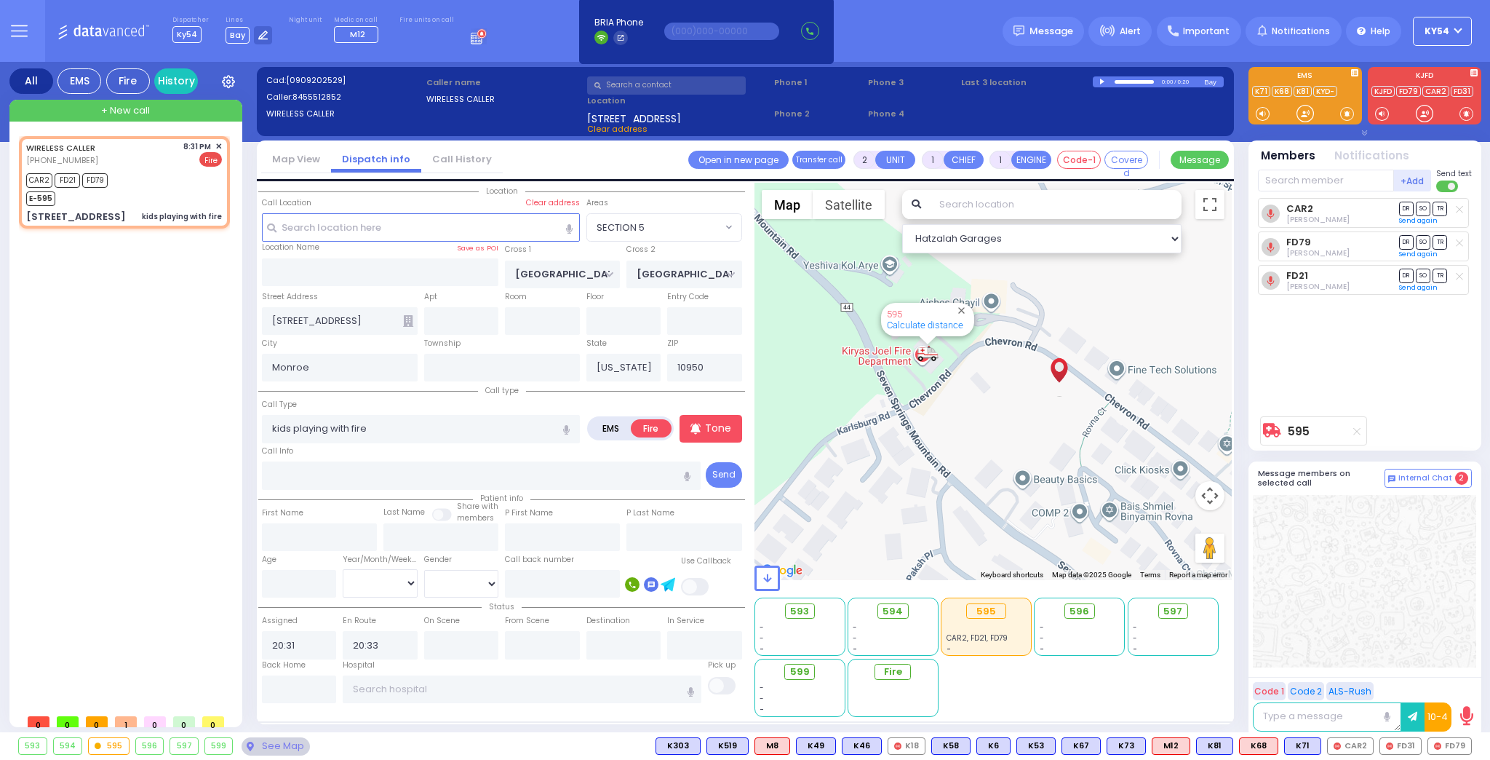
select select
radio input "true"
select select
select select "Hatzalah Garages"
select select "SECTION 5"
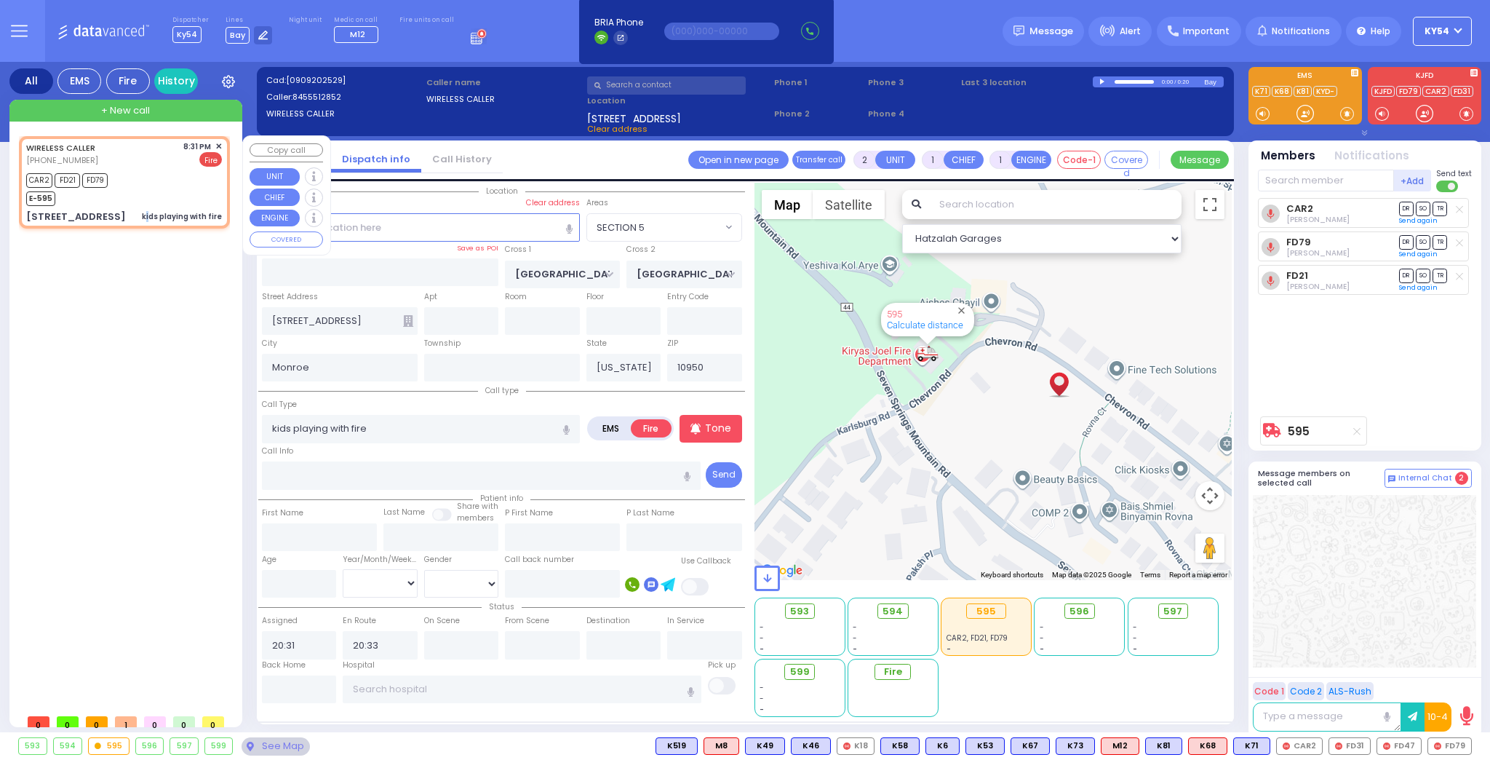
drag, startPoint x: 148, startPoint y: 308, endPoint x: 148, endPoint y: 316, distance: 8.0
click at [148, 316] on div "WIRELESS CALLER [PHONE_NUMBER] 8:31 PM ✕ CAR2 FD21" at bounding box center [127, 421] width 217 height 570
click at [159, 349] on div "WIRELESS CALLER [PHONE_NUMBER] 8:31 PM ✕ CAR2 FD21" at bounding box center [127, 421] width 217 height 570
click at [1102, 79] on div at bounding box center [1103, 82] width 8 height 7
click at [1102, 81] on div at bounding box center [1103, 82] width 8 height 6
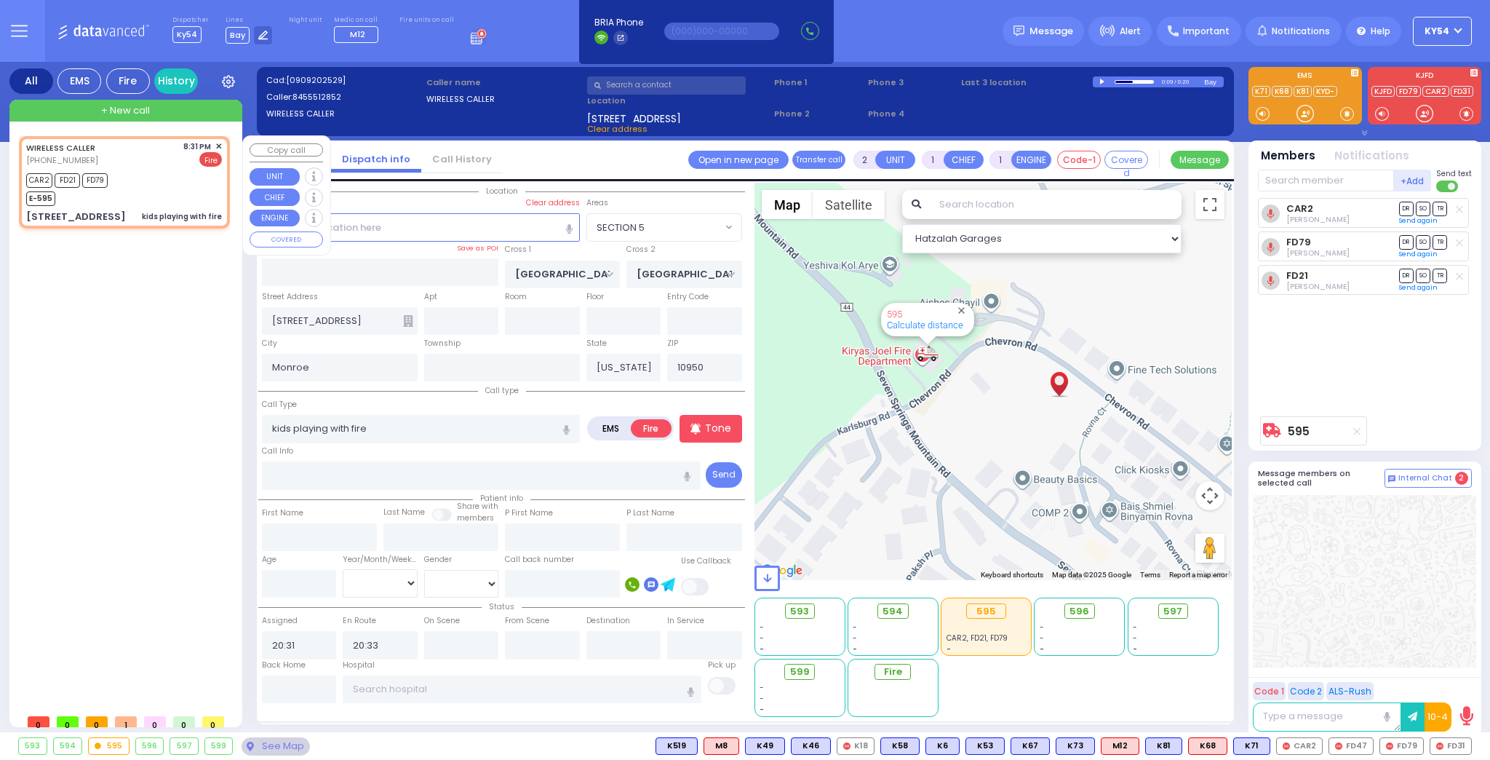
click at [219, 144] on span "✕" at bounding box center [218, 146] width 7 height 12
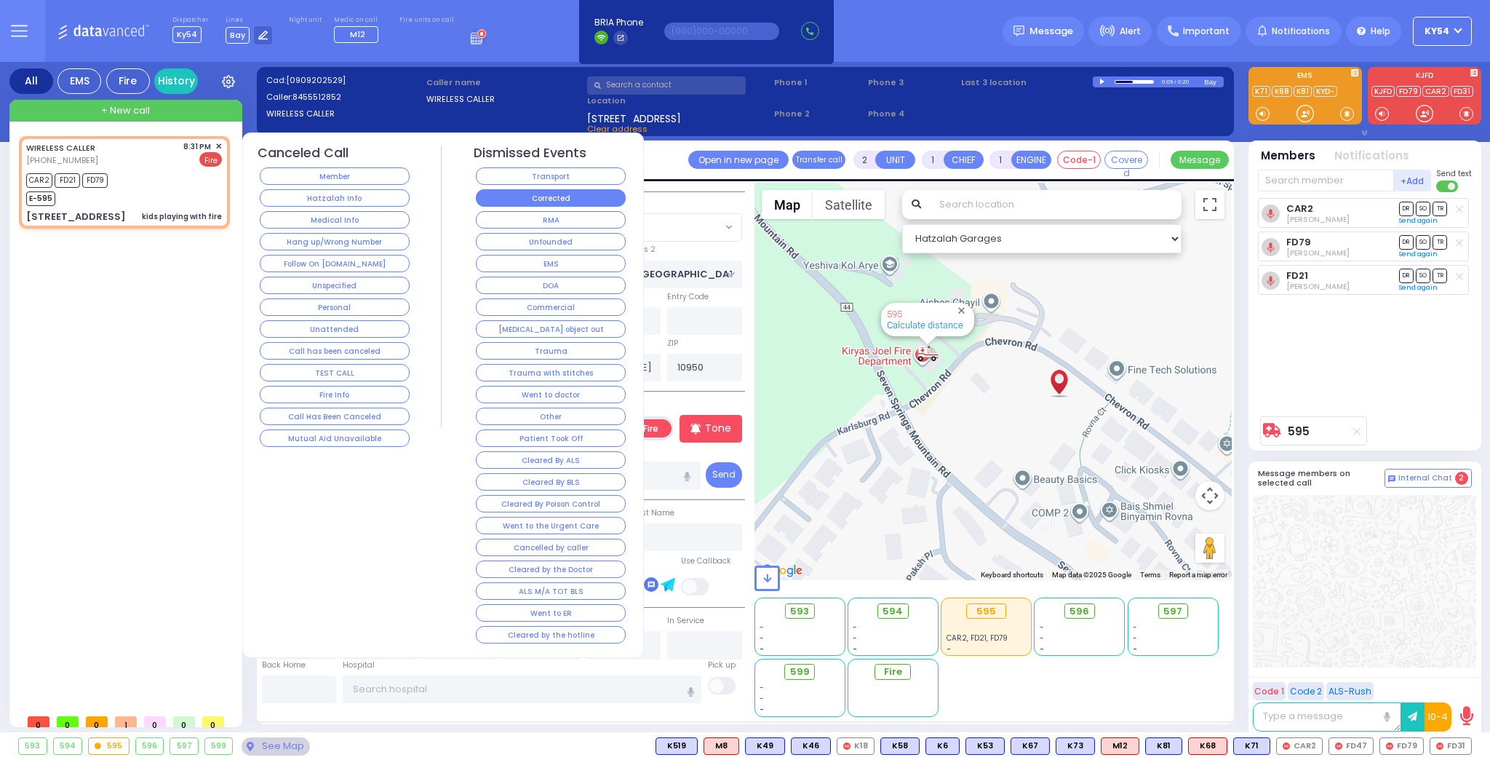
click at [514, 197] on button "Corrected" at bounding box center [551, 197] width 150 height 17
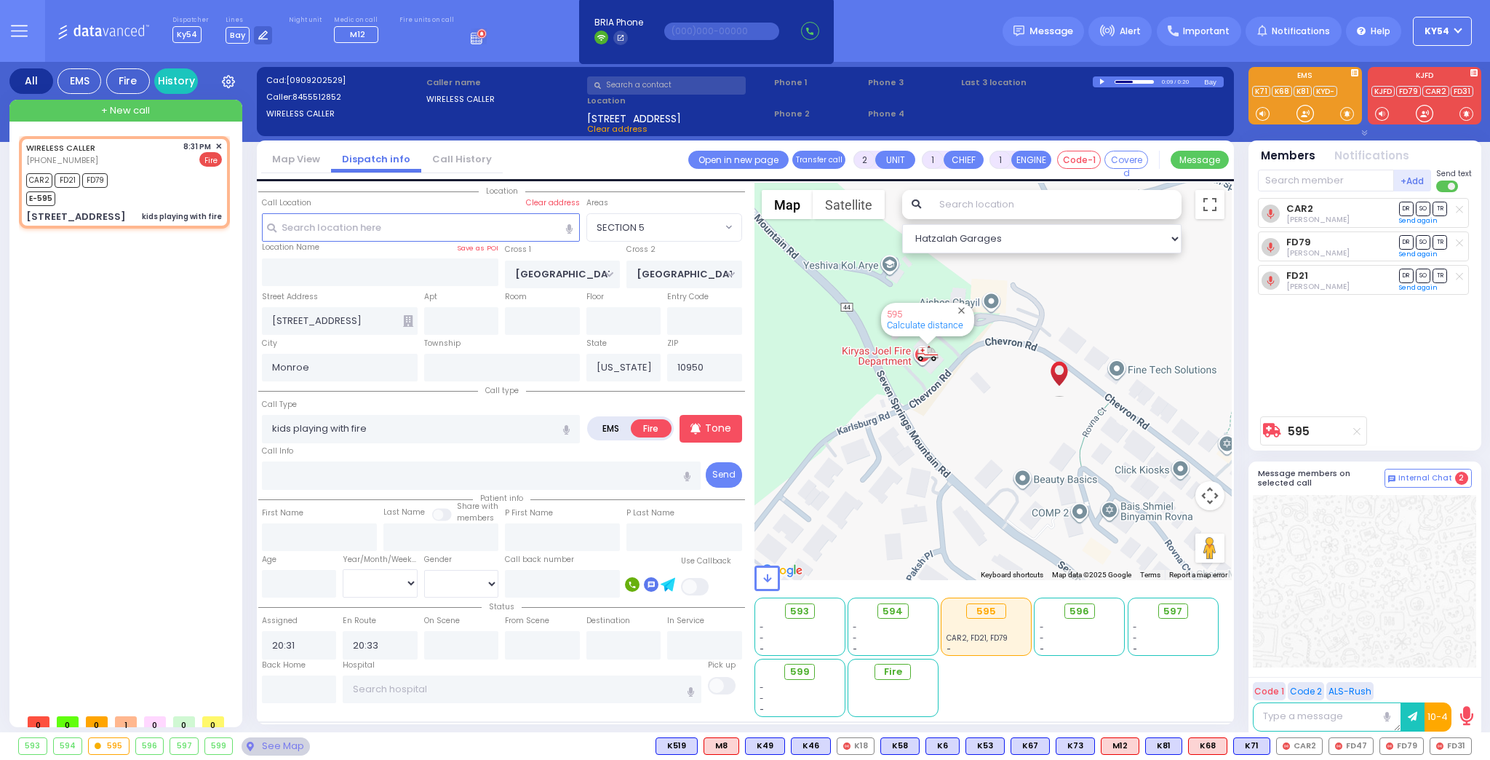
select select
radio input "true"
select select
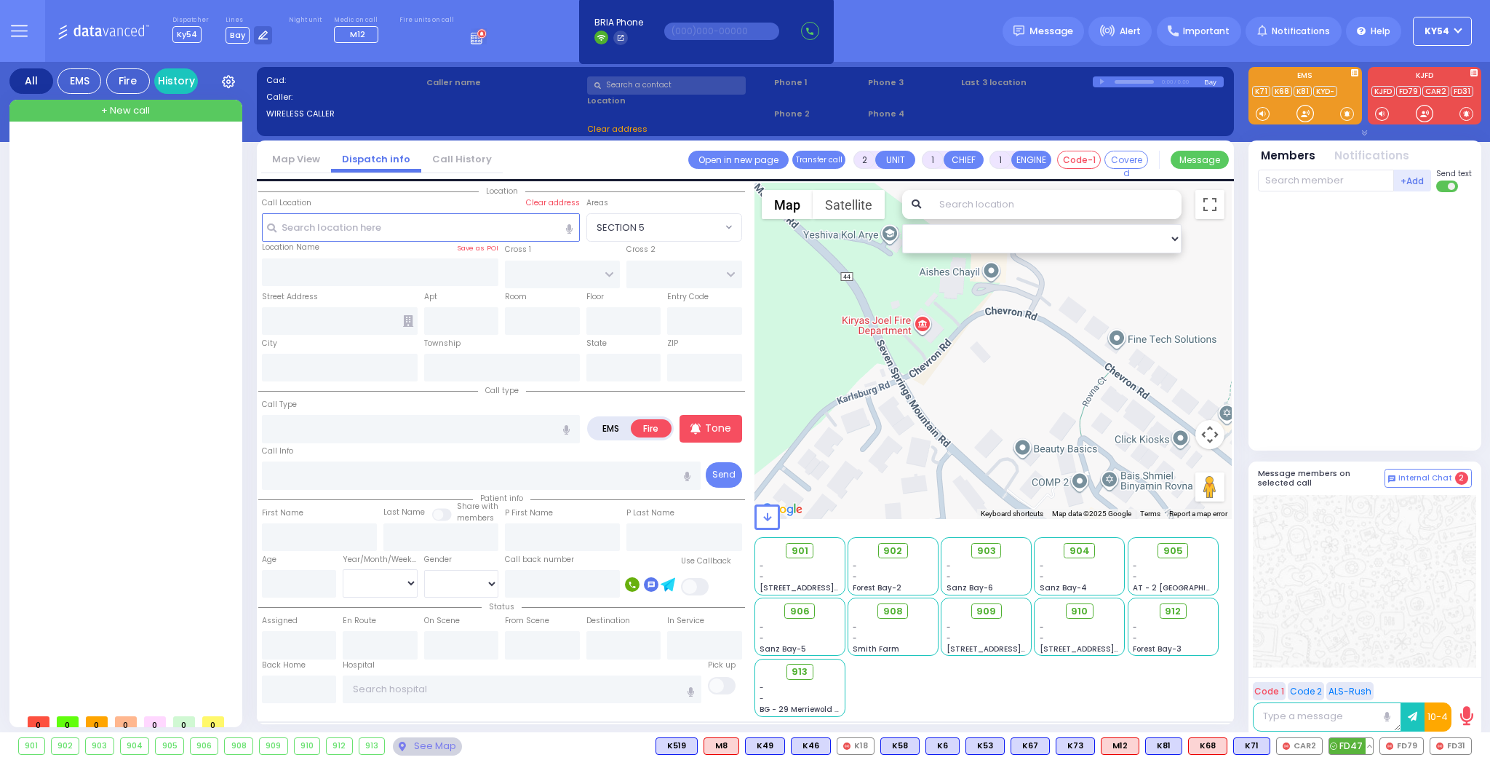
click at [1372, 745] on button at bounding box center [1369, 746] width 7 height 16
click at [1363, 682] on icon at bounding box center [1358, 681] width 15 height 15
click at [1337, 303] on div at bounding box center [1365, 321] width 214 height 247
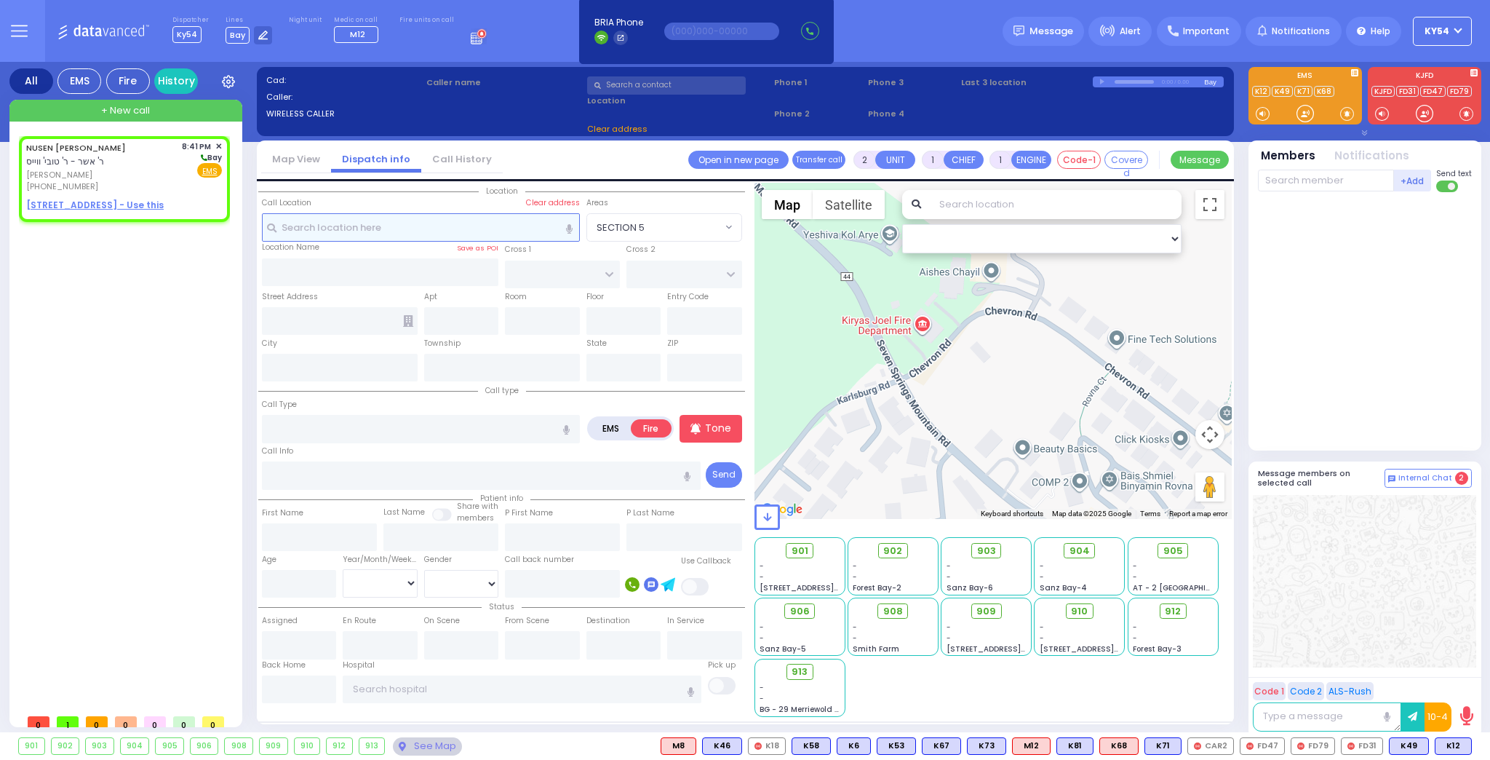
select select
radio input "true"
type input "[PERSON_NAME]"
select select
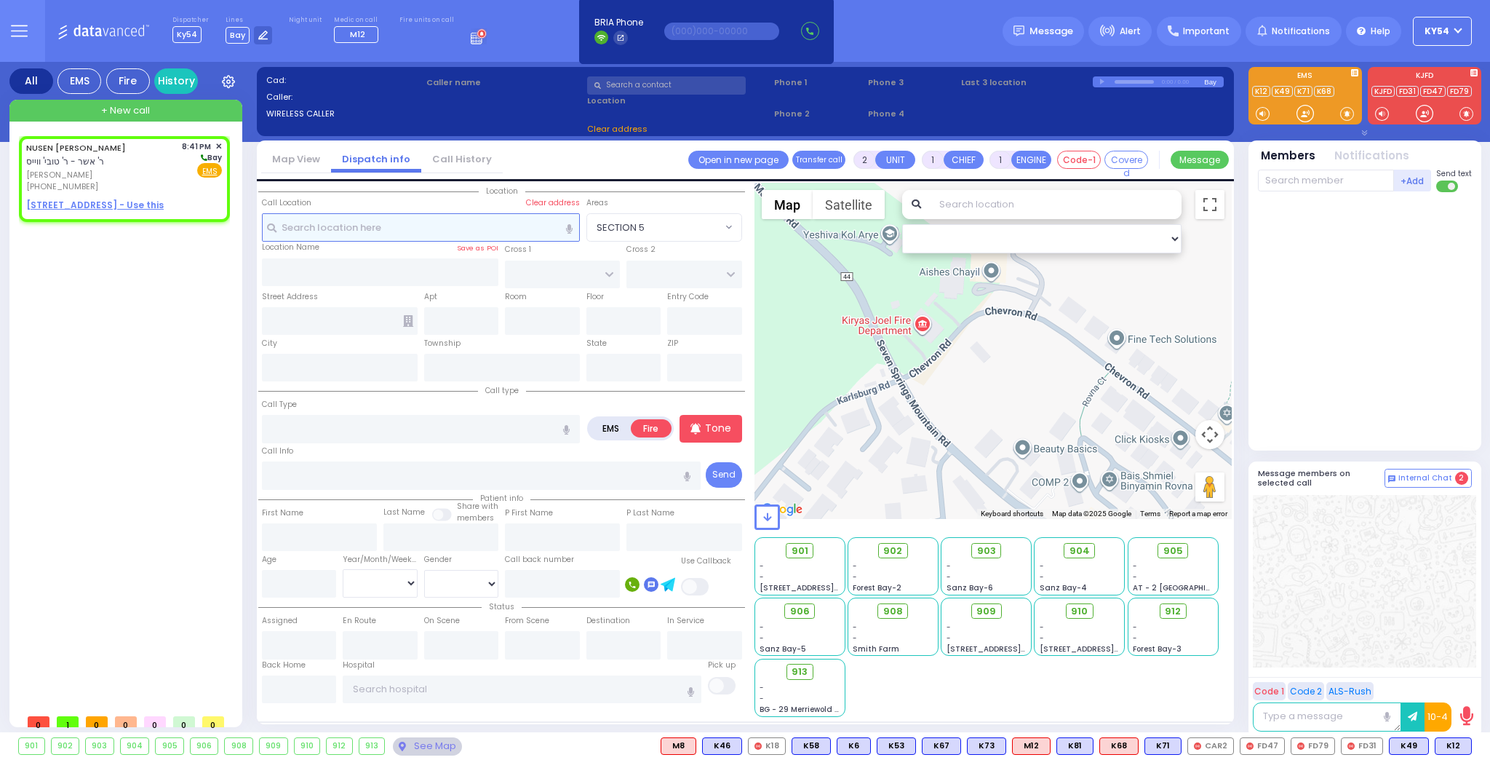
type input "20:41"
select select "Hatzalah Garages"
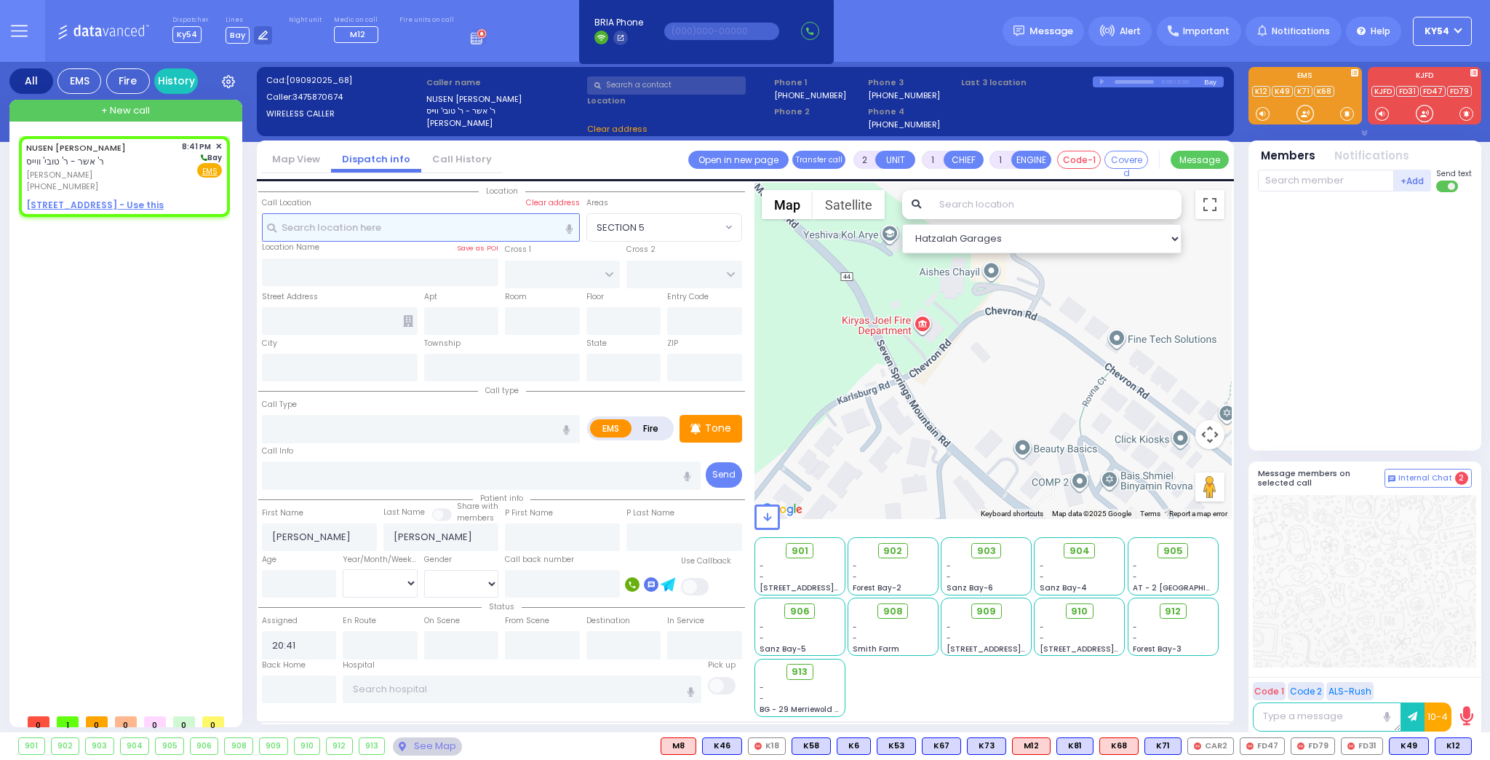
select select
radio input "true"
select select
select select "Hatzalah Garages"
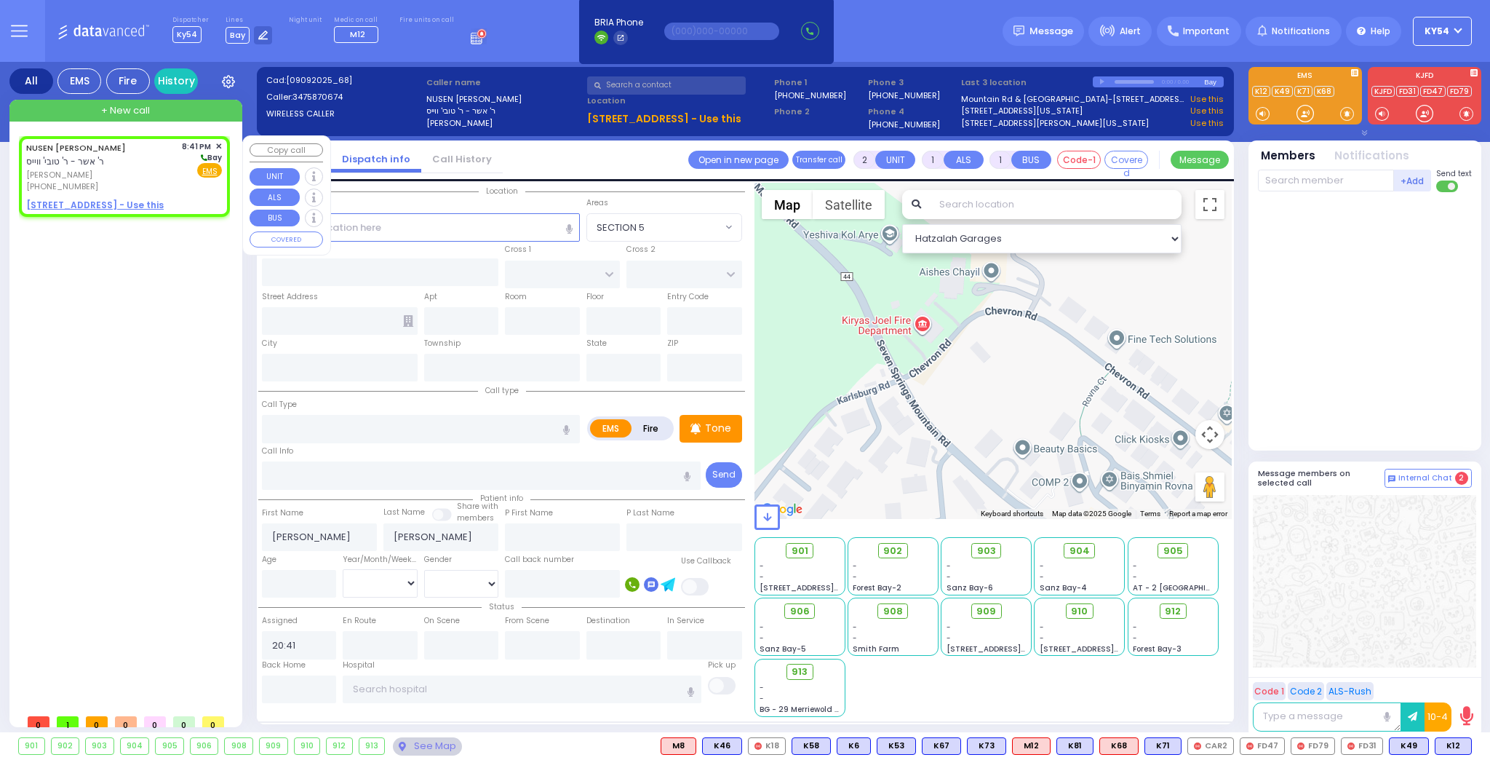
click at [130, 169] on span "[PERSON_NAME]" at bounding box center [101, 175] width 151 height 12
select select
radio input "true"
select select
select select "Hatzalah Garages"
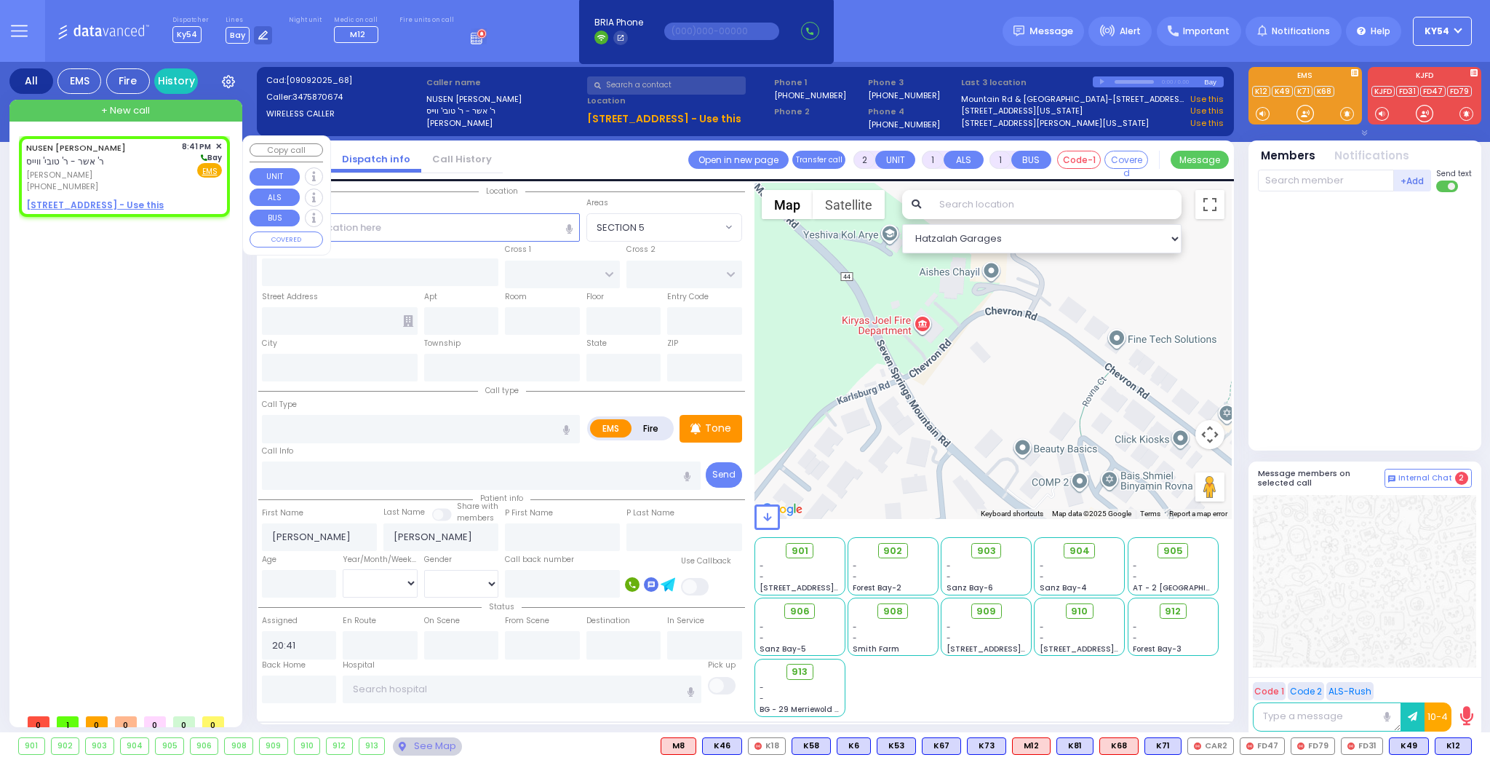
click at [130, 169] on span "[PERSON_NAME]" at bounding box center [101, 175] width 151 height 12
select select
radio input "true"
select select
select select "Hatzalah Garages"
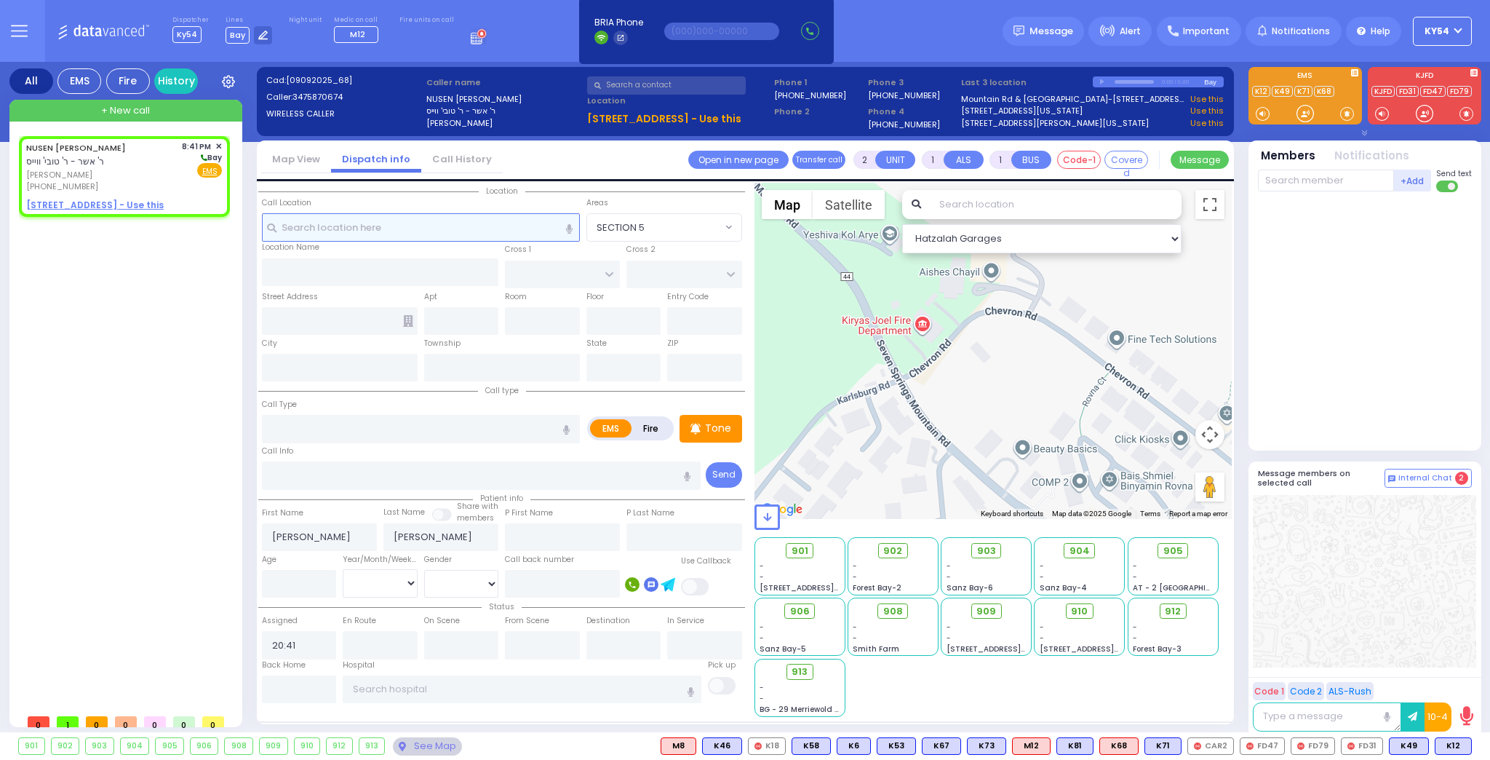
click at [359, 219] on input "text" at bounding box center [421, 227] width 318 height 28
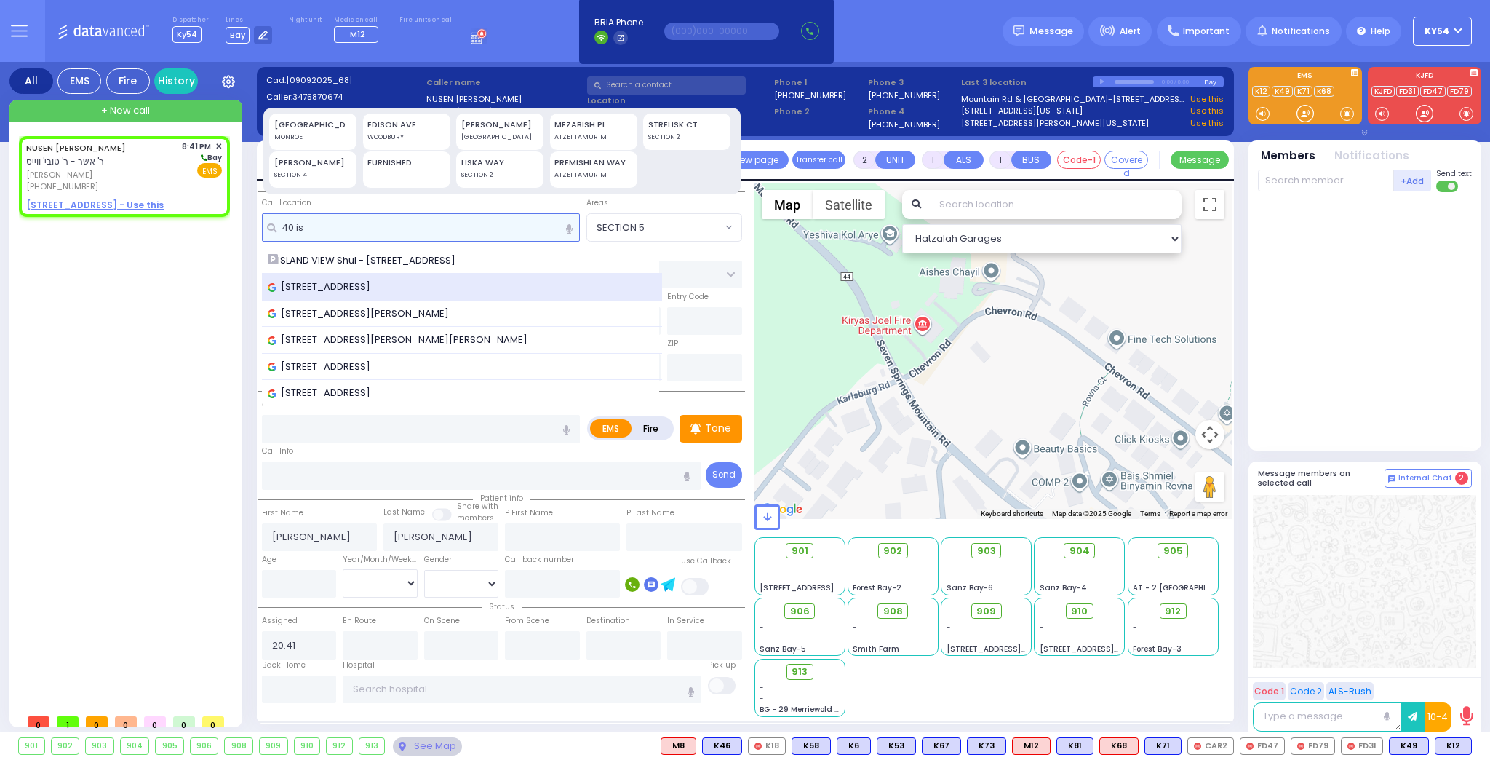
type input "40 is"
click at [346, 288] on span "[STREET_ADDRESS]" at bounding box center [322, 286] width 108 height 15
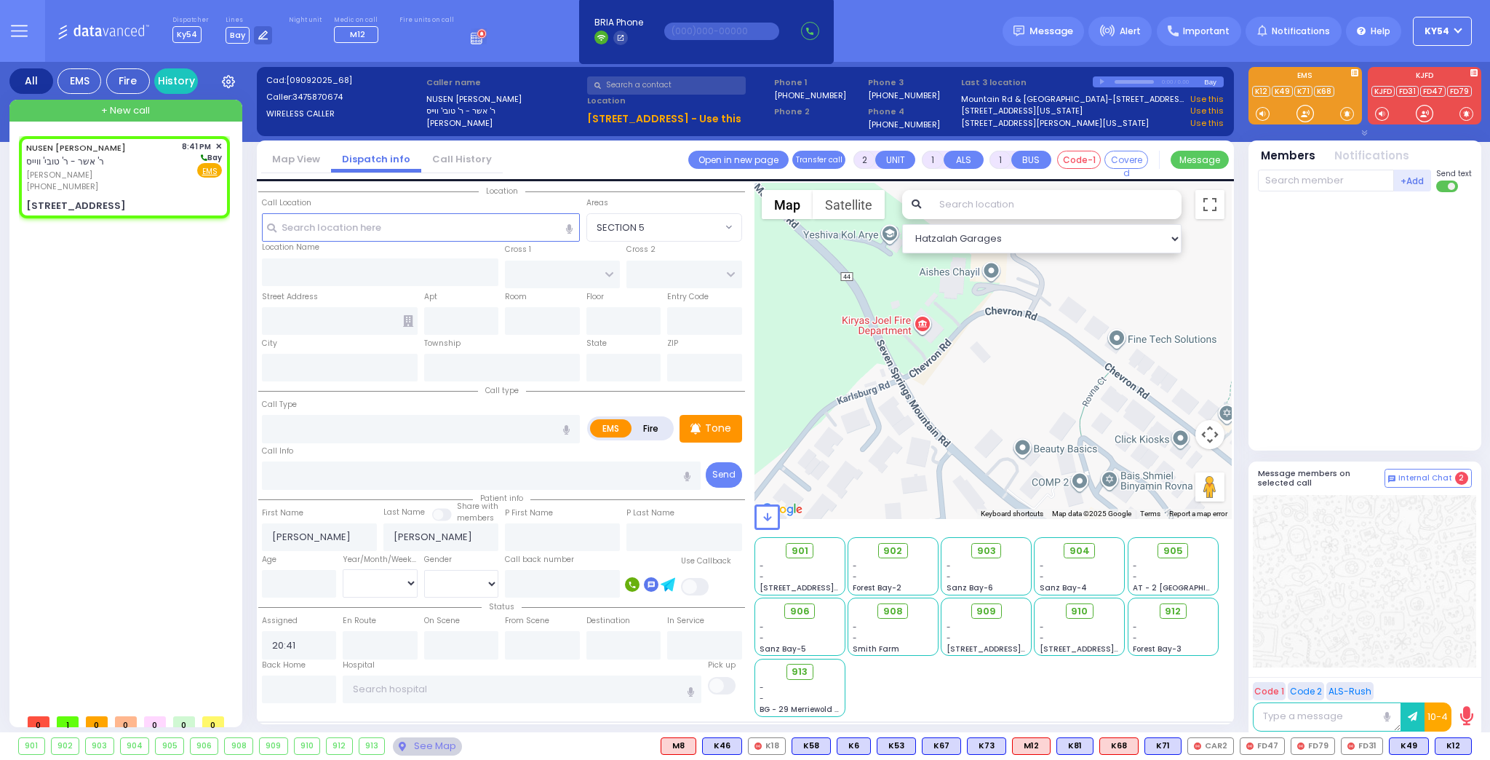
select select
radio input "true"
select select
select select "Hatzalah Garages"
type input "[PERSON_NAME] COURT"
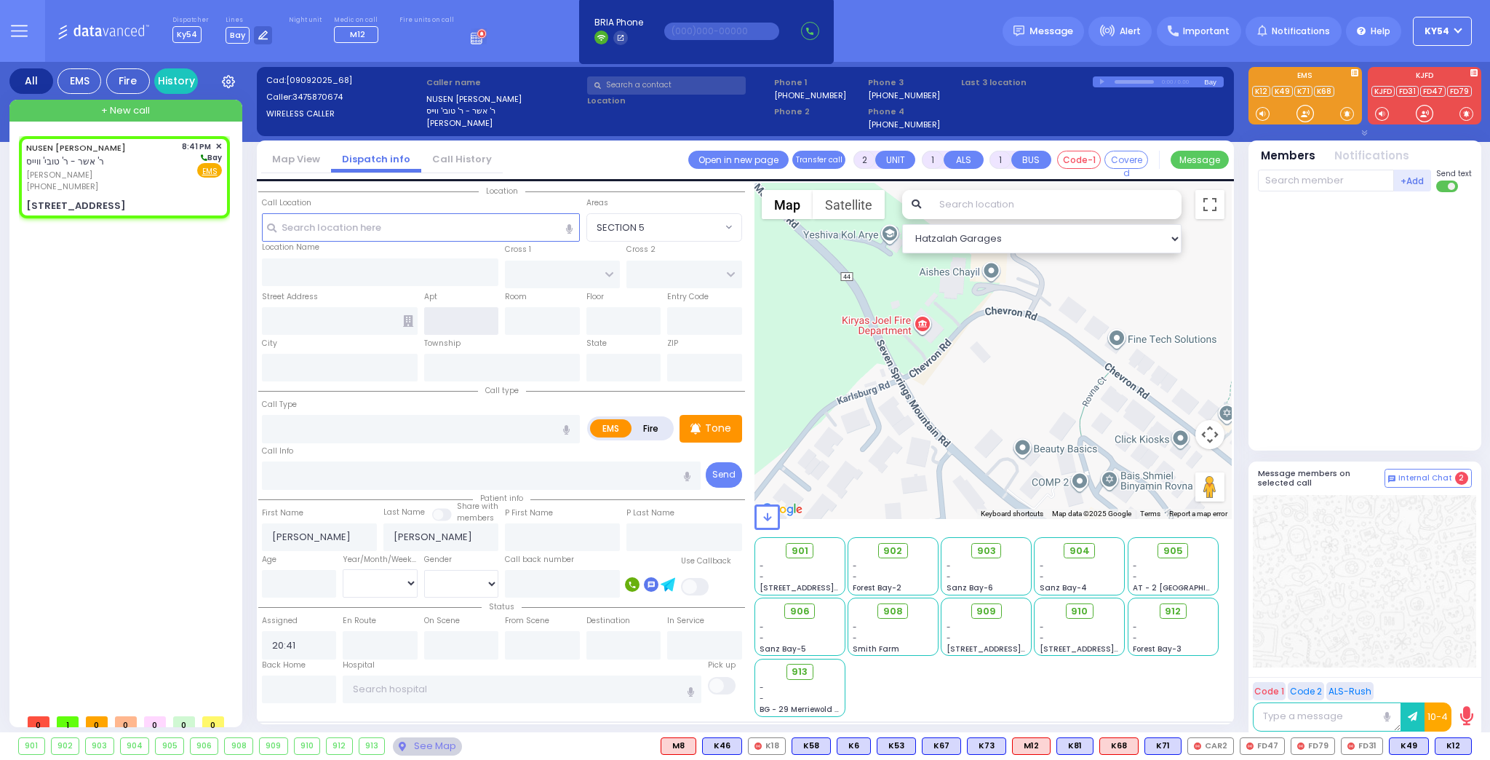
type input "[STREET_ADDRESS]"
type input "Monroe"
type input "[US_STATE]"
type input "10950"
select select "MONROE"
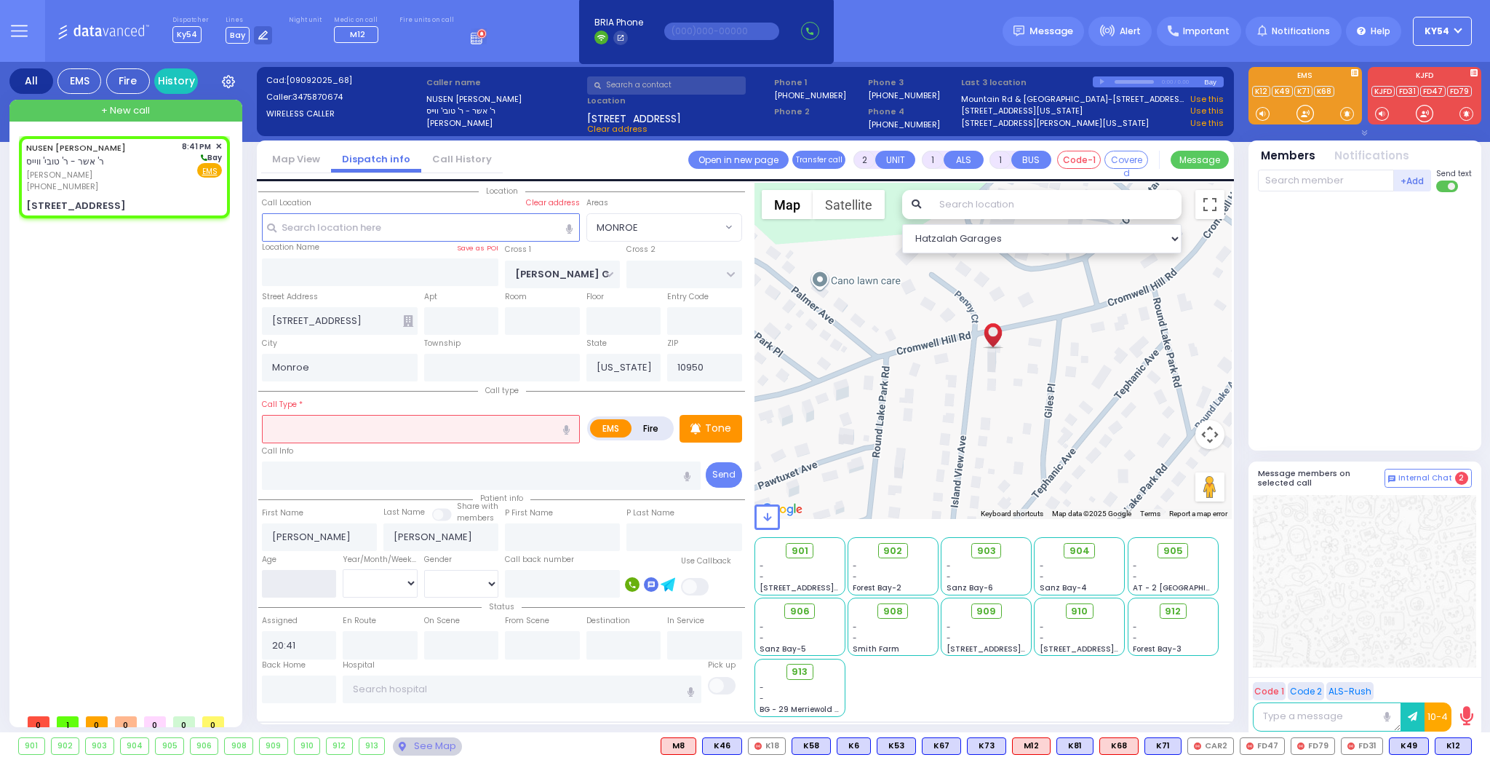
click at [269, 586] on input "number" at bounding box center [299, 584] width 75 height 28
type input "23"
click at [367, 578] on select "Year Month Week Day" at bounding box center [380, 583] width 75 height 28
click at [343, 569] on select "Year Month Week Day" at bounding box center [380, 583] width 75 height 28
click at [456, 431] on input "text" at bounding box center [421, 429] width 318 height 28
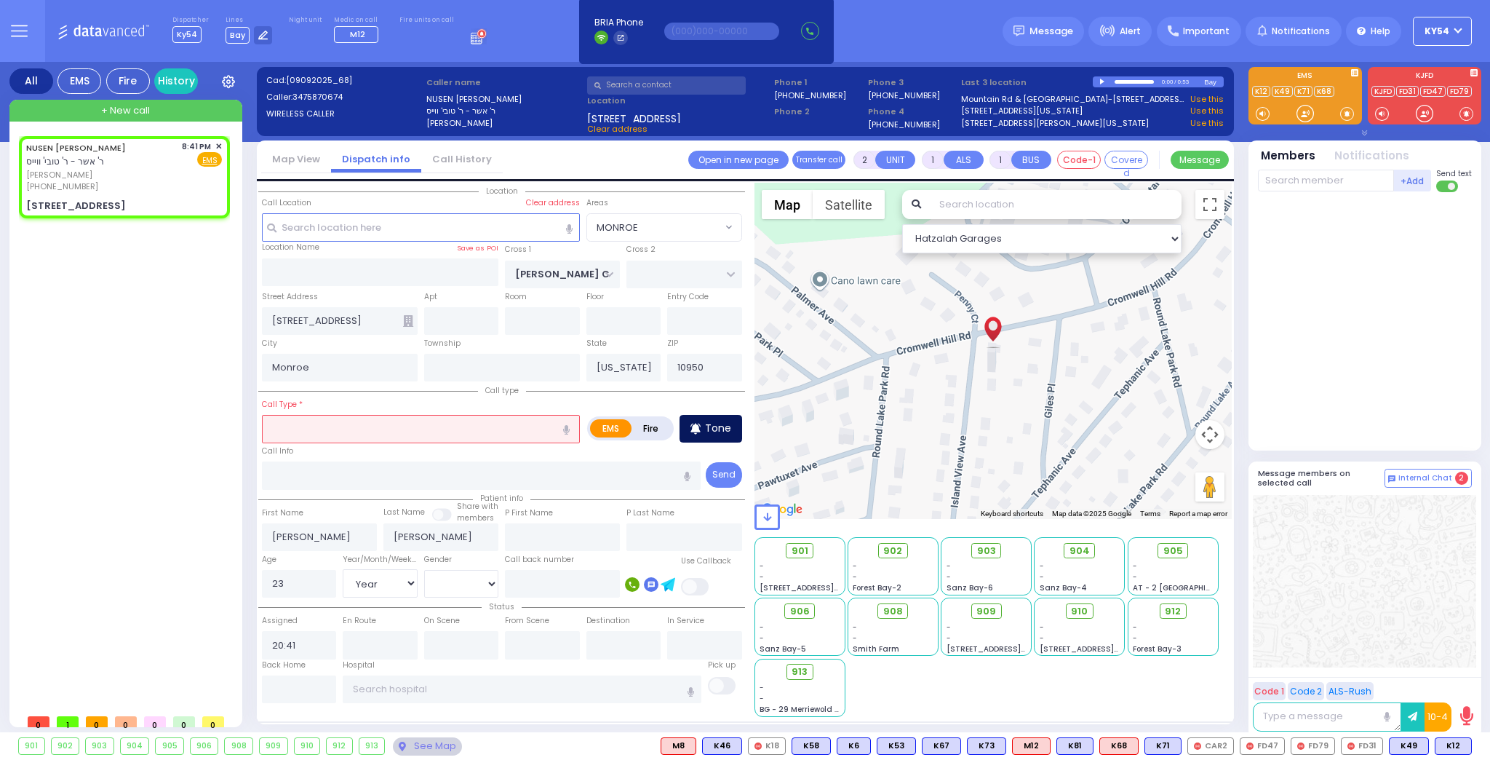
click at [716, 429] on p "Tone" at bounding box center [718, 428] width 26 height 15
click at [433, 427] on input "text" at bounding box center [421, 429] width 318 height 28
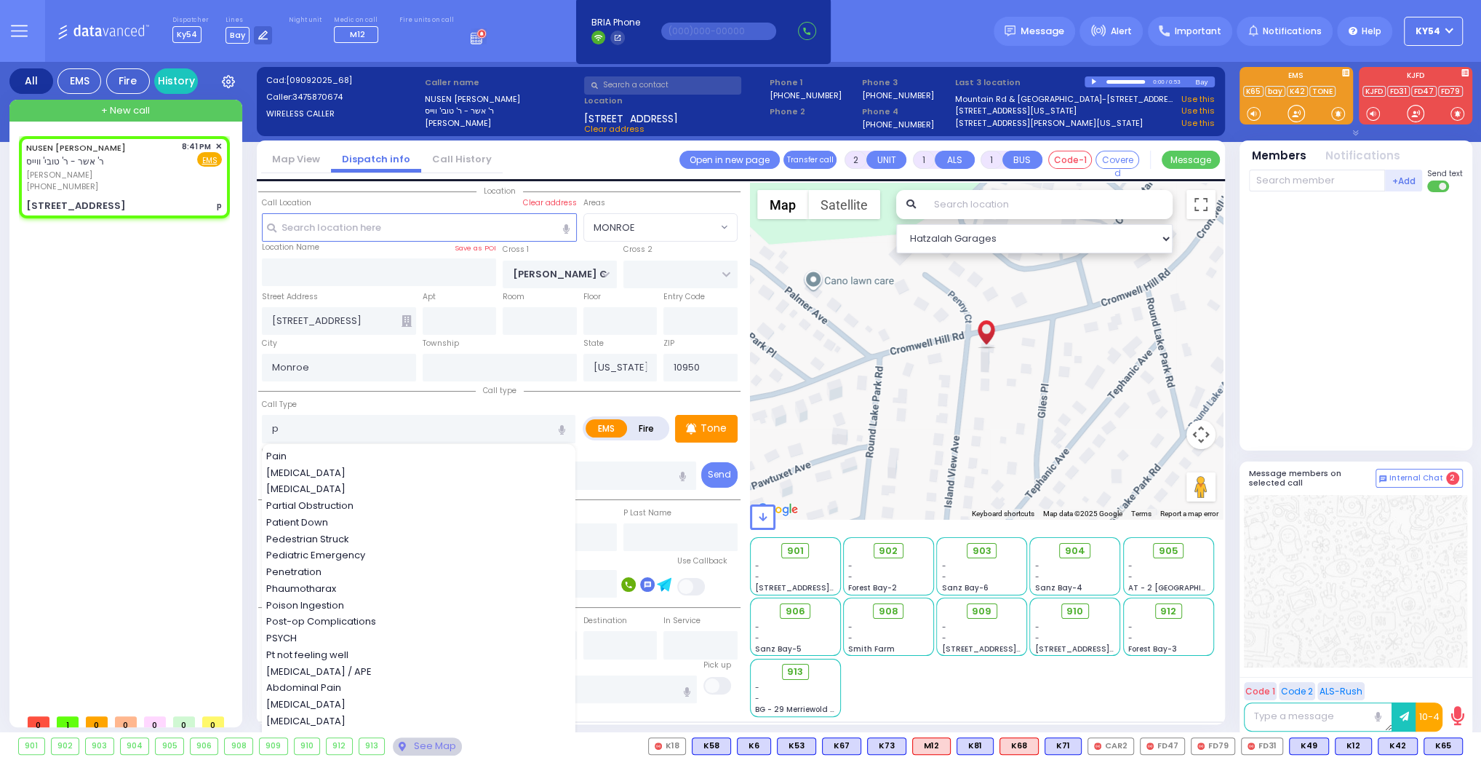
click at [342, 408] on div "Call Type p Pain [MEDICAL_DATA] [MEDICAL_DATA] Partial Obstruction Patient Down" at bounding box center [419, 420] width 314 height 47
click at [287, 419] on input "p" at bounding box center [419, 429] width 314 height 28
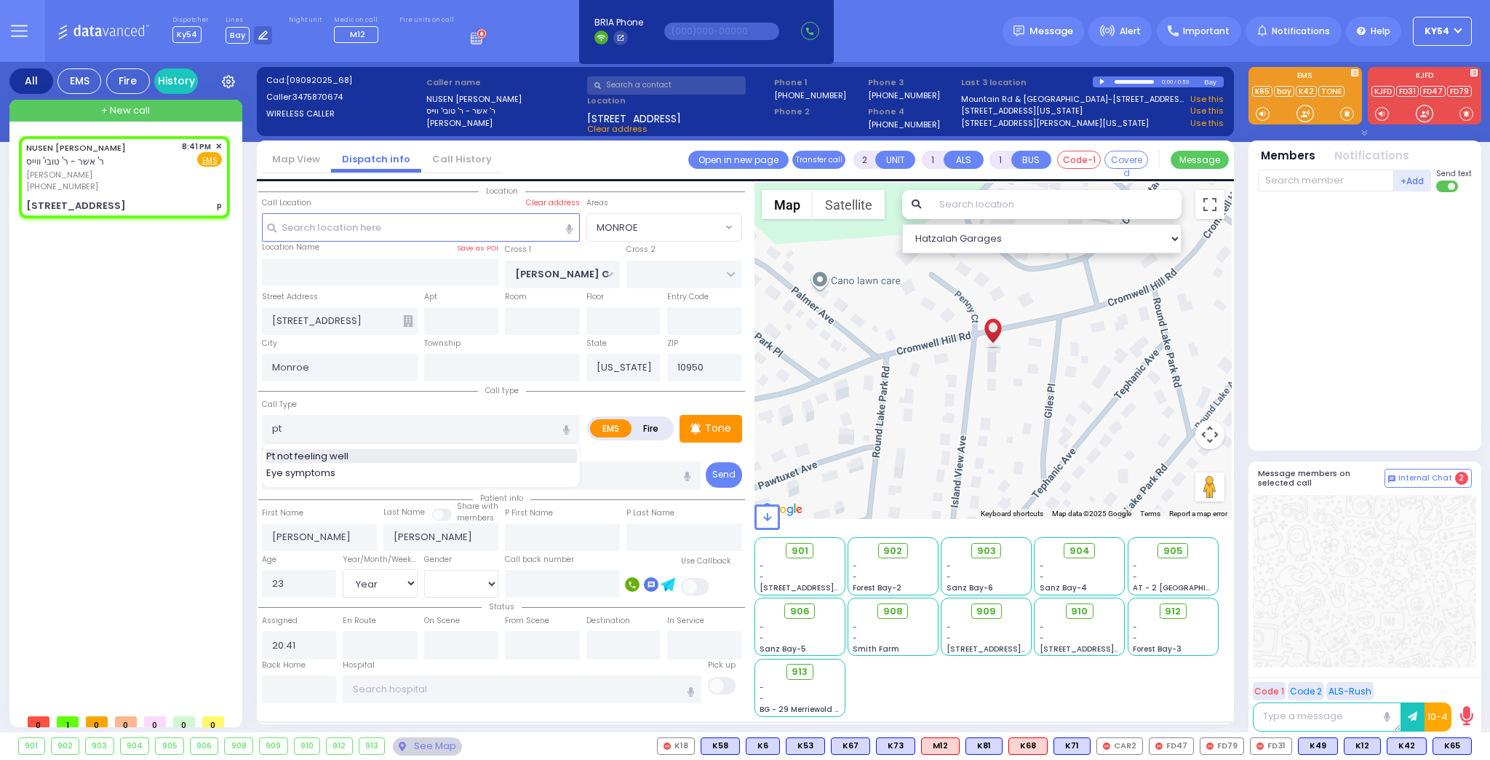
click at [314, 450] on span "Pt not feeling well" at bounding box center [309, 456] width 87 height 15
click at [455, 576] on select "[DEMOGRAPHIC_DATA] [DEMOGRAPHIC_DATA]" at bounding box center [461, 584] width 75 height 28
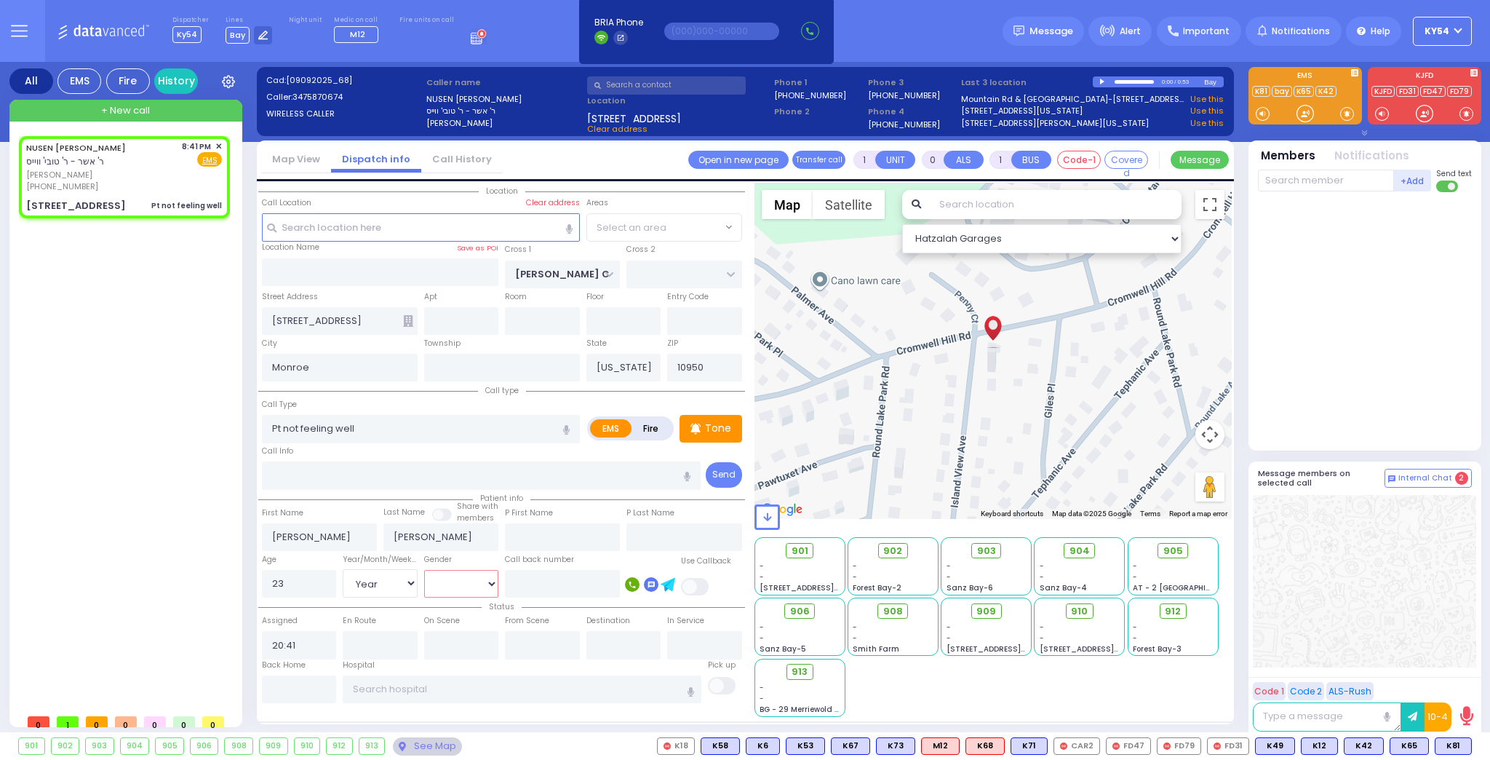
click at [424, 570] on select "[DEMOGRAPHIC_DATA] [DEMOGRAPHIC_DATA]" at bounding box center [461, 584] width 75 height 28
click at [1413, 745] on span "K65" at bounding box center [1409, 746] width 38 height 16
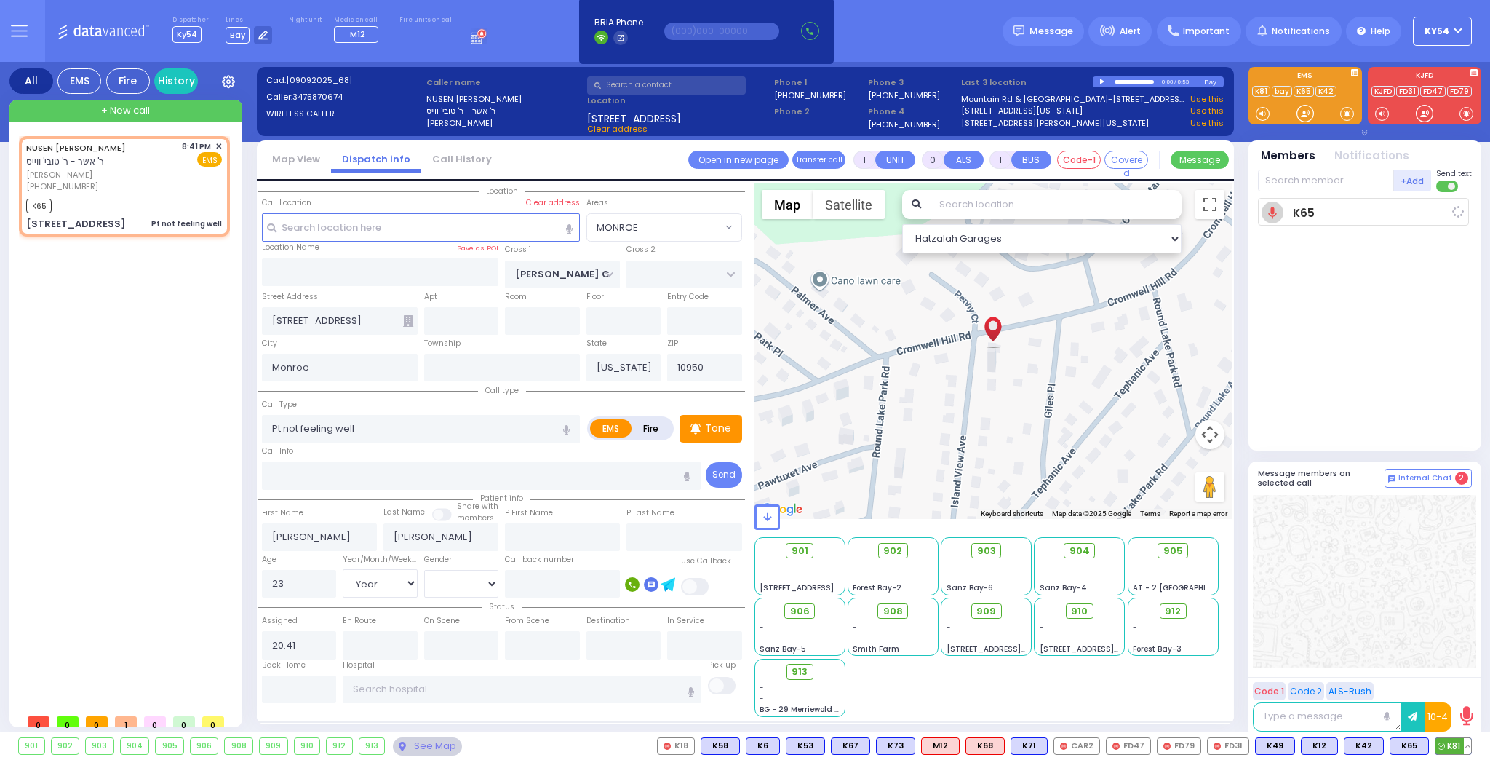
click at [1457, 742] on span "K81" at bounding box center [1454, 746] width 36 height 16
click at [1101, 80] on div at bounding box center [1103, 82] width 8 height 7
click at [897, 609] on span "908" at bounding box center [898, 611] width 20 height 15
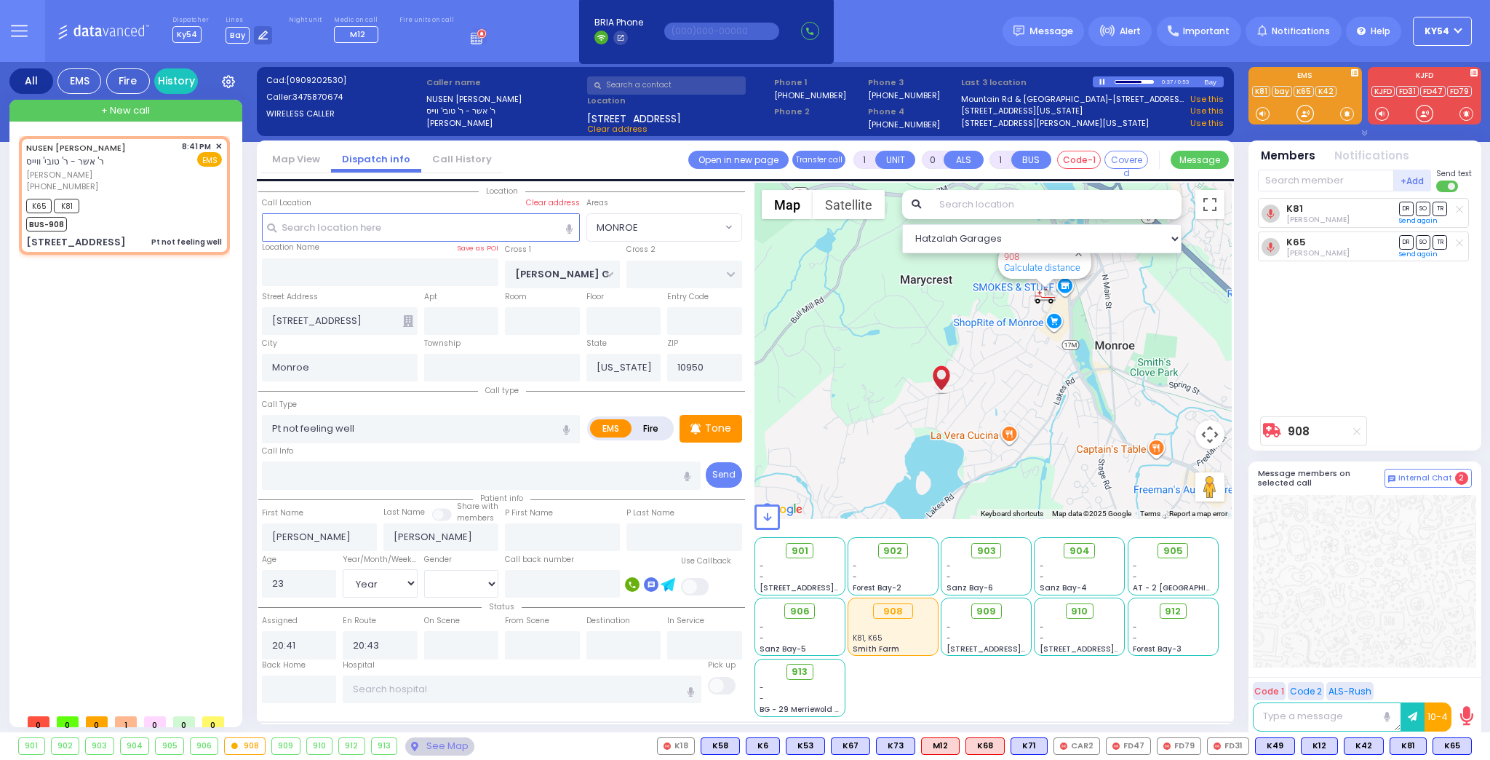
click at [1102, 81] on div at bounding box center [1103, 82] width 8 height 6
click at [1102, 81] on div at bounding box center [1103, 82] width 8 height 7
click at [1101, 81] on div at bounding box center [1103, 82] width 8 height 6
click at [151, 341] on div "NUSEN [PERSON_NAME] ר' אשר - ר' [PERSON_NAME] [PERSON_NAME] [PHONE_NUMBER] 8:41…" at bounding box center [127, 421] width 217 height 570
click at [459, 642] on input "text" at bounding box center [461, 645] width 75 height 28
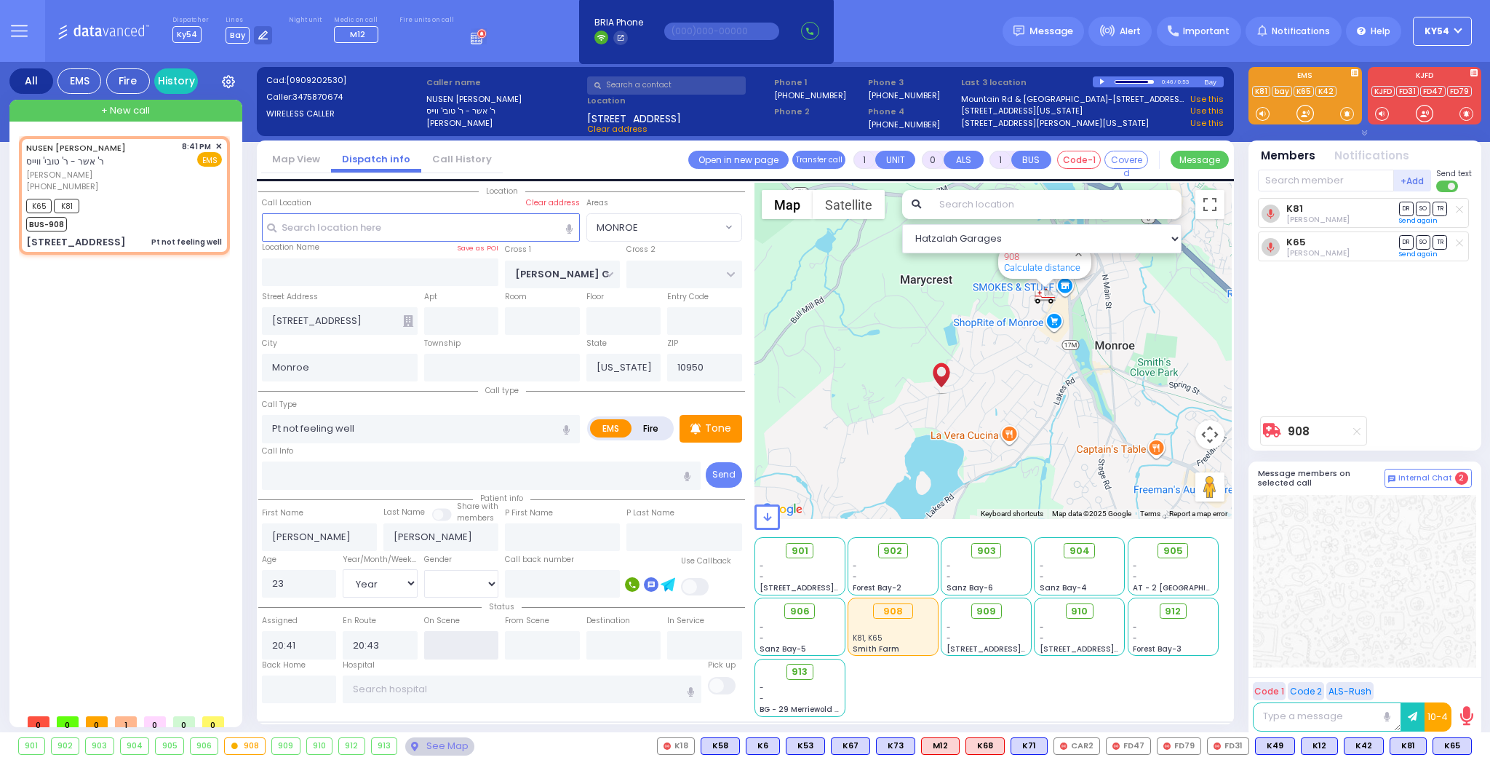
click at [457, 641] on input "text" at bounding box center [461, 645] width 75 height 28
click at [181, 453] on div "NUSEN [PERSON_NAME] ר' אשר - ר' [PERSON_NAME] [PERSON_NAME] [PHONE_NUMBER] 8:41…" at bounding box center [127, 421] width 217 height 570
